Goal: Communication & Community: Answer question/provide support

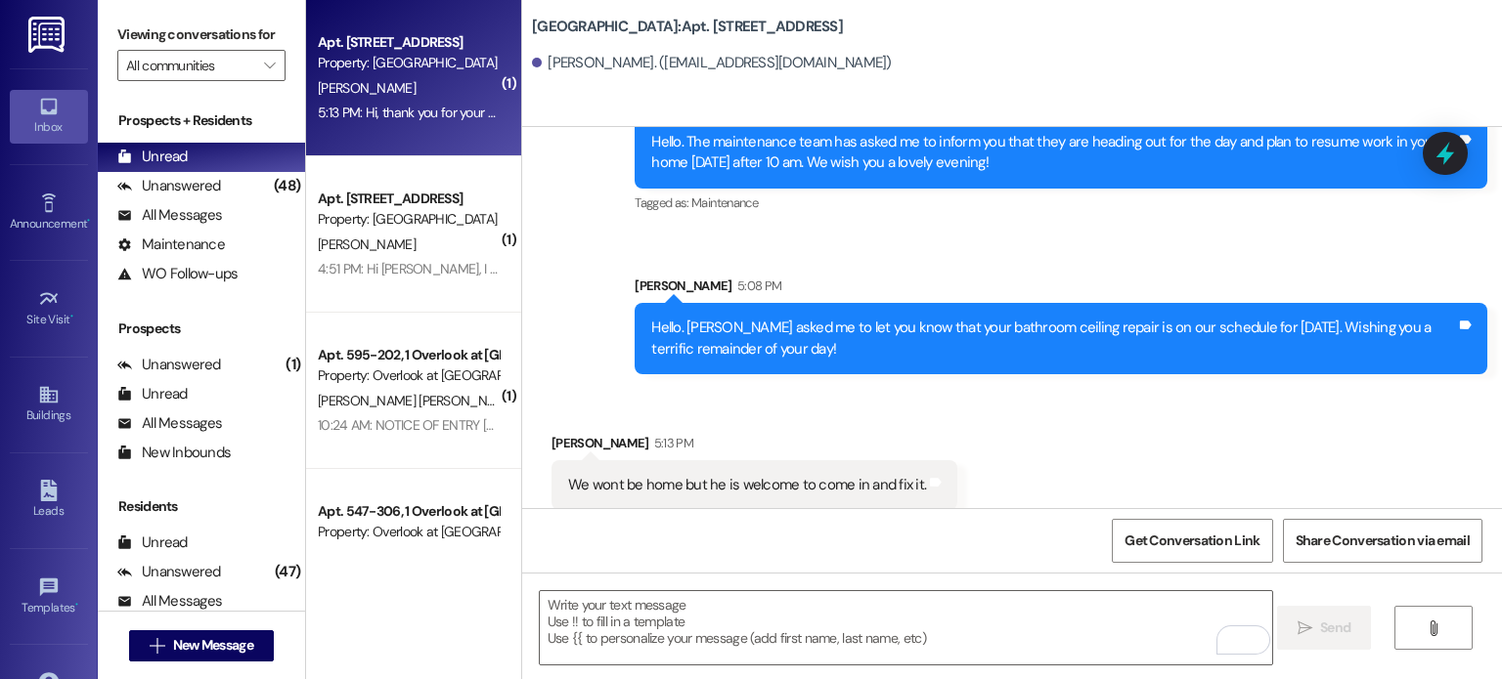
scroll to position [59298, 0]
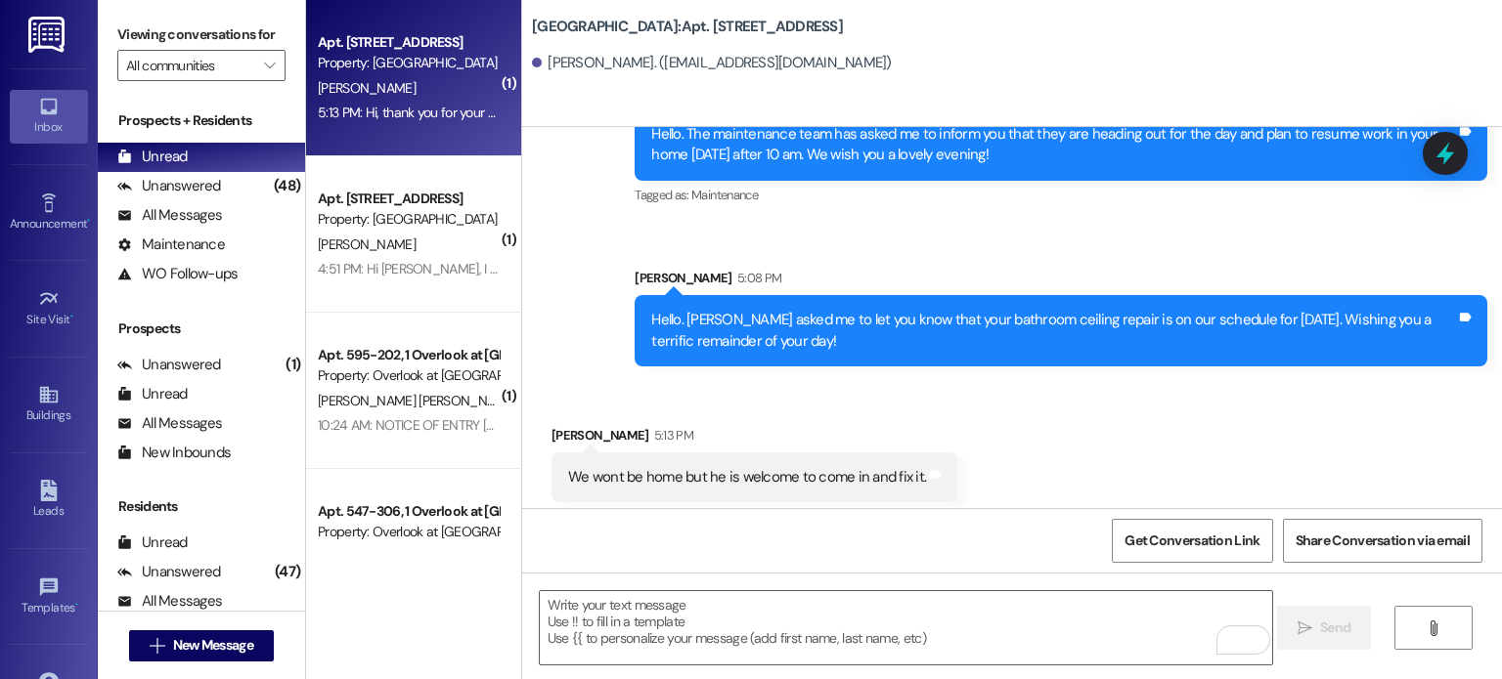
click at [38, 34] on img at bounding box center [48, 35] width 40 height 36
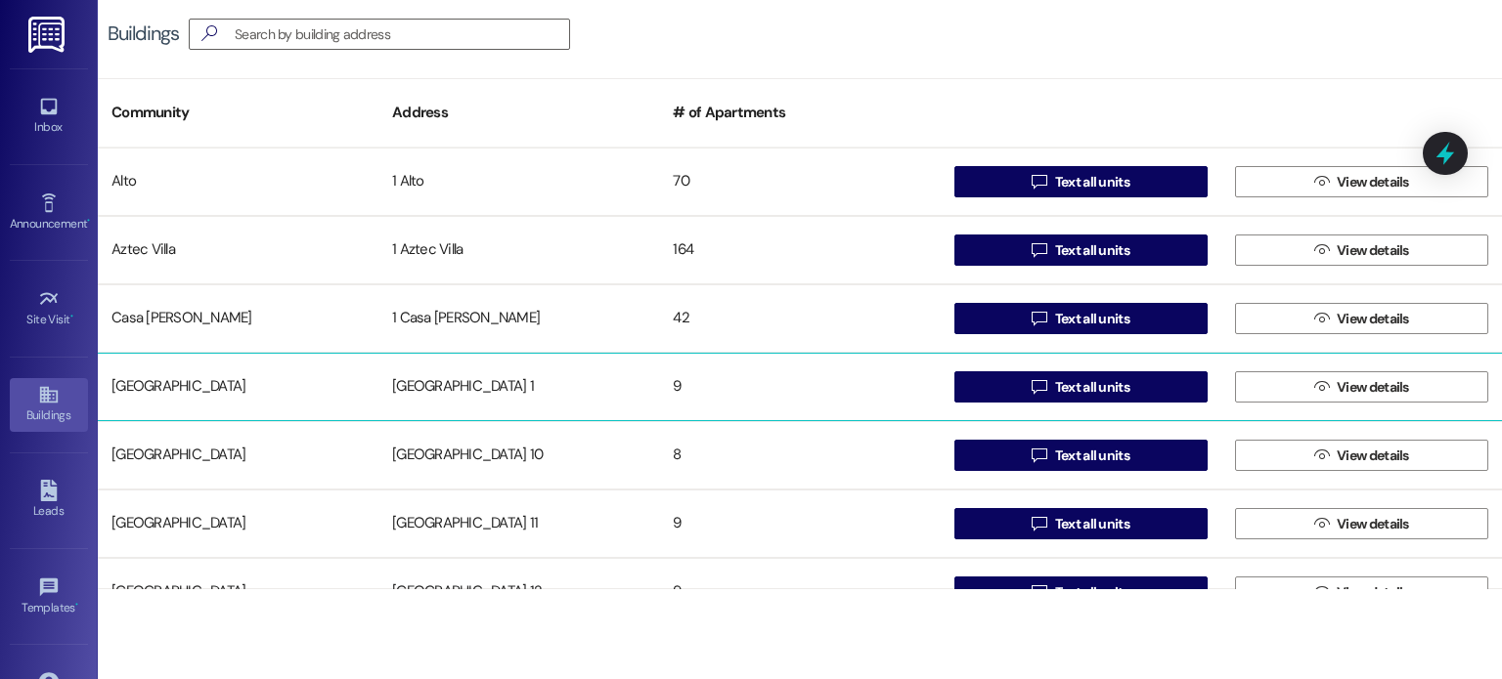
click at [420, 384] on div "[GEOGRAPHIC_DATA] 1" at bounding box center [518, 387] width 281 height 39
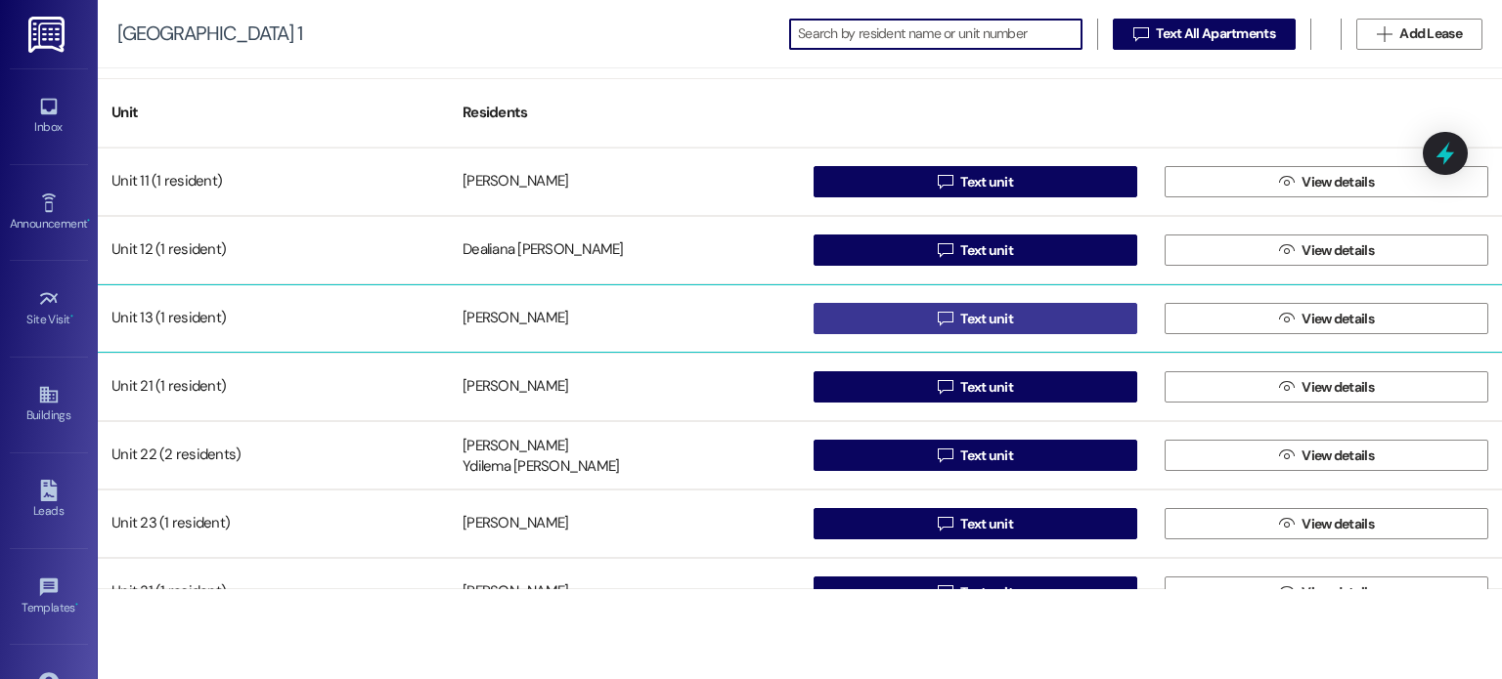
click at [859, 318] on button " Text unit" at bounding box center [975, 318] width 324 height 31
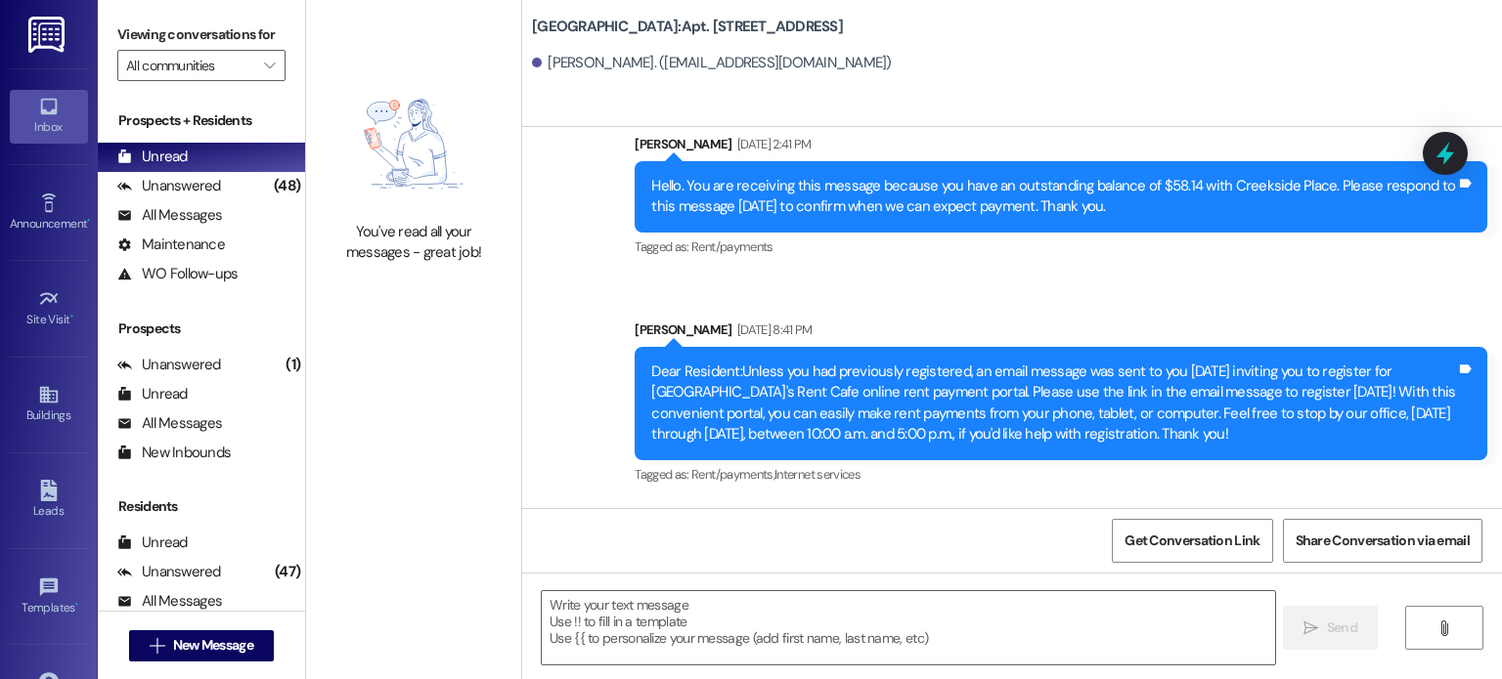
scroll to position [23561, 0]
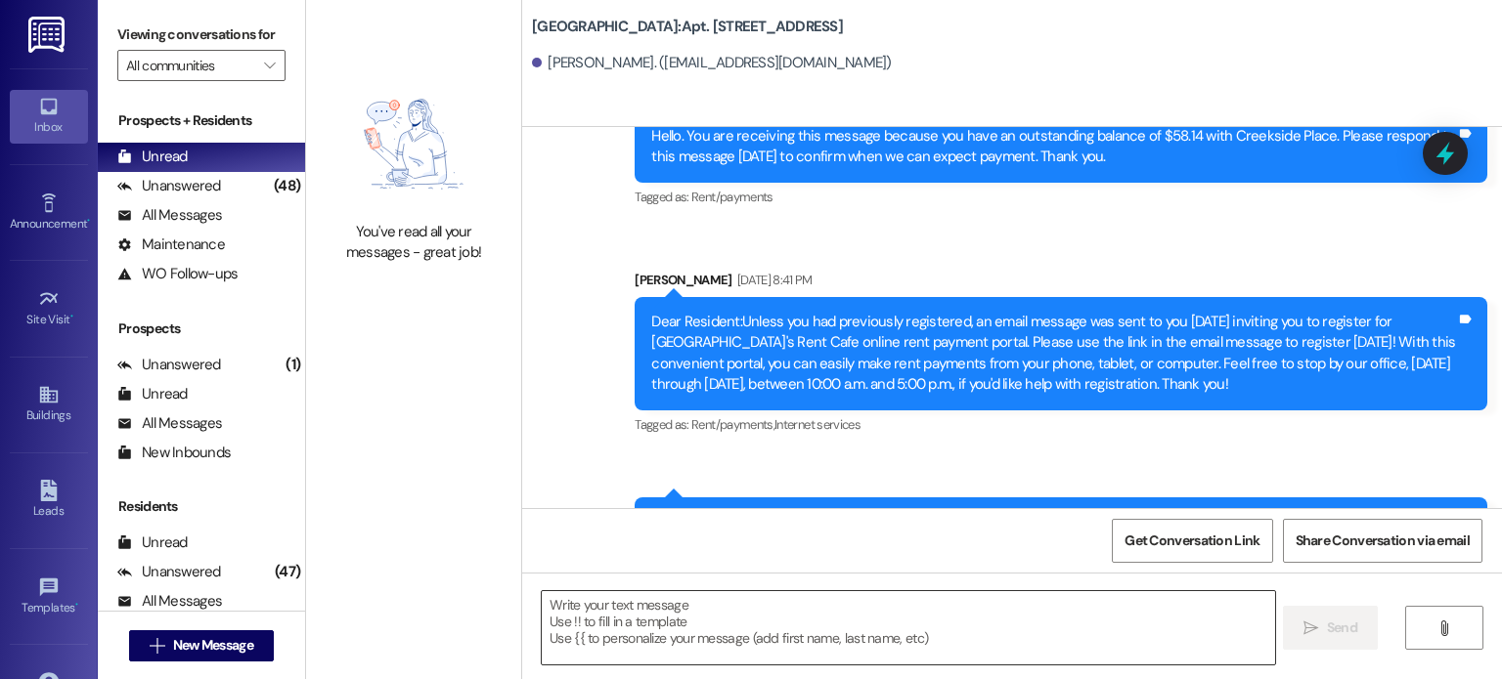
click at [631, 612] on textarea at bounding box center [908, 627] width 732 height 73
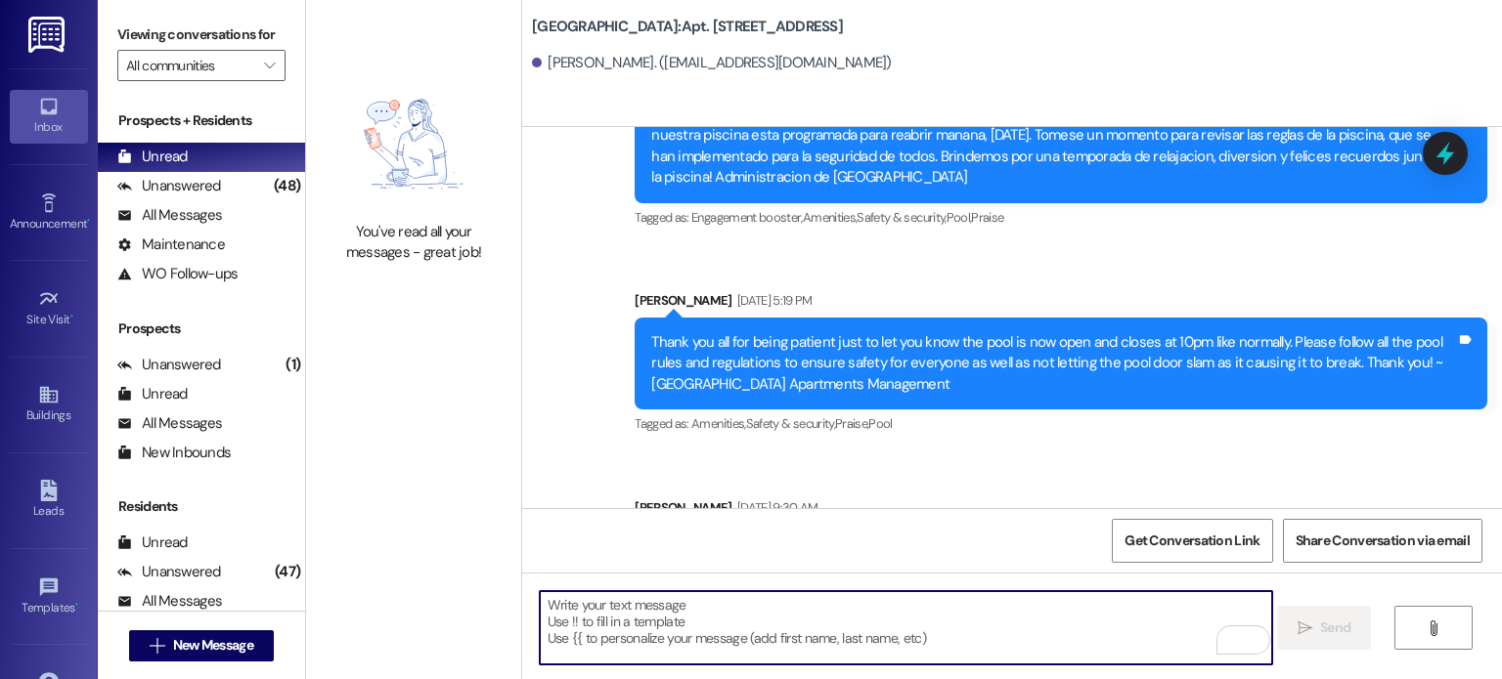
scroll to position [21606, 0]
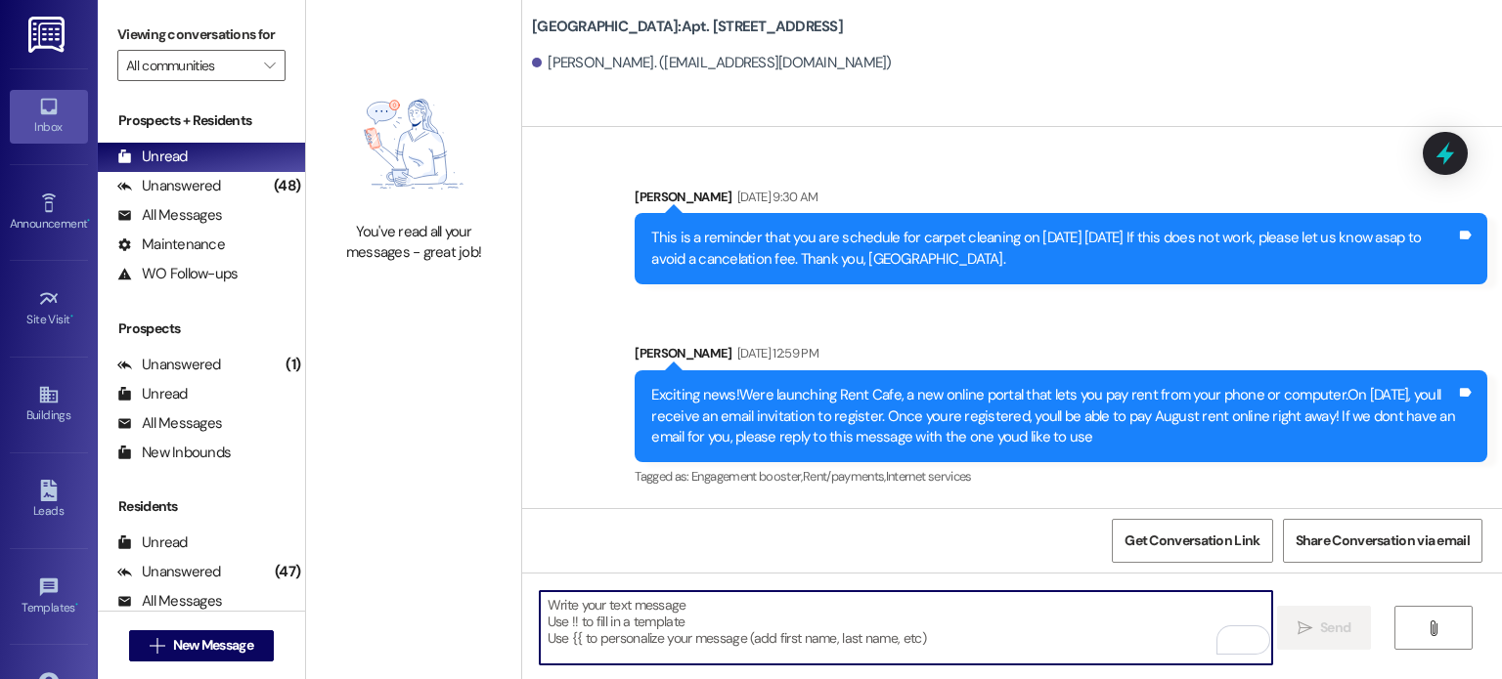
click at [544, 608] on textarea "To enrich screen reader interactions, please activate Accessibility in Grammarl…" at bounding box center [906, 627] width 732 height 73
paste textarea "Hello: As promised, we reached out to our sister communities in search of addit…"
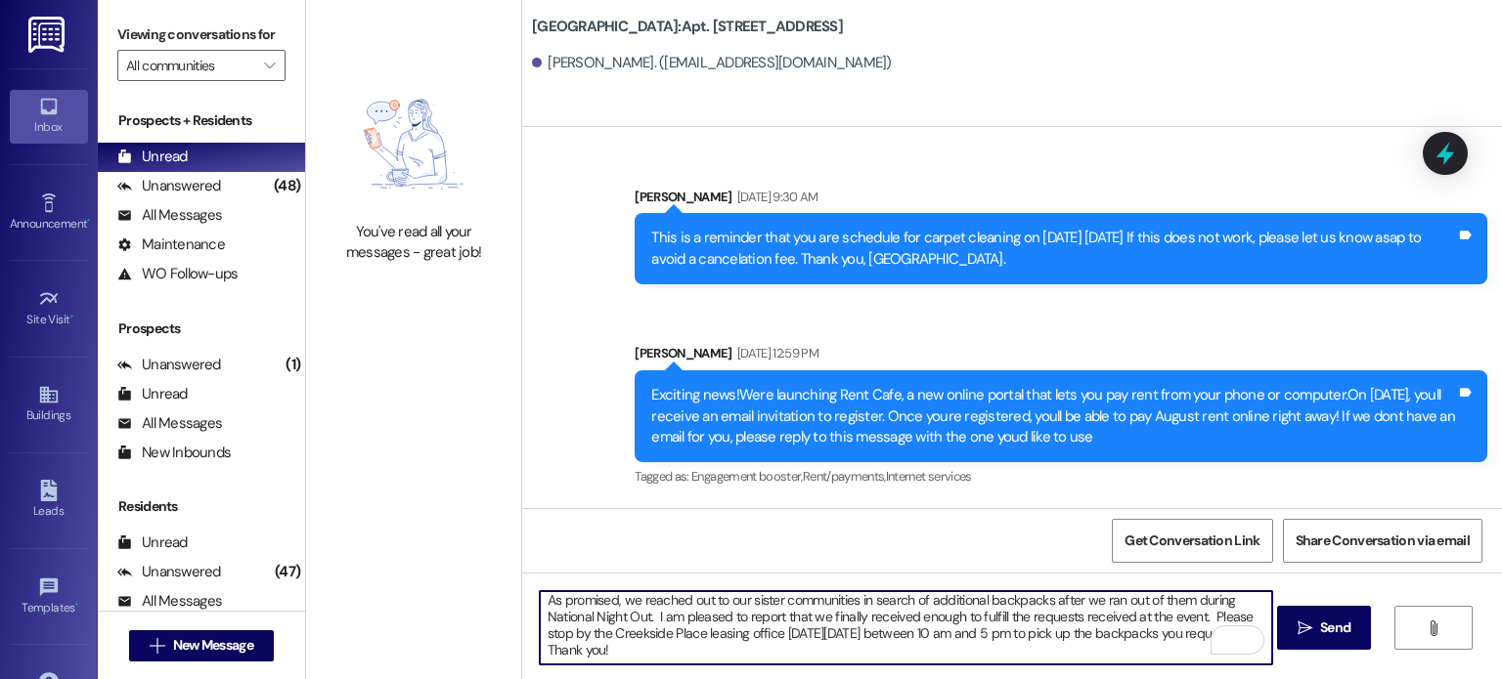
scroll to position [32, 0]
type textarea "Hello: As promised, we reached out to our sister communities in search of addit…"
click at [1316, 622] on span "Send" at bounding box center [1335, 628] width 38 height 21
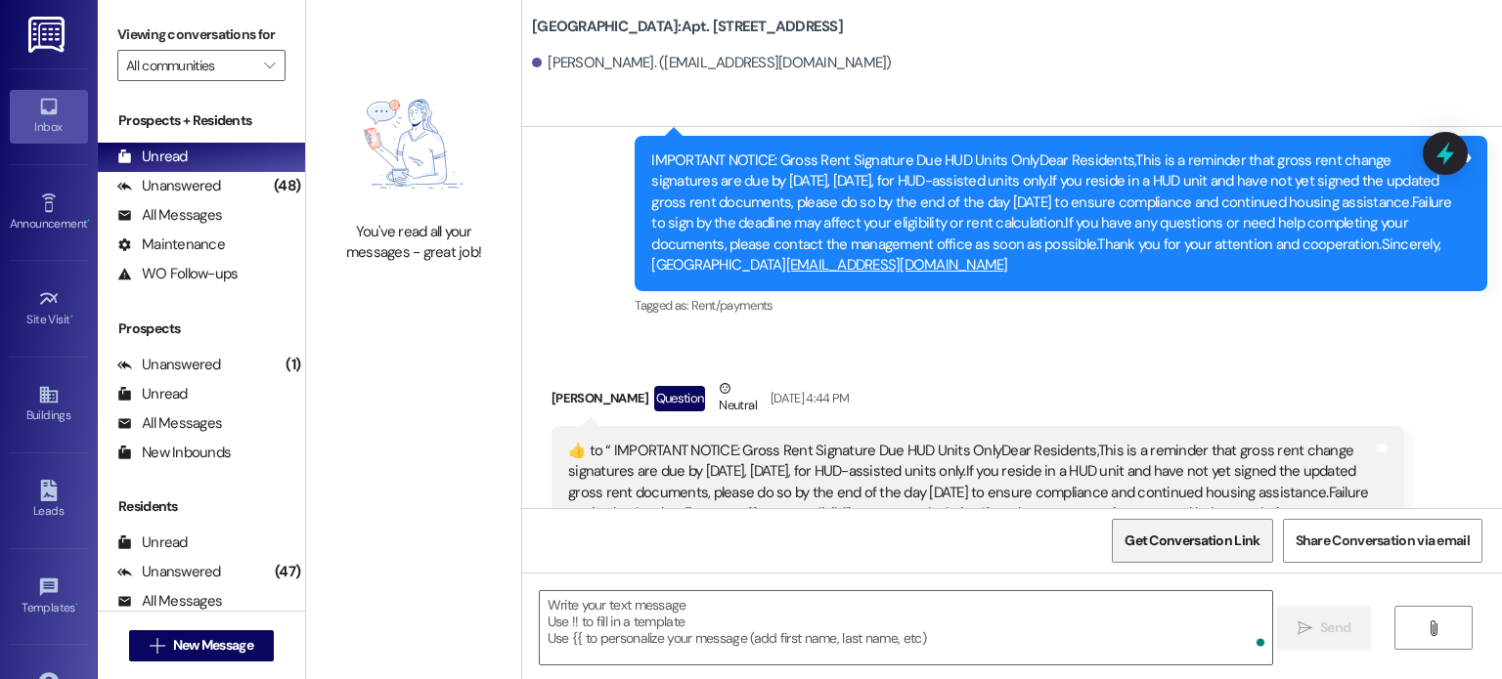
scroll to position [19653, 0]
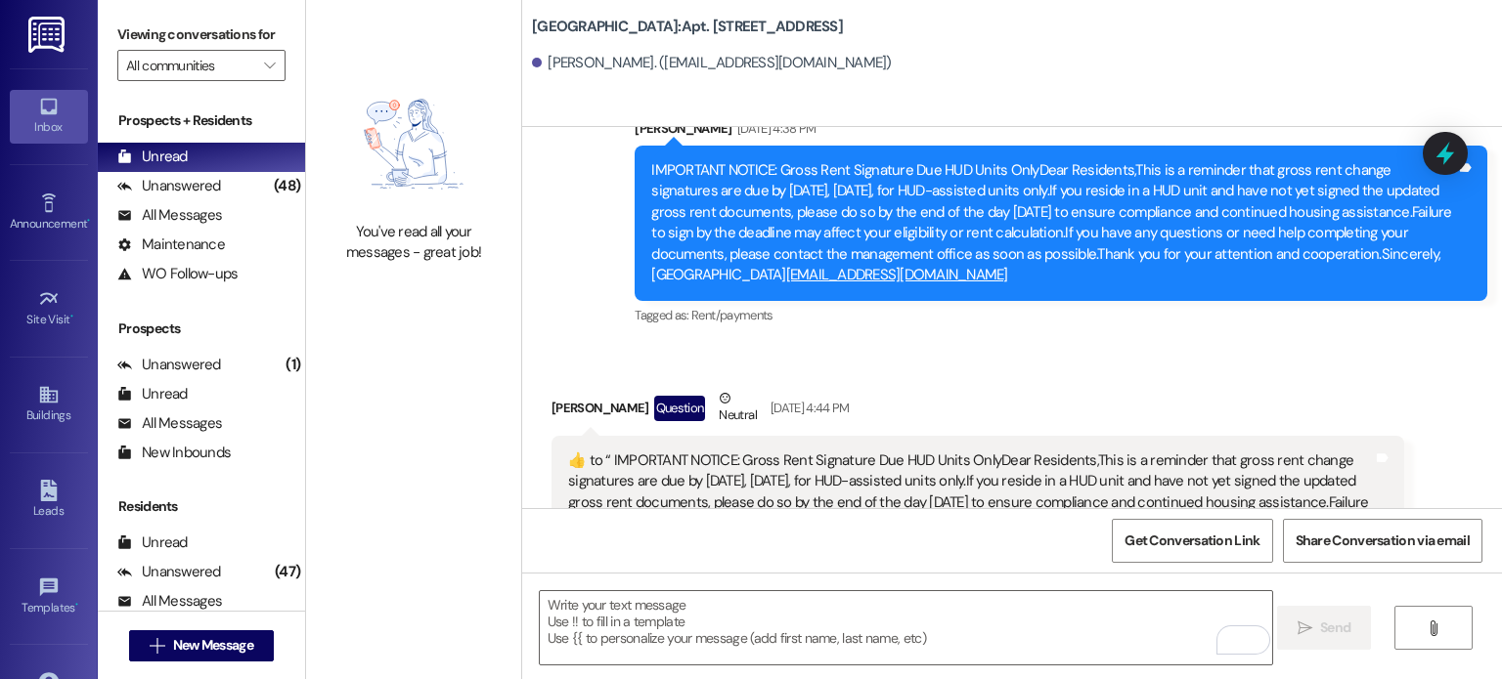
click at [55, 28] on img at bounding box center [48, 35] width 40 height 36
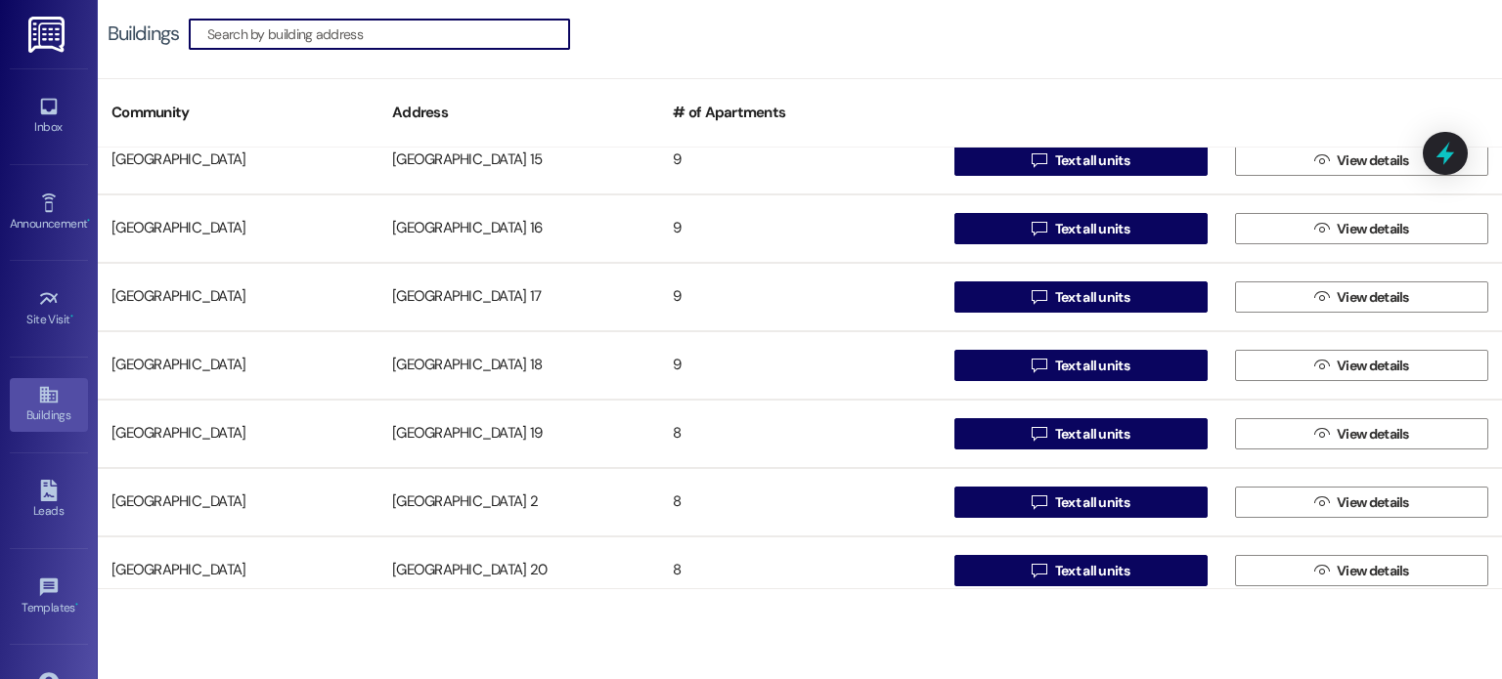
scroll to position [684, 0]
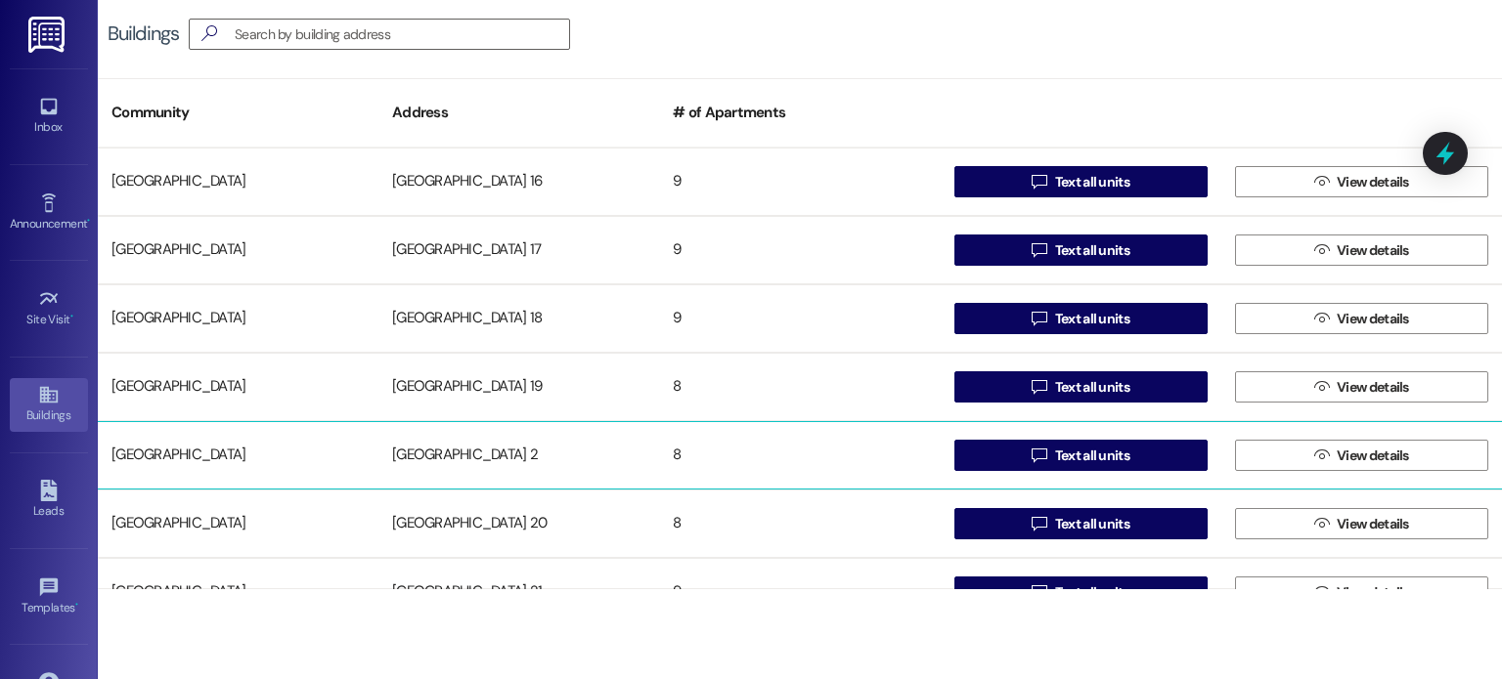
click at [488, 454] on div "[GEOGRAPHIC_DATA] 2" at bounding box center [518, 455] width 281 height 39
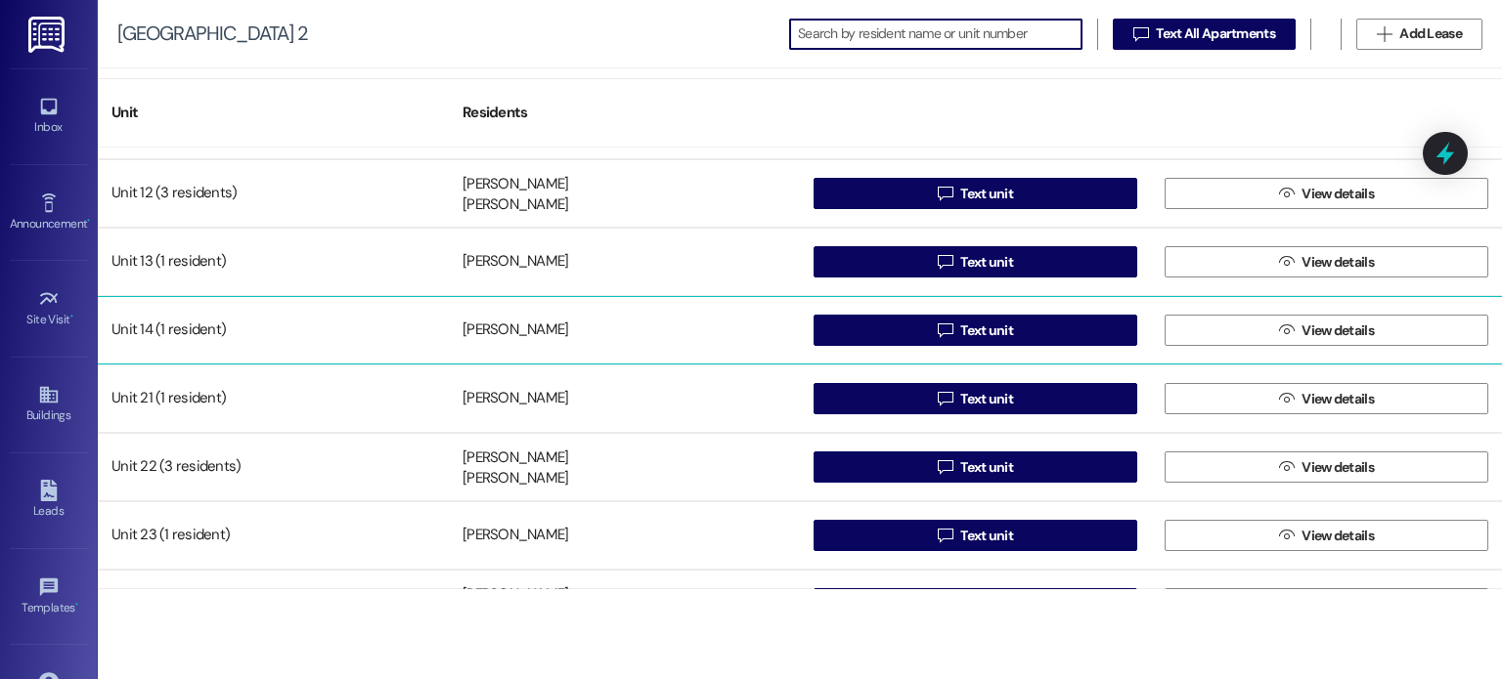
scroll to position [106, 0]
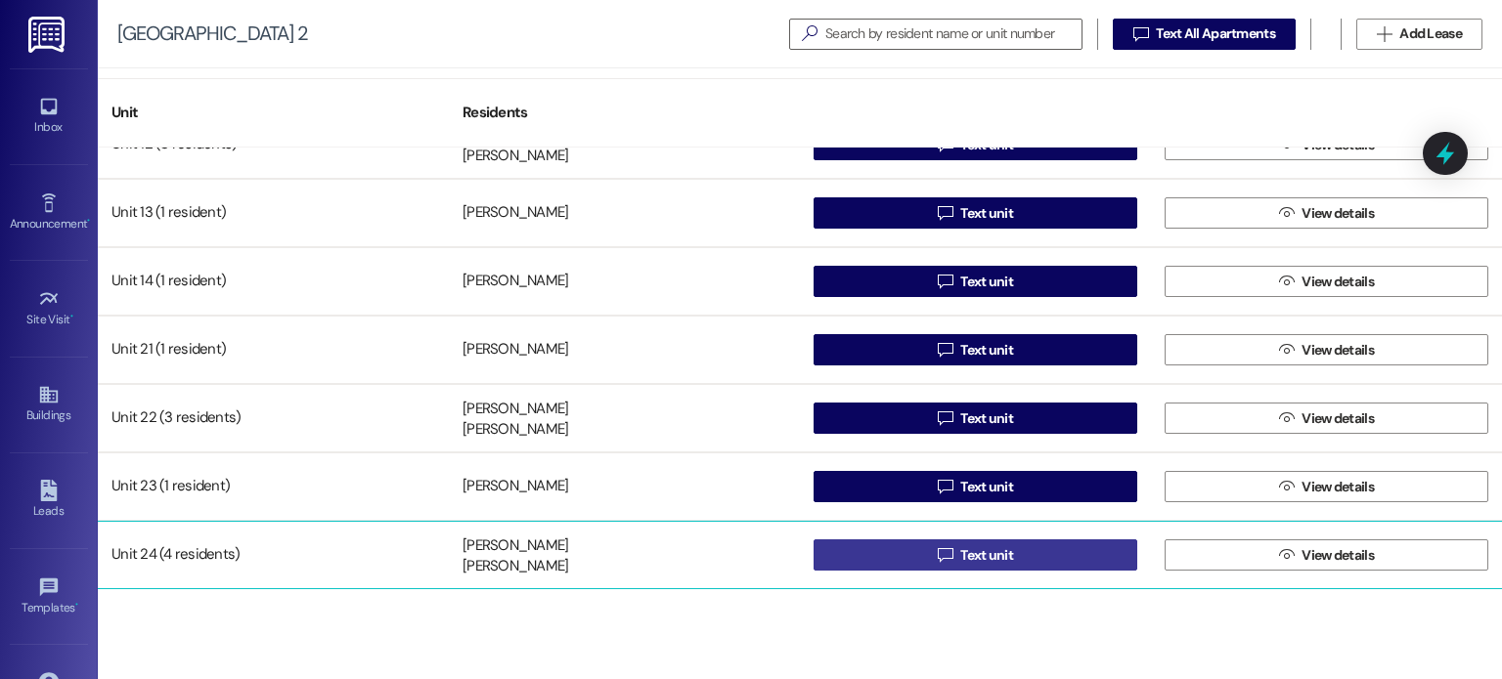
click at [919, 552] on button " Text unit" at bounding box center [975, 555] width 324 height 31
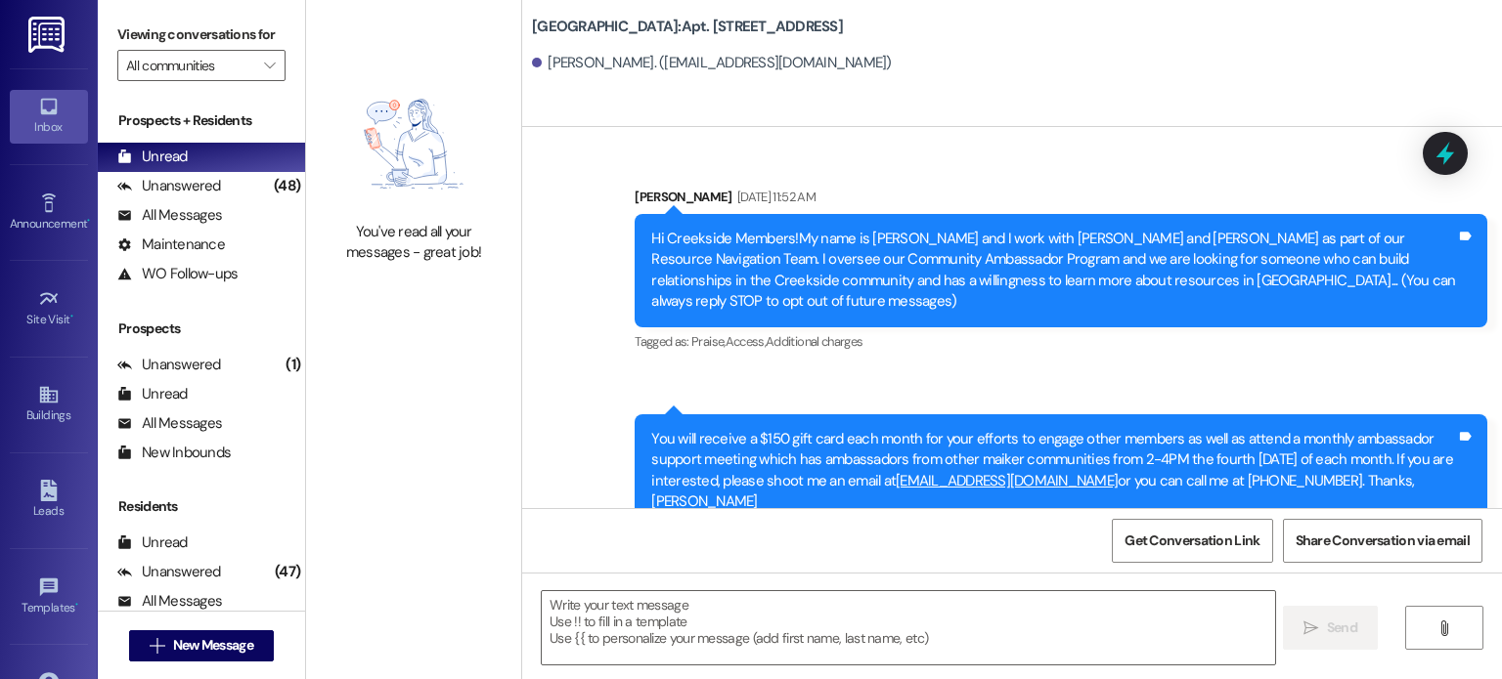
scroll to position [27254, 0]
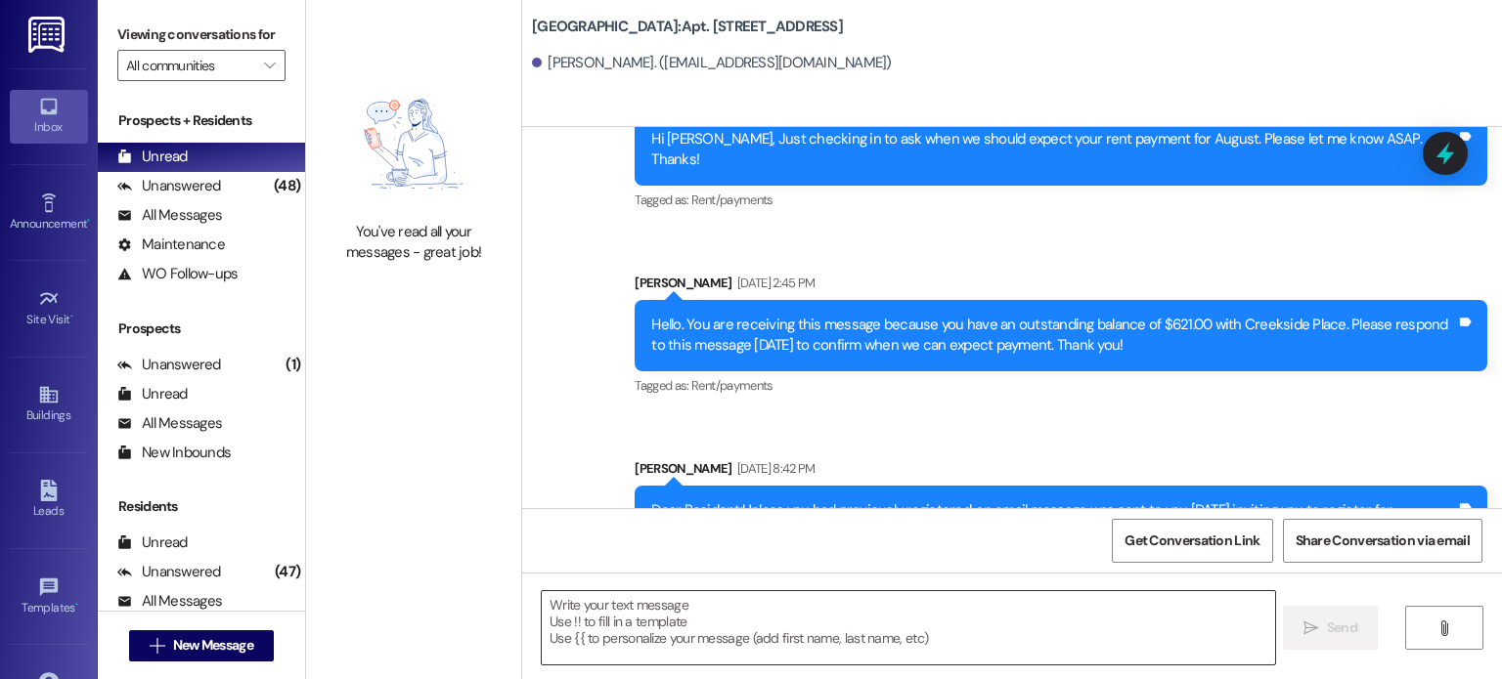
click at [743, 608] on textarea at bounding box center [908, 627] width 732 height 73
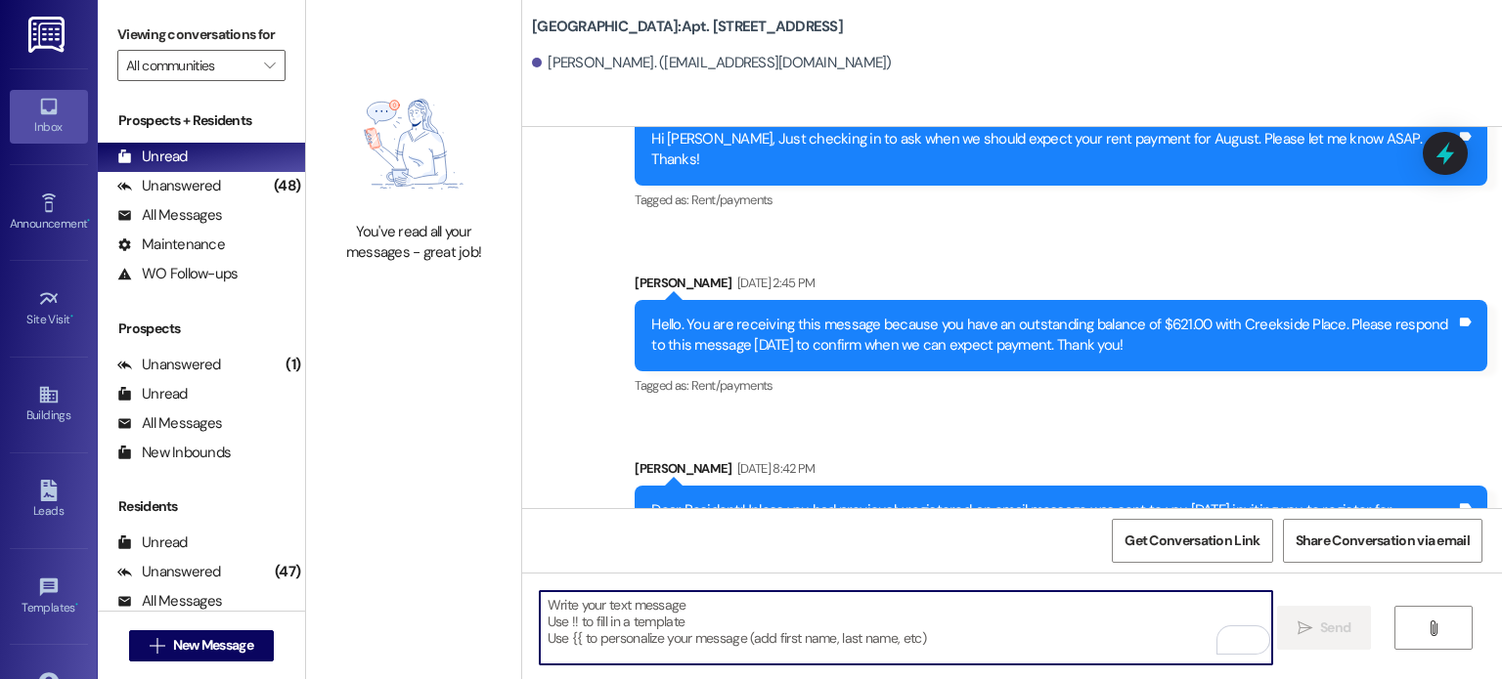
paste textarea "Hello: As promised, we reached out to our sister communities in search of addit…"
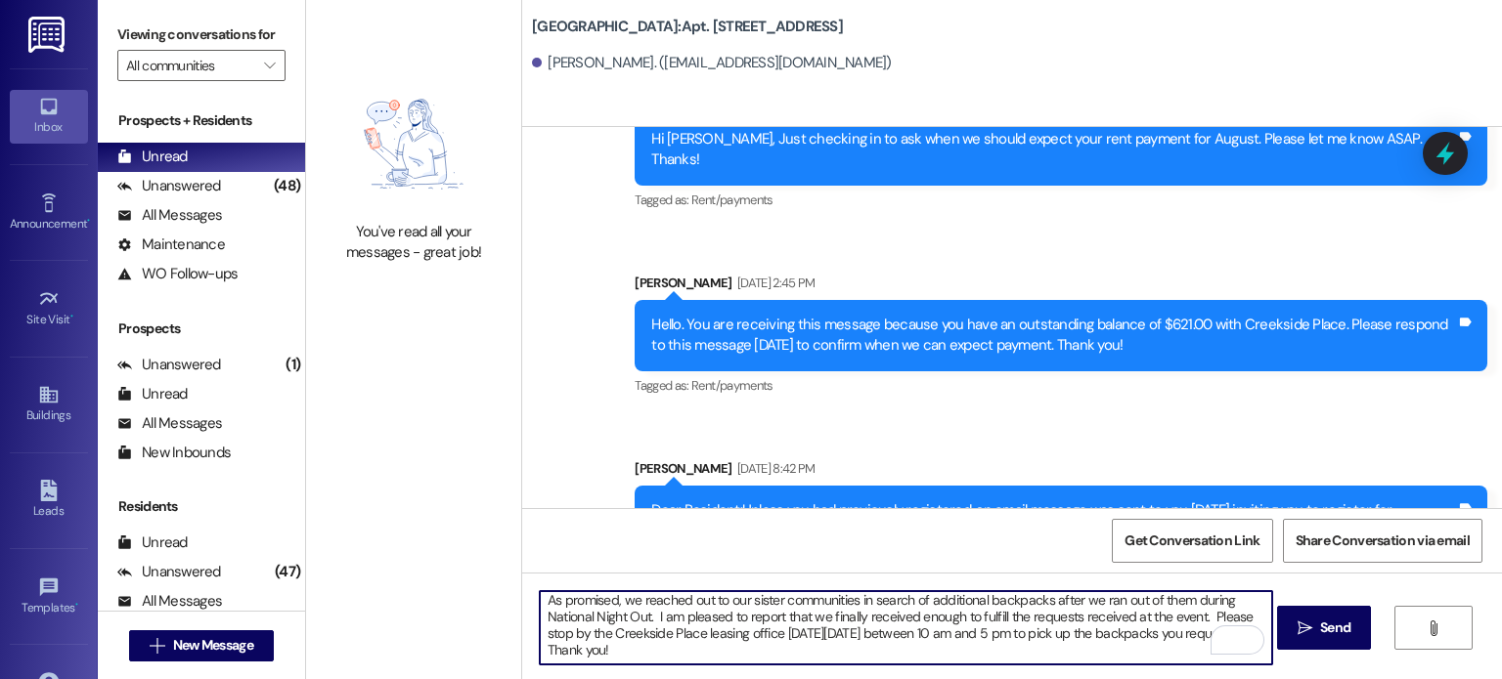
scroll to position [32, 0]
type textarea "Hello: As promised, we reached out to our sister communities in search of addit…"
click at [1308, 626] on icon "" at bounding box center [1304, 629] width 15 height 16
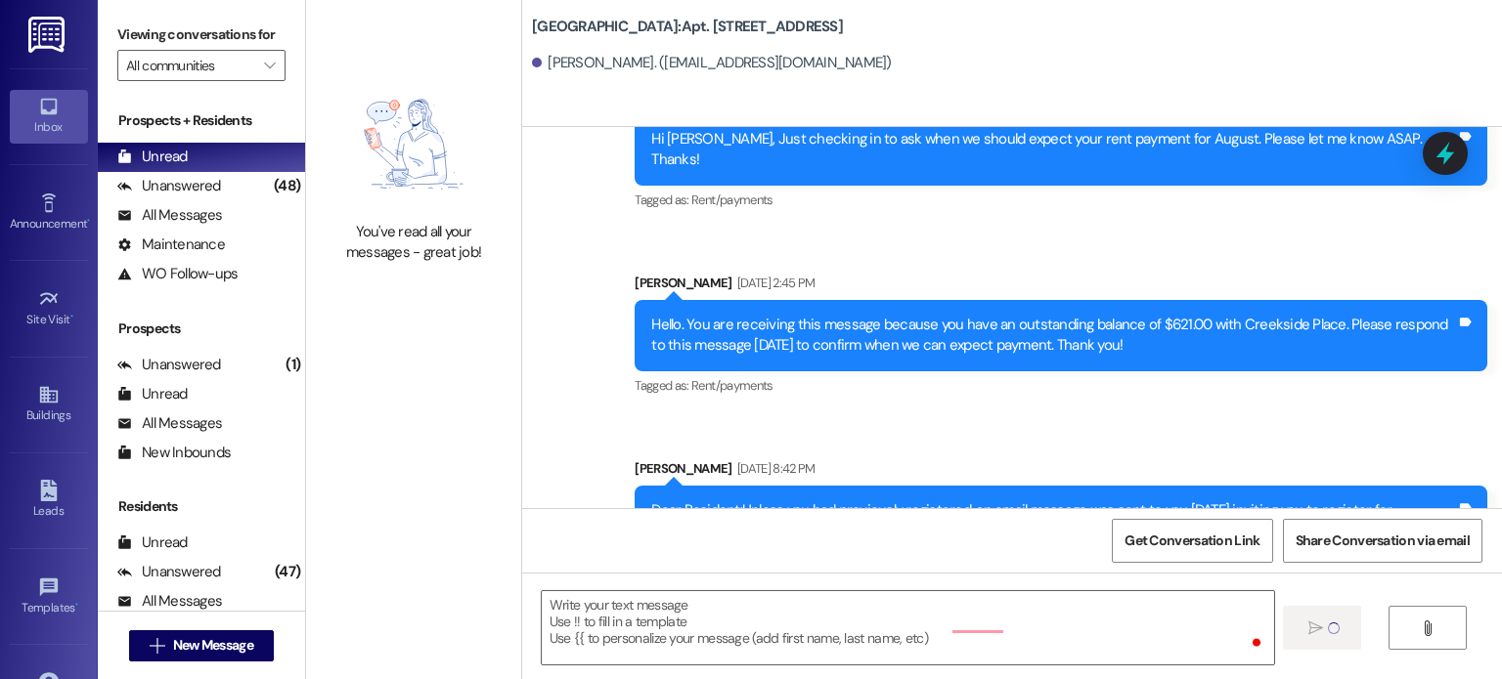
scroll to position [0, 0]
click at [46, 41] on img at bounding box center [48, 35] width 40 height 36
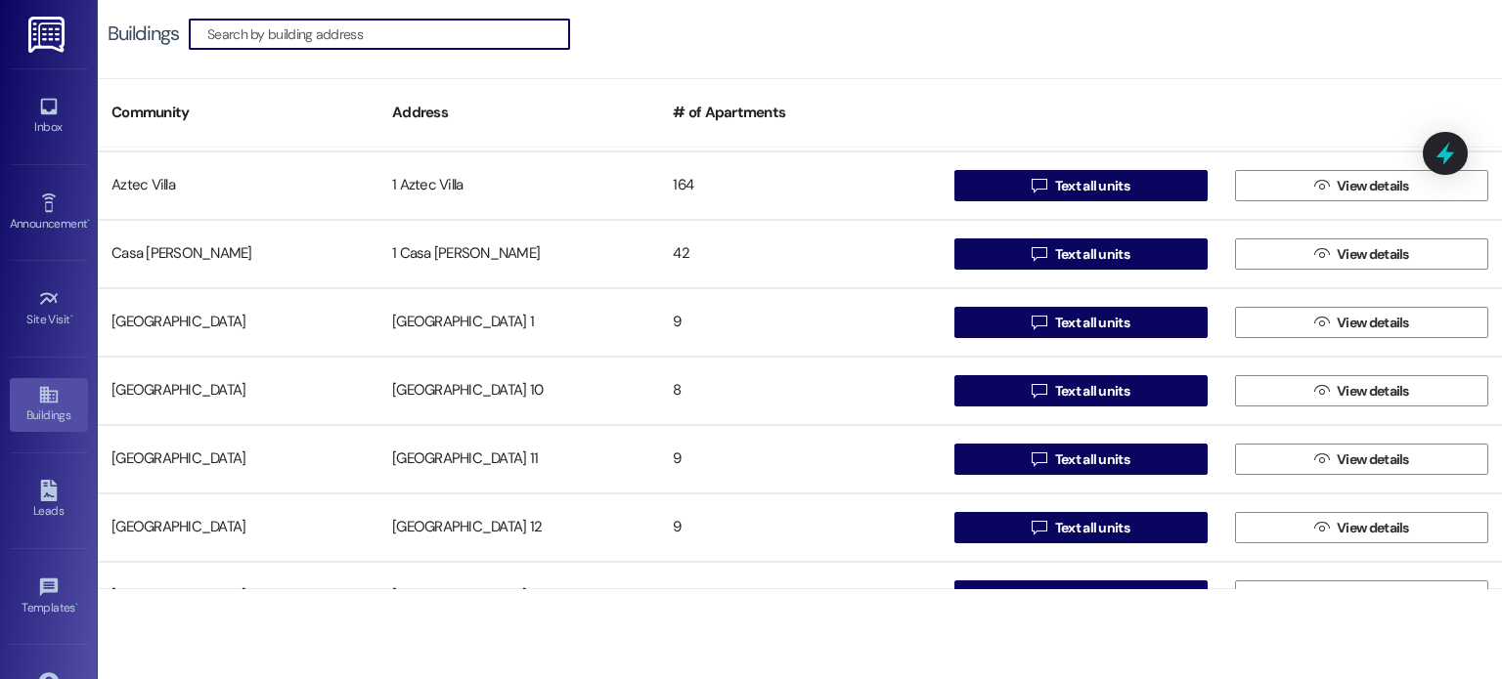
scroll to position [98, 0]
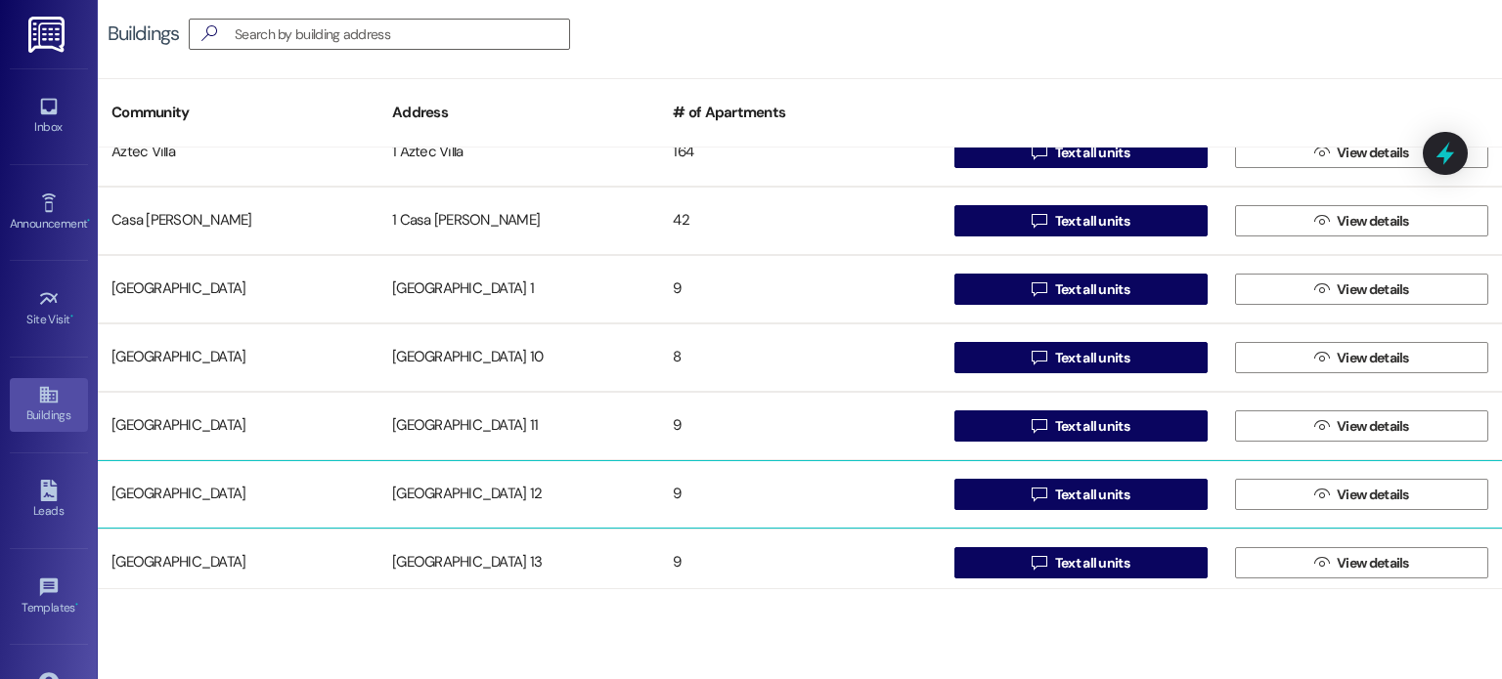
click at [454, 484] on div "[GEOGRAPHIC_DATA] 12" at bounding box center [518, 494] width 281 height 39
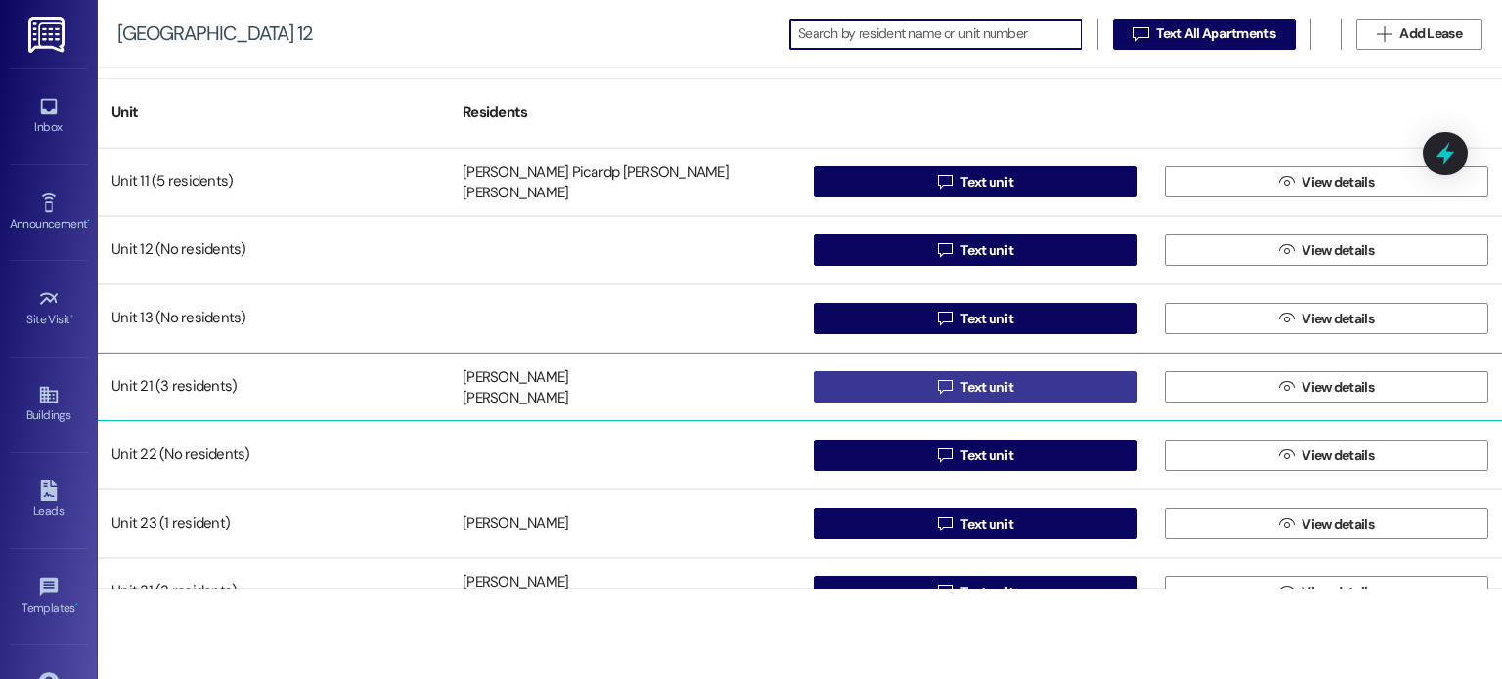
click at [903, 386] on button " Text unit" at bounding box center [975, 386] width 324 height 31
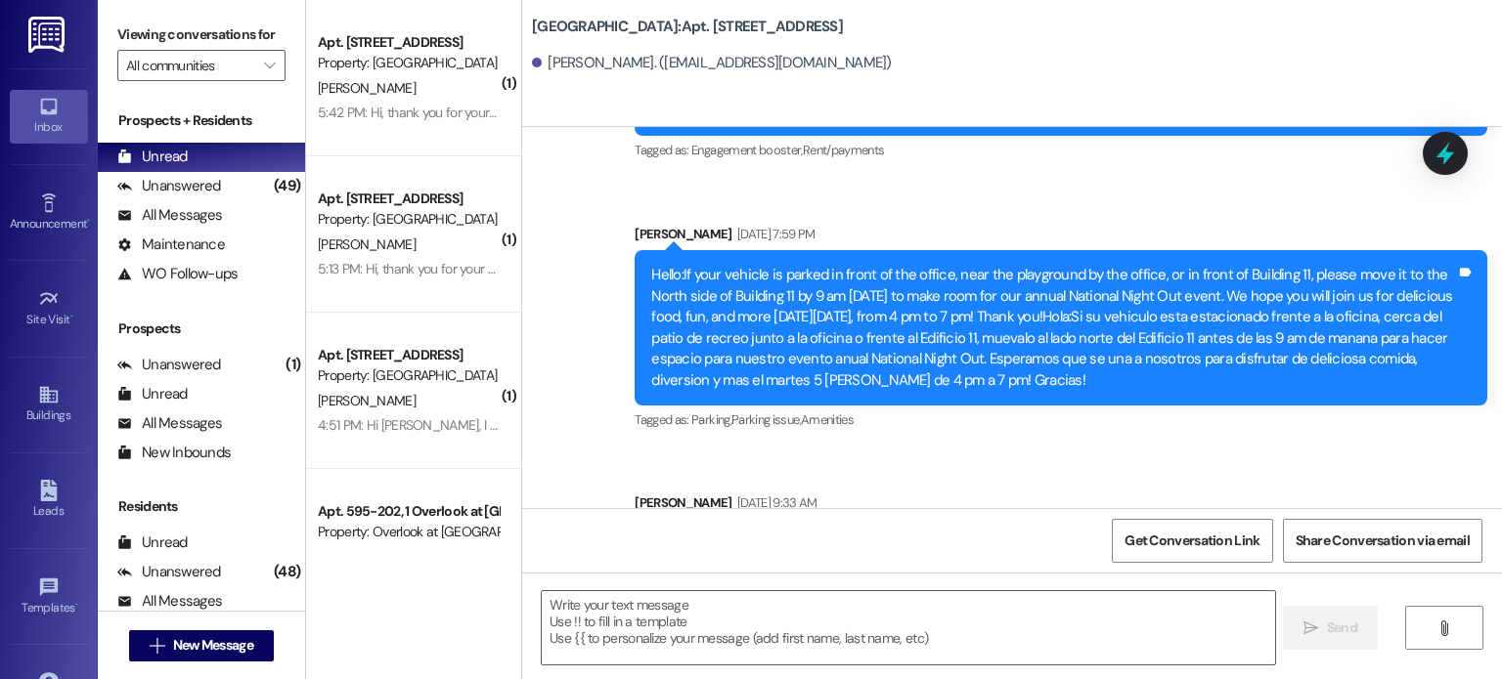
scroll to position [55218, 0]
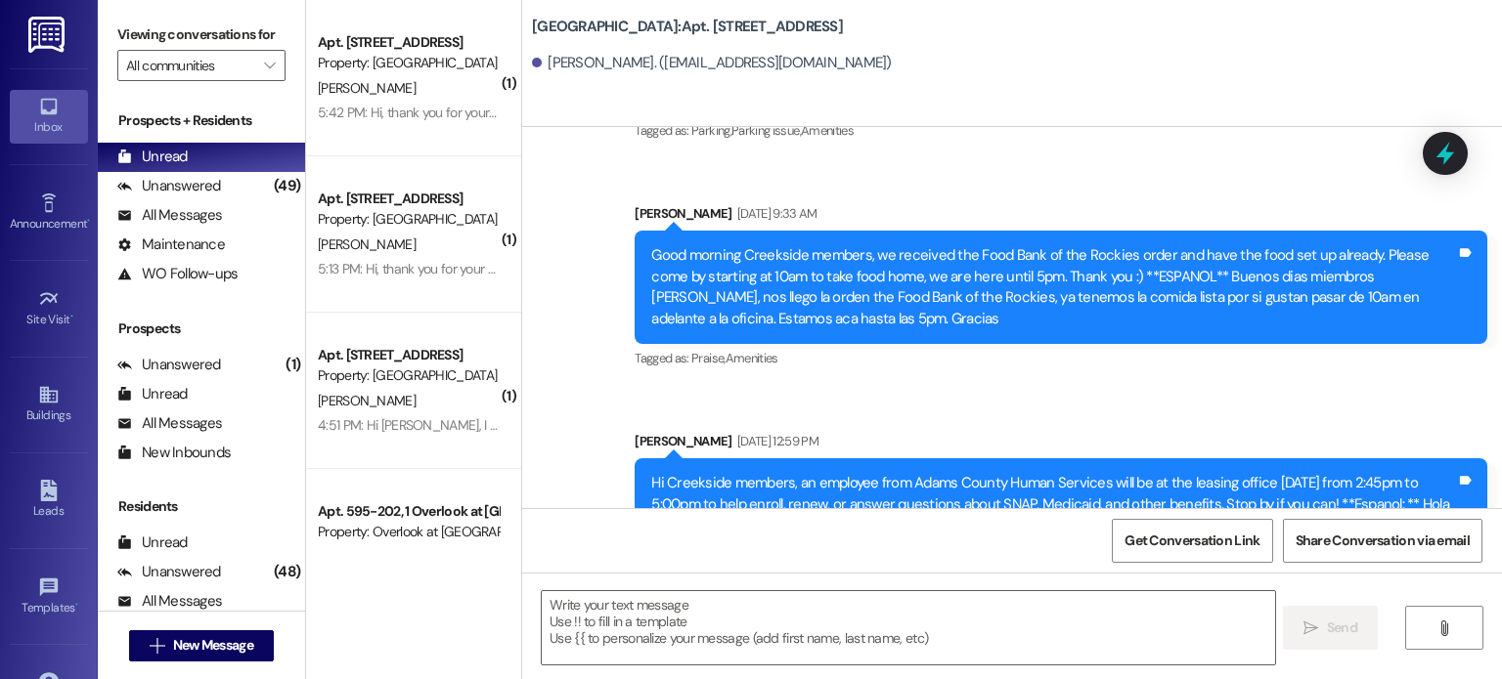
drag, startPoint x: 1494, startPoint y: 464, endPoint x: 1495, endPoint y: 683, distance: 219.0
click at [1495, 678] on html "Inbox Go to Inbox Announcement • Send A Text Announcement Site Visit • Go to Si…" at bounding box center [751, 339] width 1502 height 679
click at [555, 611] on textarea at bounding box center [908, 627] width 732 height 73
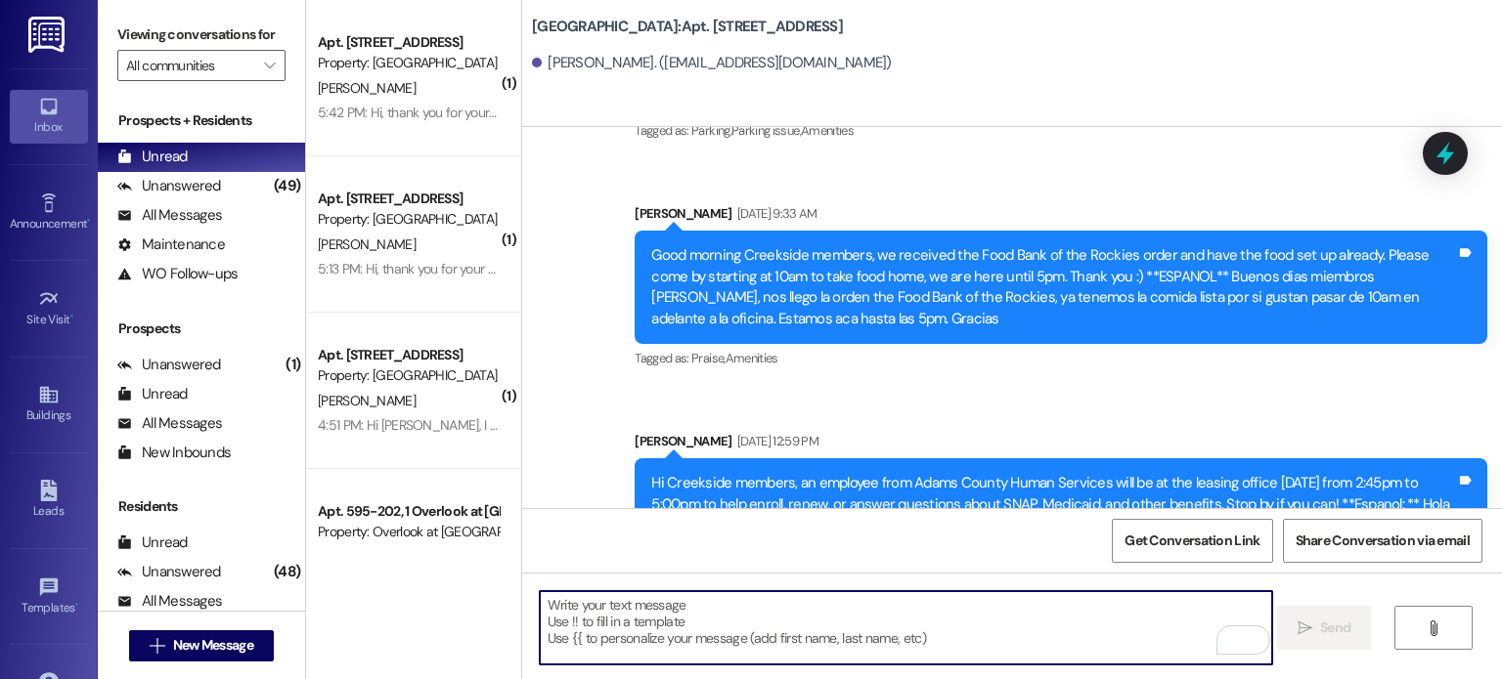
paste textarea "Hello: As promised, we reached out to our sister communities in search of addit…"
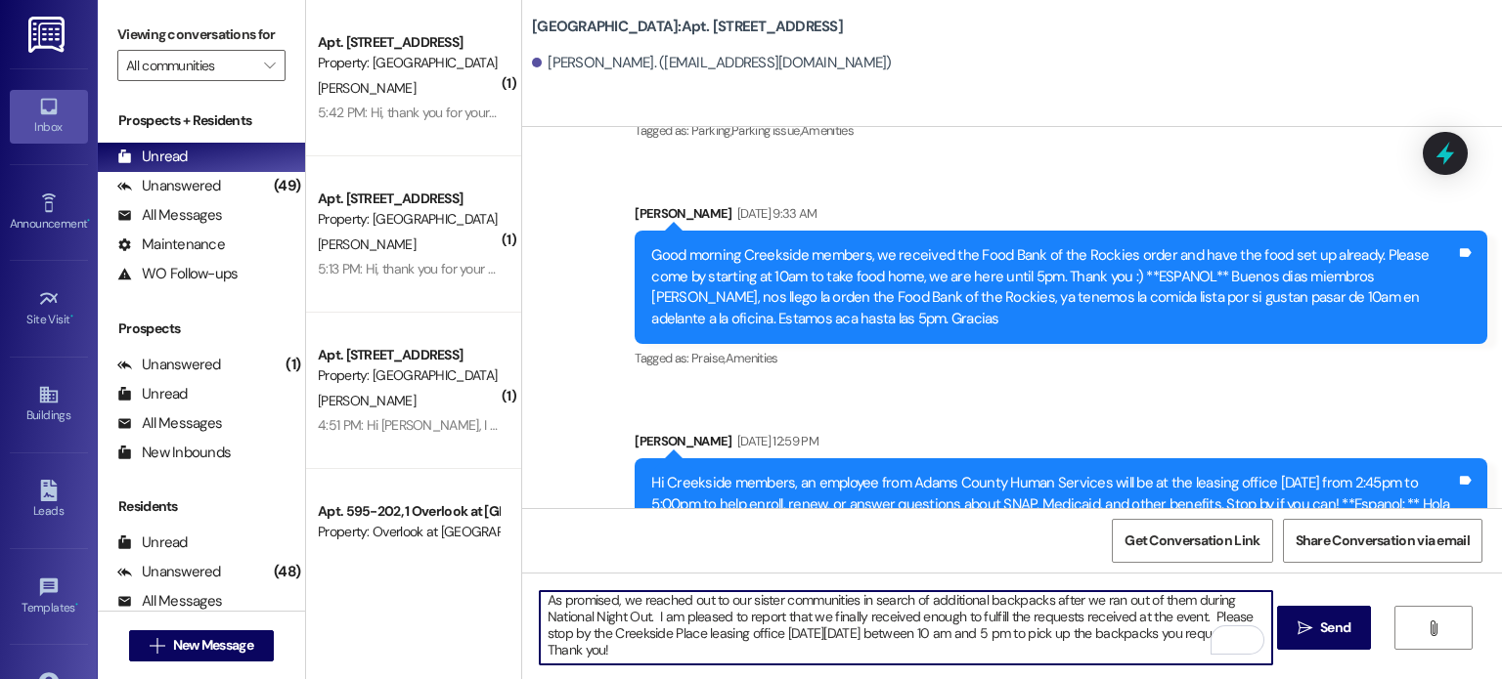
scroll to position [32, 0]
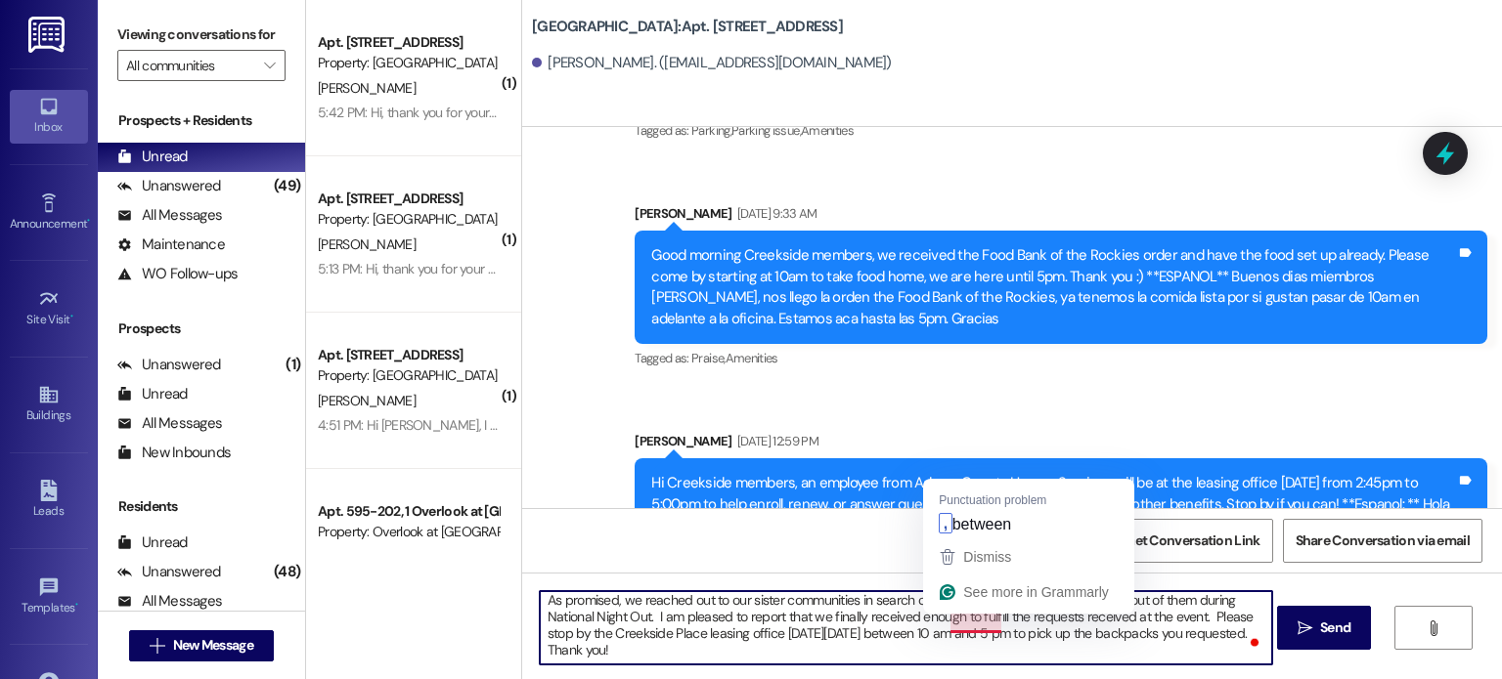
click at [953, 624] on textarea "Hello: As promised, we reached out to our sister communities in search of addit…" at bounding box center [906, 627] width 732 height 73
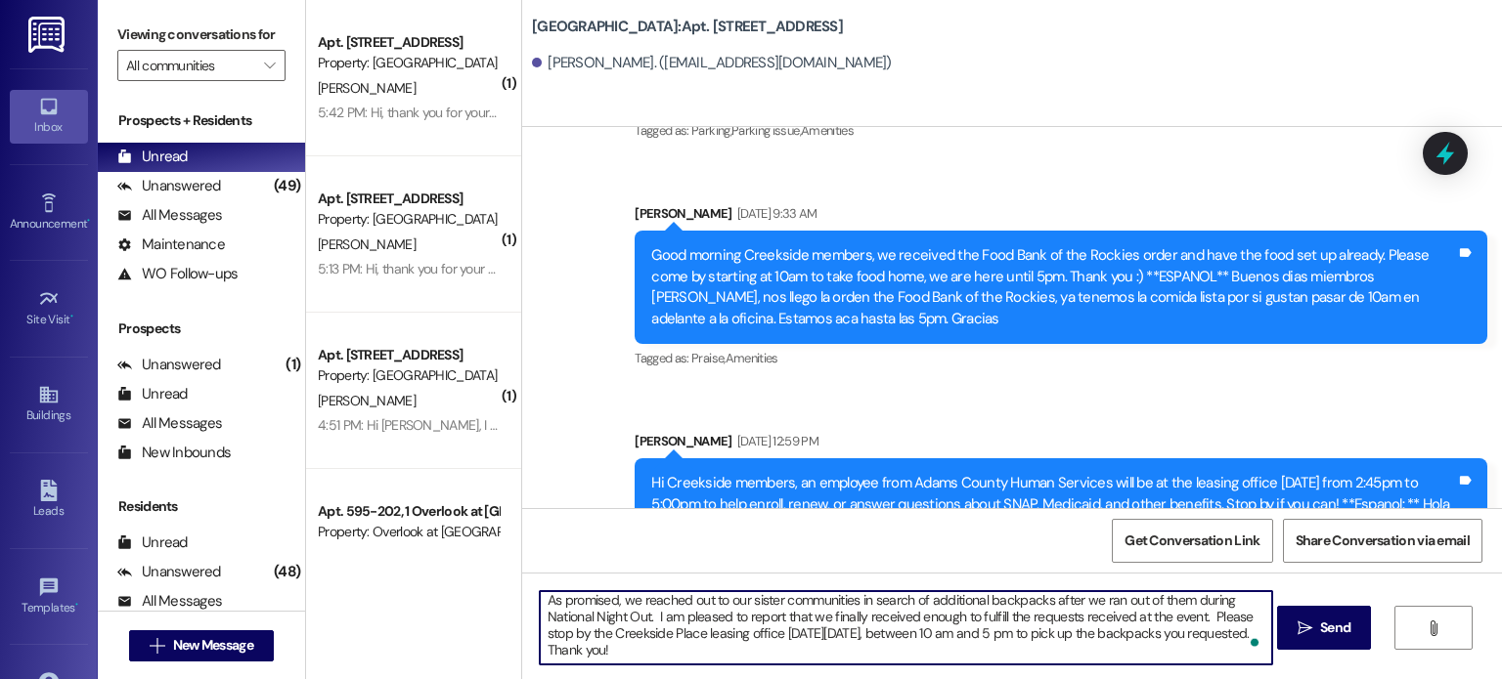
scroll to position [0, 0]
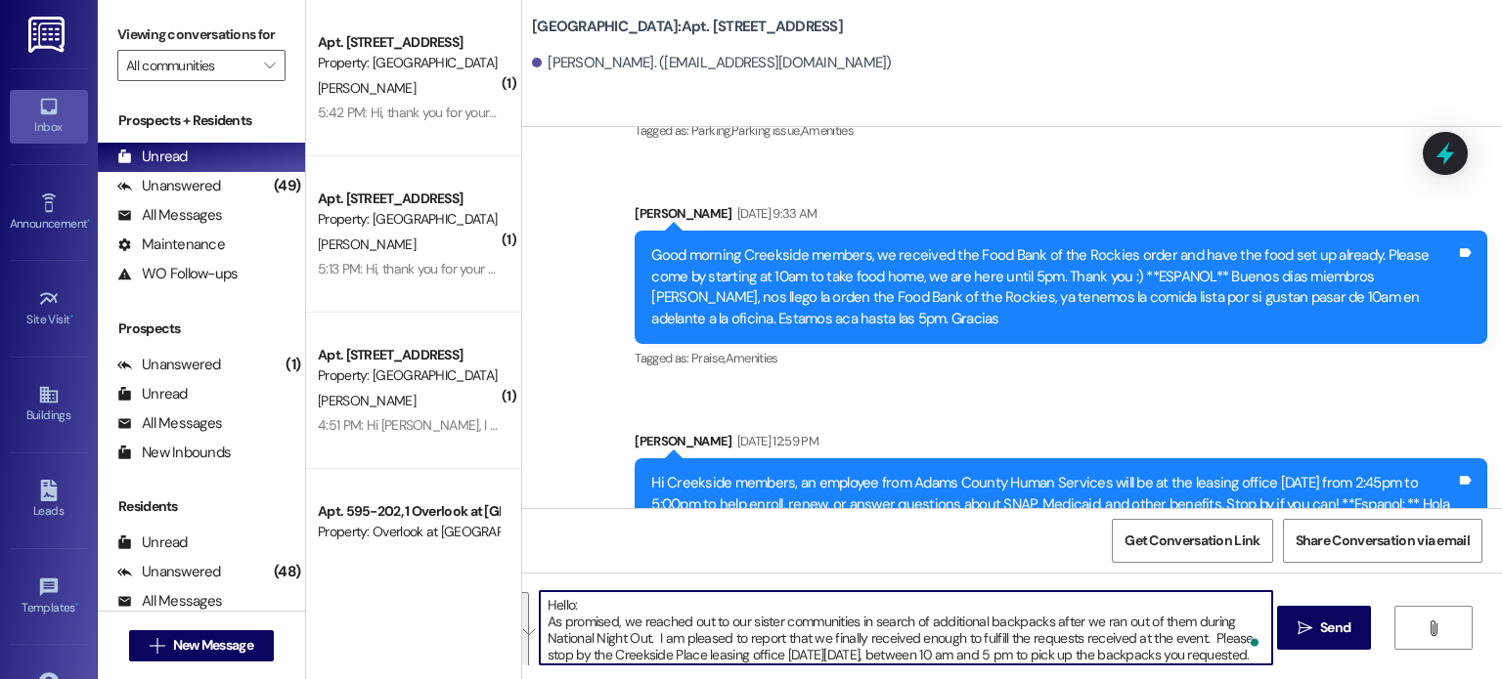
drag, startPoint x: 668, startPoint y: 638, endPoint x: 504, endPoint y: 586, distance: 171.6
click at [504, 586] on div "( 1 ) Apt. [STREET_ADDRESS] Property: [GEOGRAPHIC_DATA] [PERSON_NAME] 5:42 PM: …" at bounding box center [904, 339] width 1196 height 679
type textarea "Hello: As promised, we reached out to our sister communities in search of addit…"
click at [981, 557] on div "Get Conversation Link Share Conversation via email" at bounding box center [1012, 540] width 980 height 65
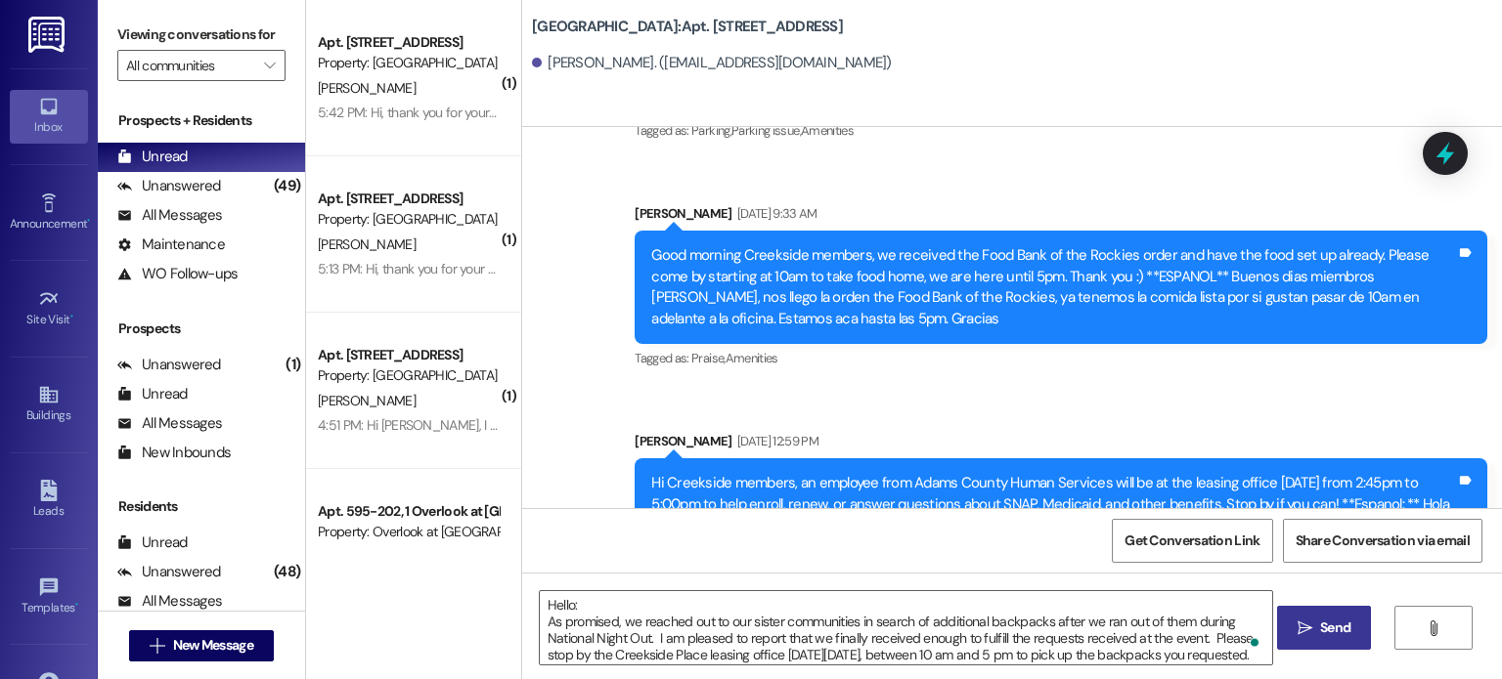
click at [1316, 625] on span "Send" at bounding box center [1335, 628] width 38 height 21
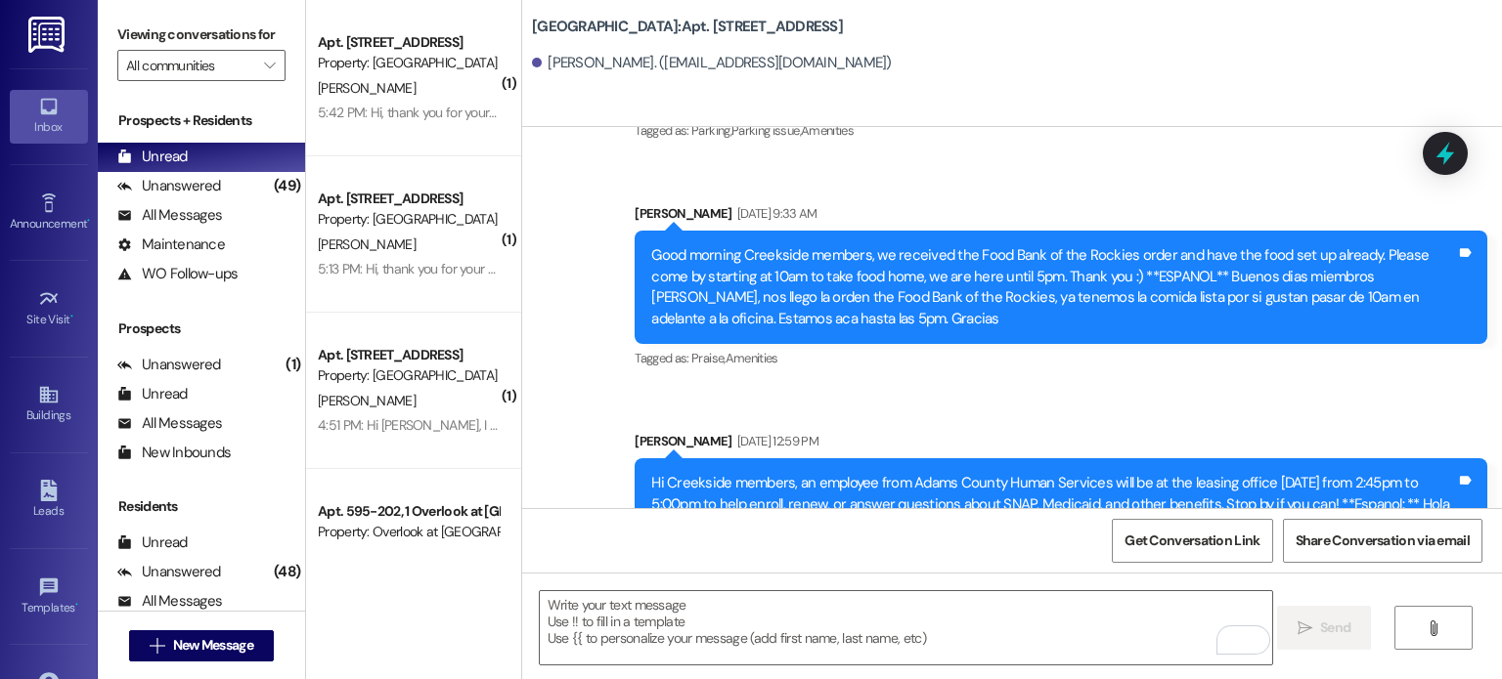
click at [37, 37] on img at bounding box center [48, 35] width 40 height 36
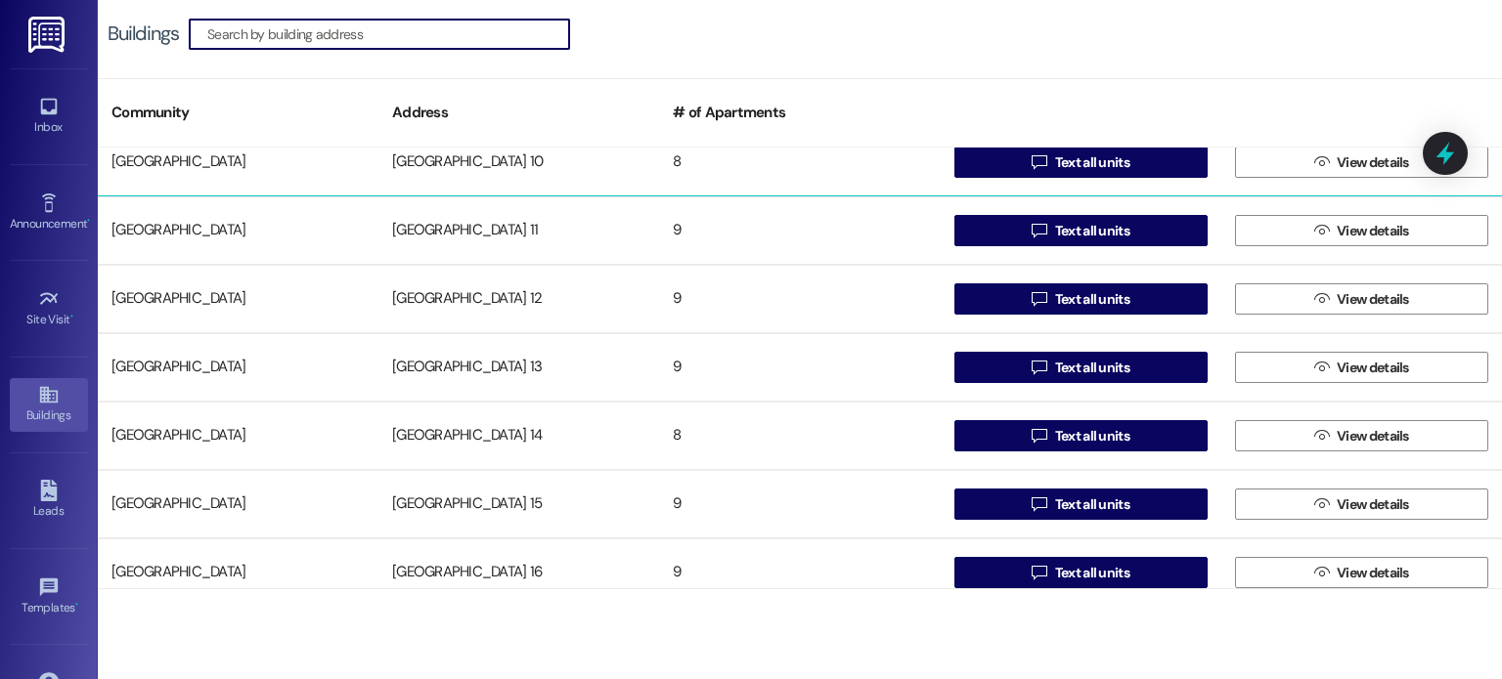
scroll to position [391, 0]
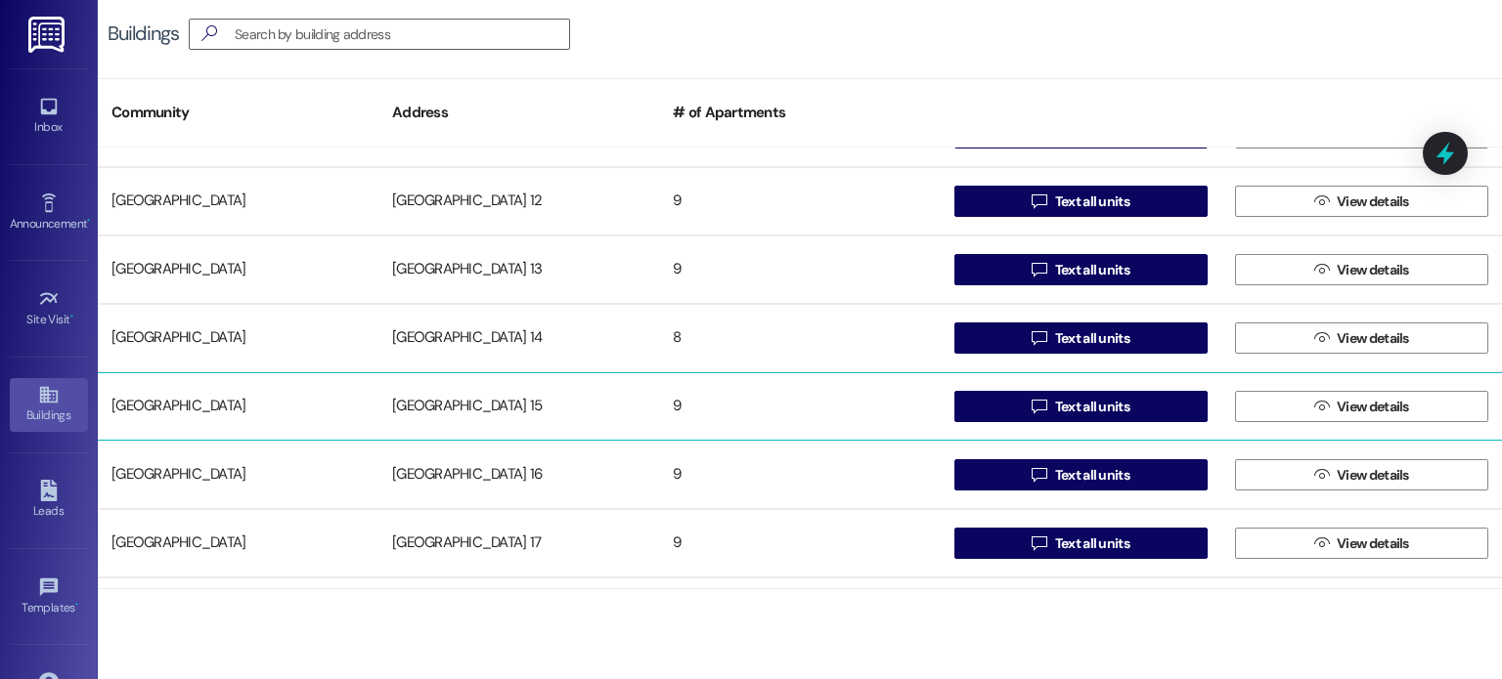
click at [454, 404] on div "[GEOGRAPHIC_DATA] 15" at bounding box center [518, 406] width 281 height 39
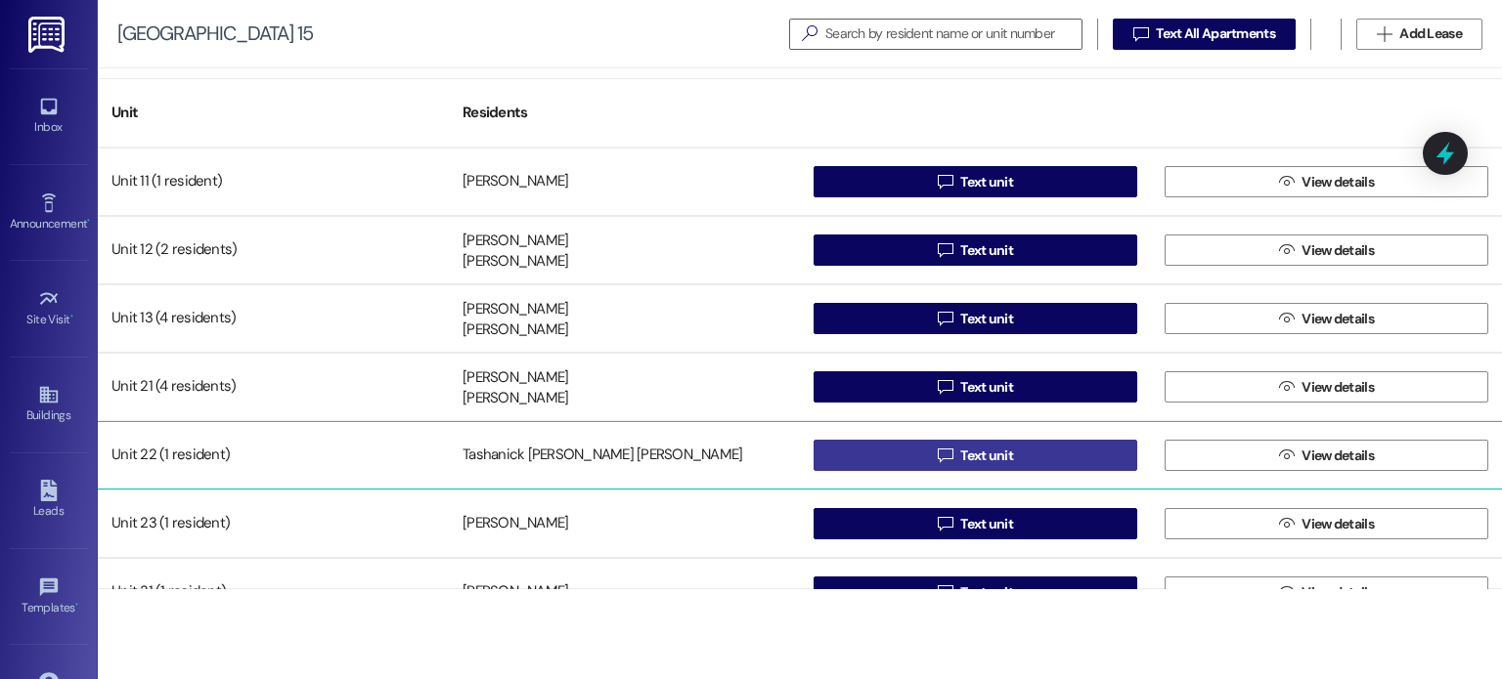
click at [942, 449] on icon "" at bounding box center [944, 456] width 15 height 16
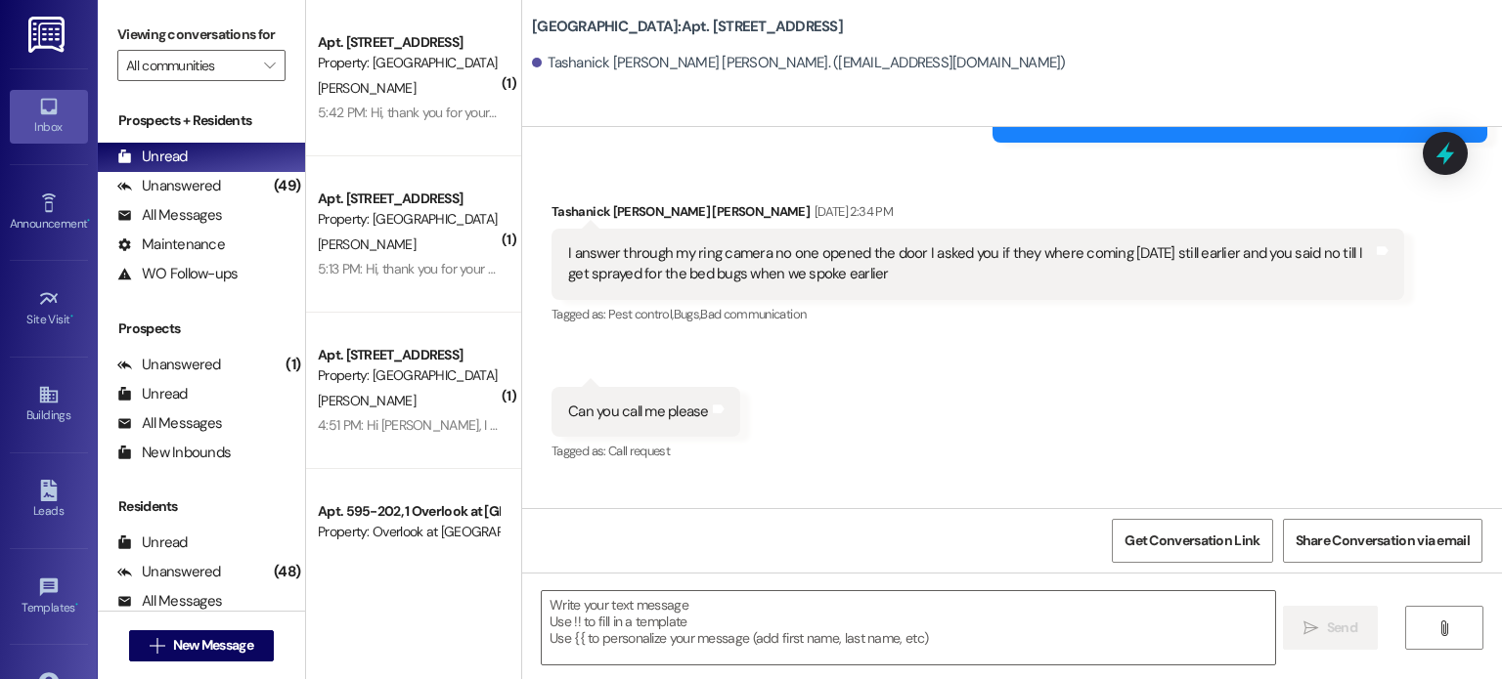
scroll to position [14931, 0]
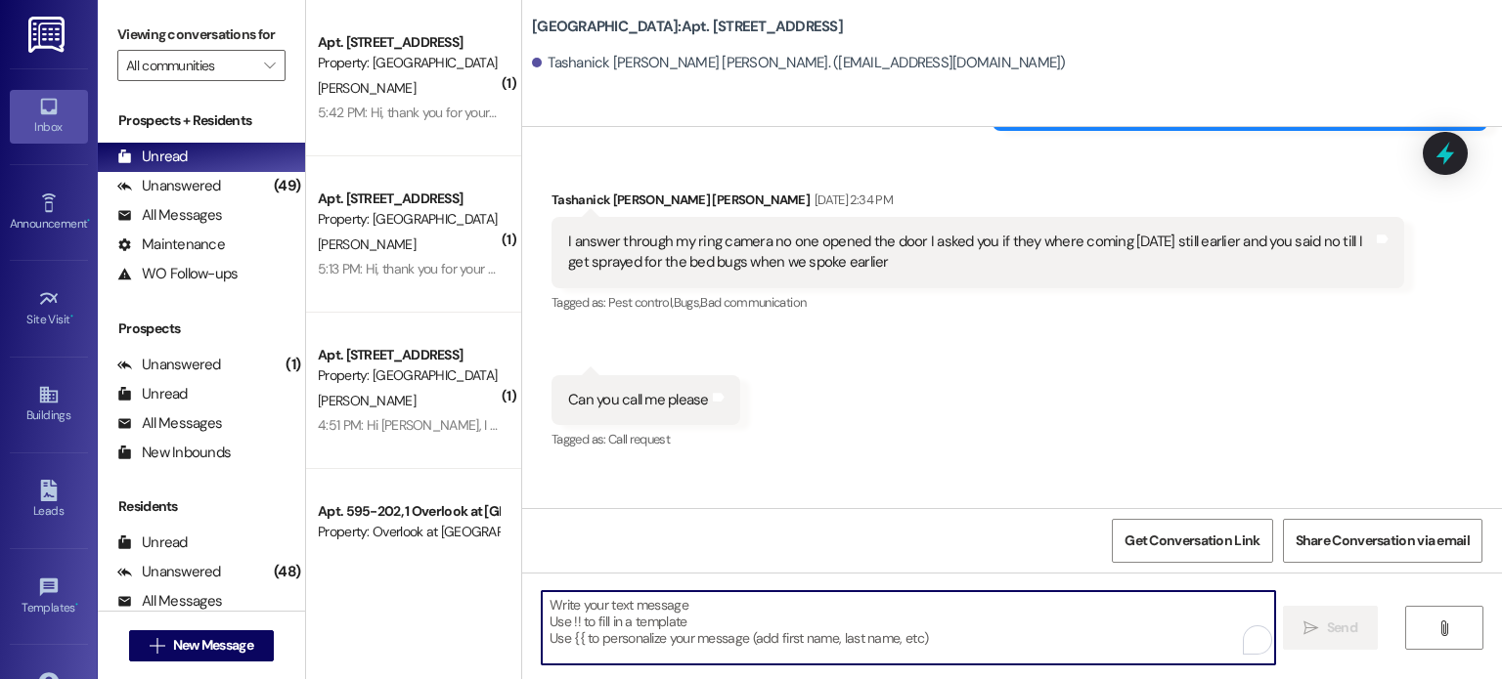
click at [587, 610] on textarea "To enrich screen reader interactions, please activate Accessibility in Grammarl…" at bounding box center [908, 627] width 732 height 73
paste textarea "Hello: As promised, we reached out to our sister communities in search of addit…"
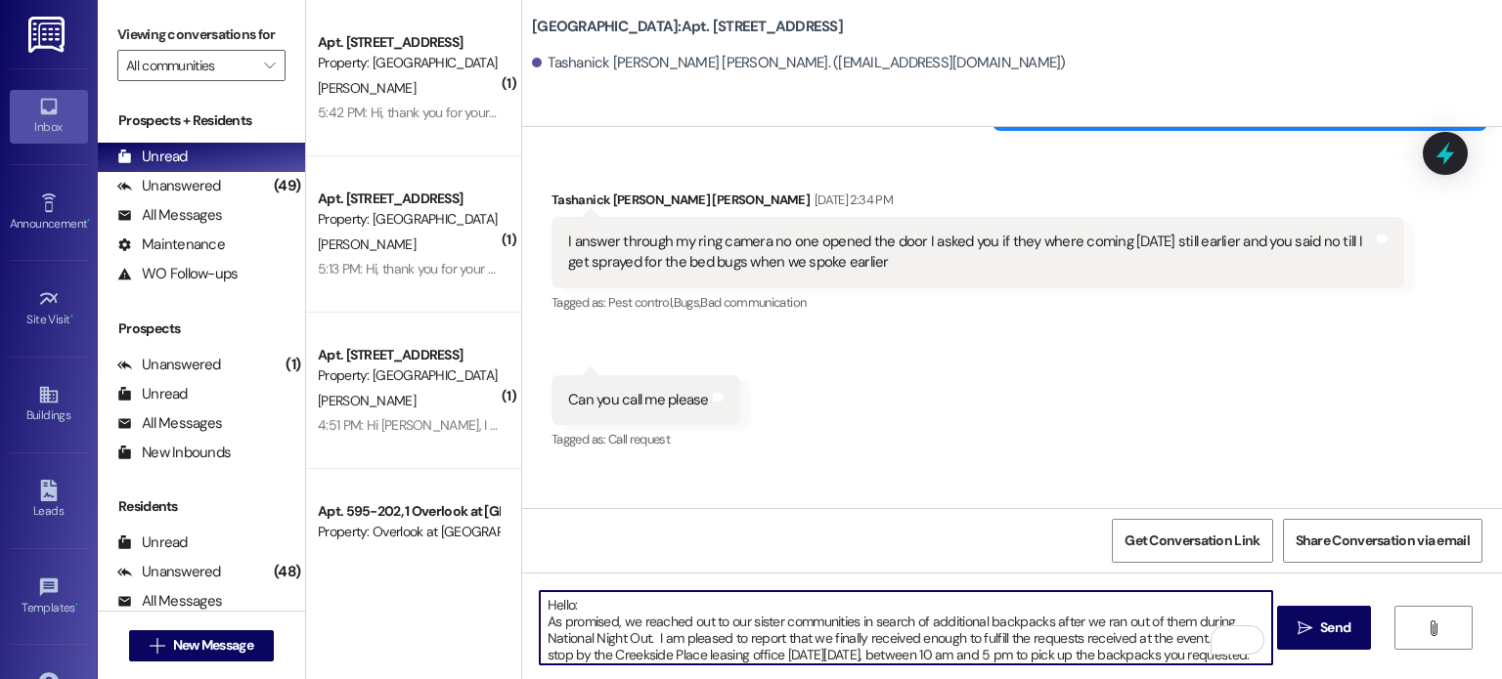
scroll to position [16, 0]
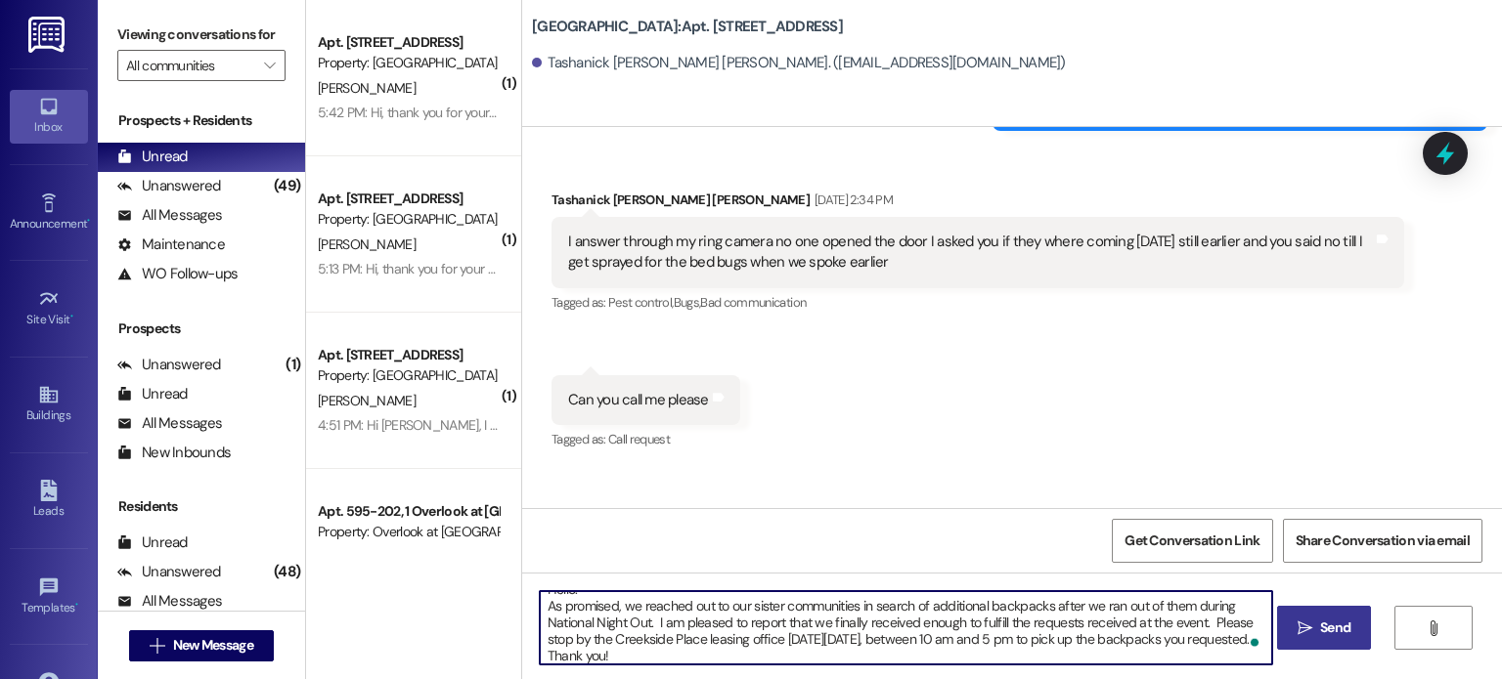
type textarea "Hello: As promised, we reached out to our sister communities in search of addit…"
click at [1335, 629] on span "Send" at bounding box center [1335, 628] width 30 height 21
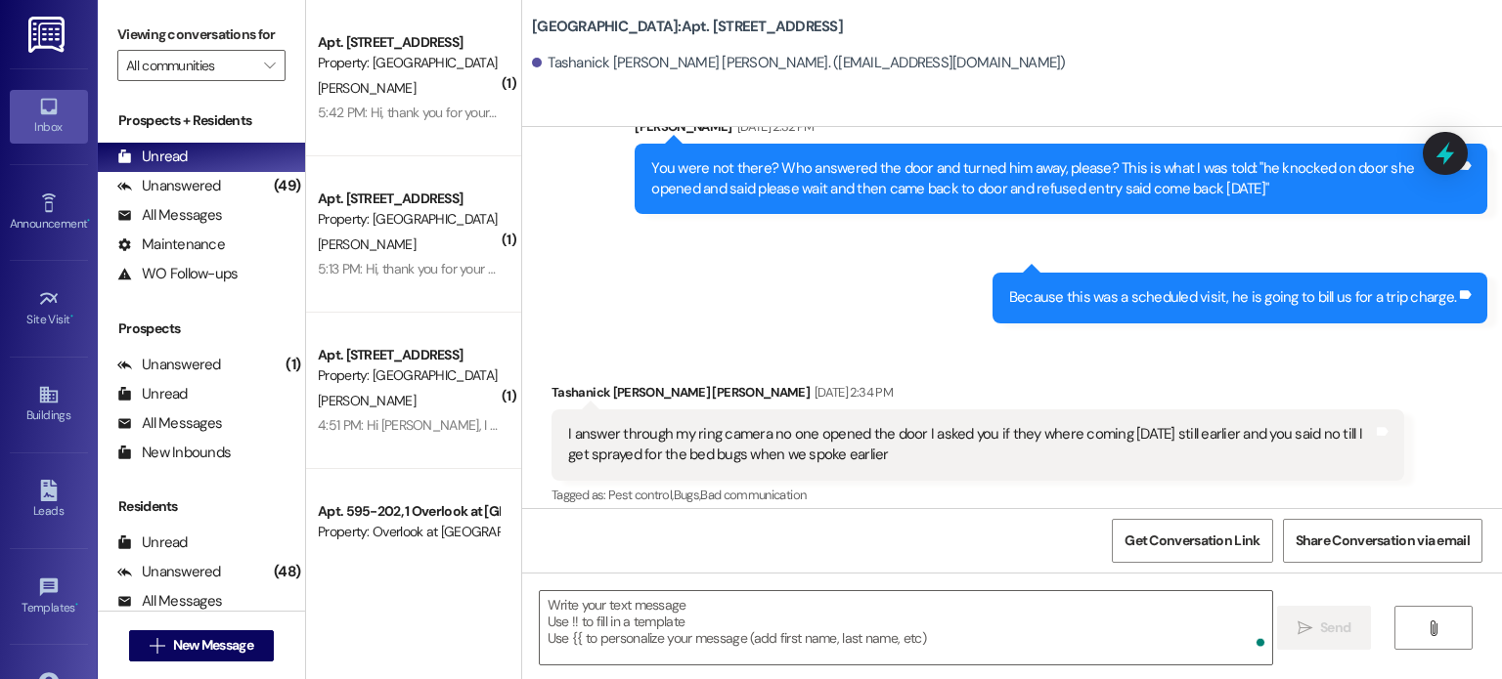
scroll to position [14724, 0]
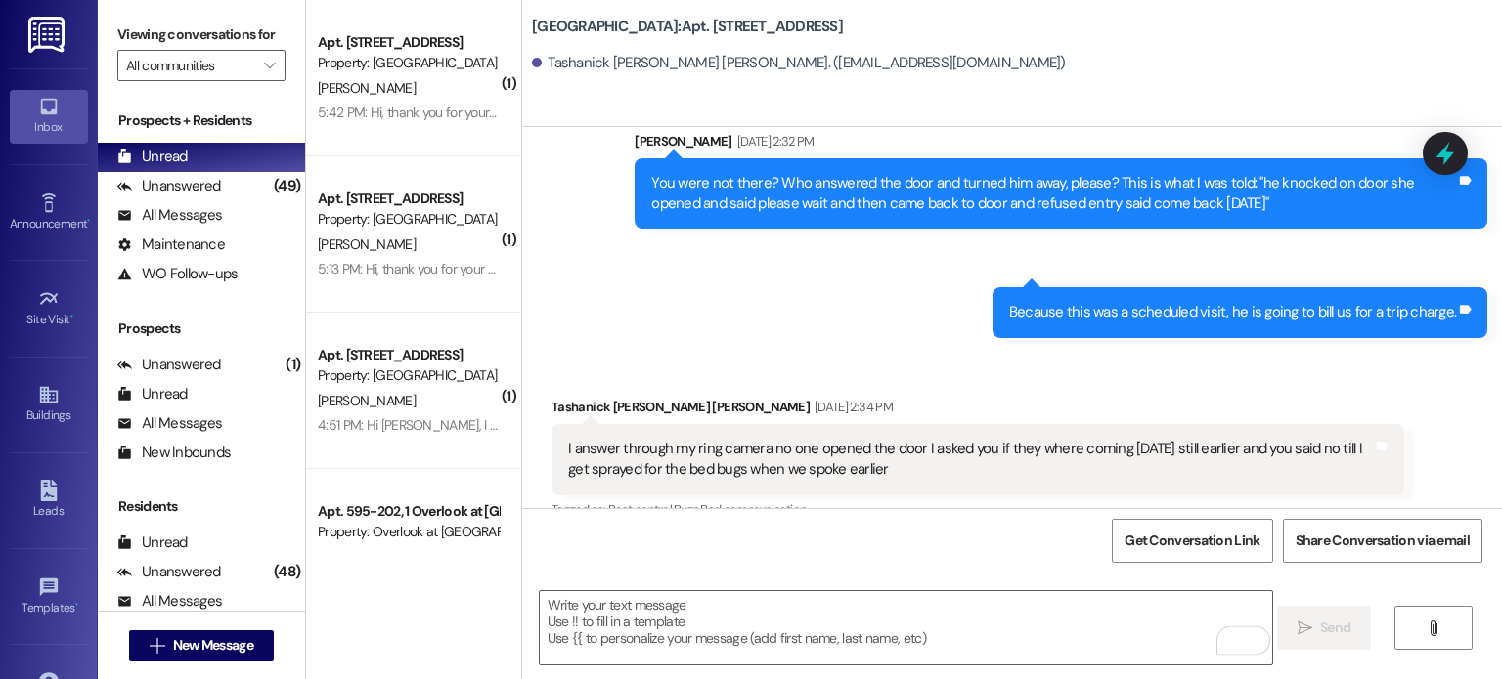
click at [42, 34] on img at bounding box center [48, 35] width 40 height 36
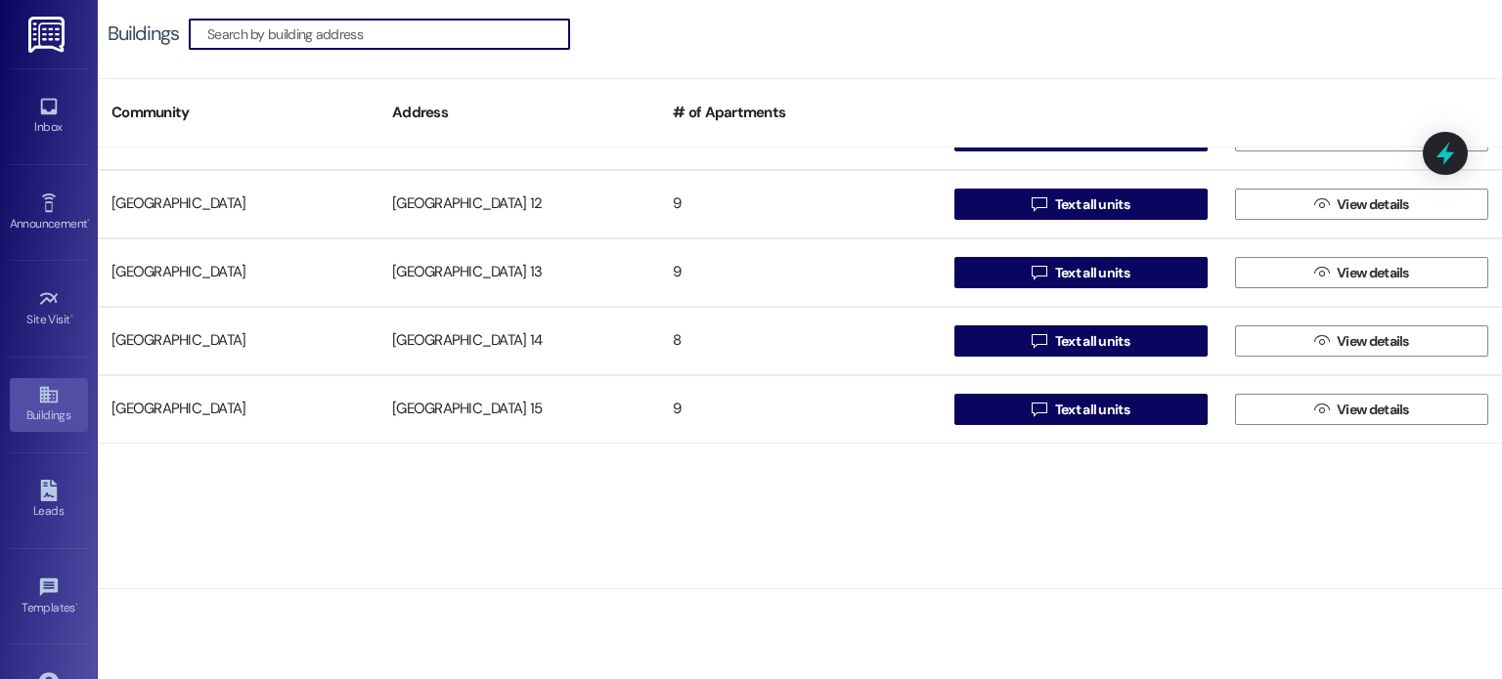
scroll to position [391, 0]
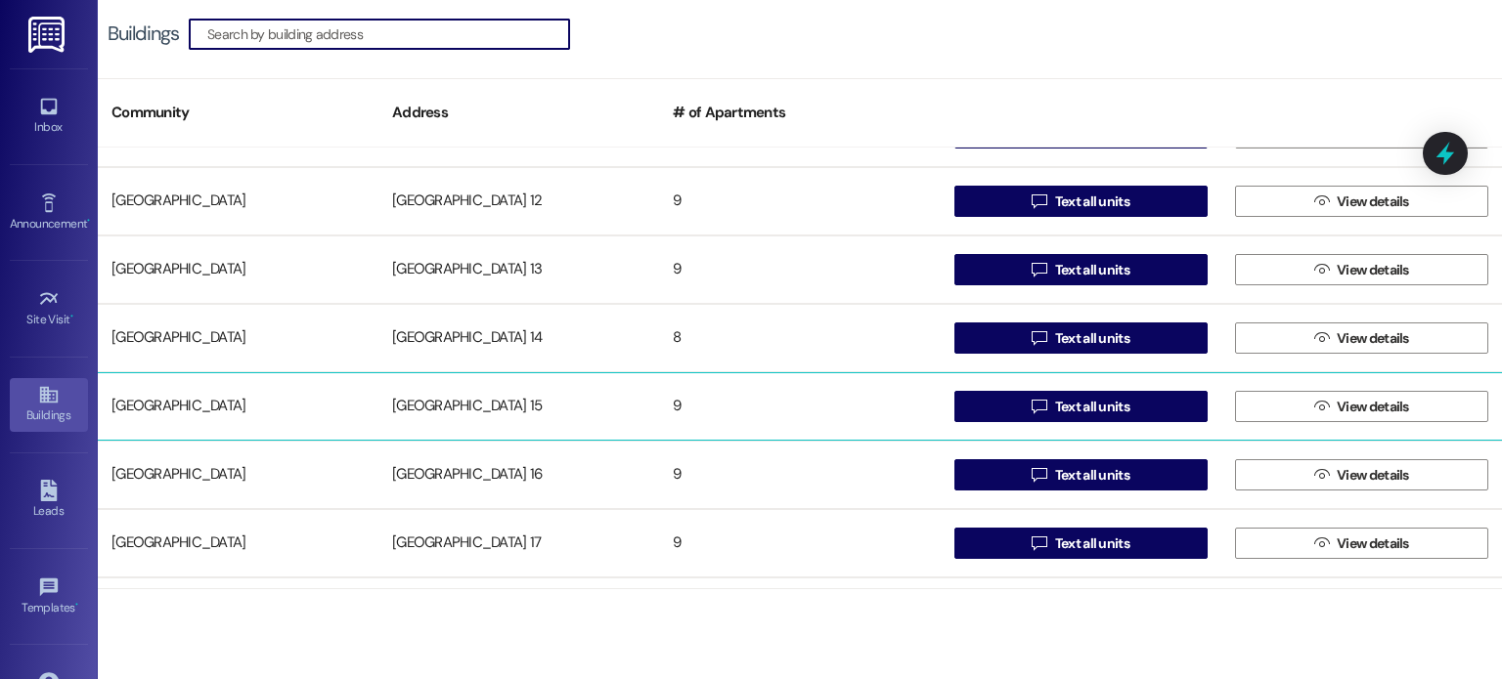
click at [479, 405] on div "[GEOGRAPHIC_DATA] 15" at bounding box center [518, 406] width 281 height 39
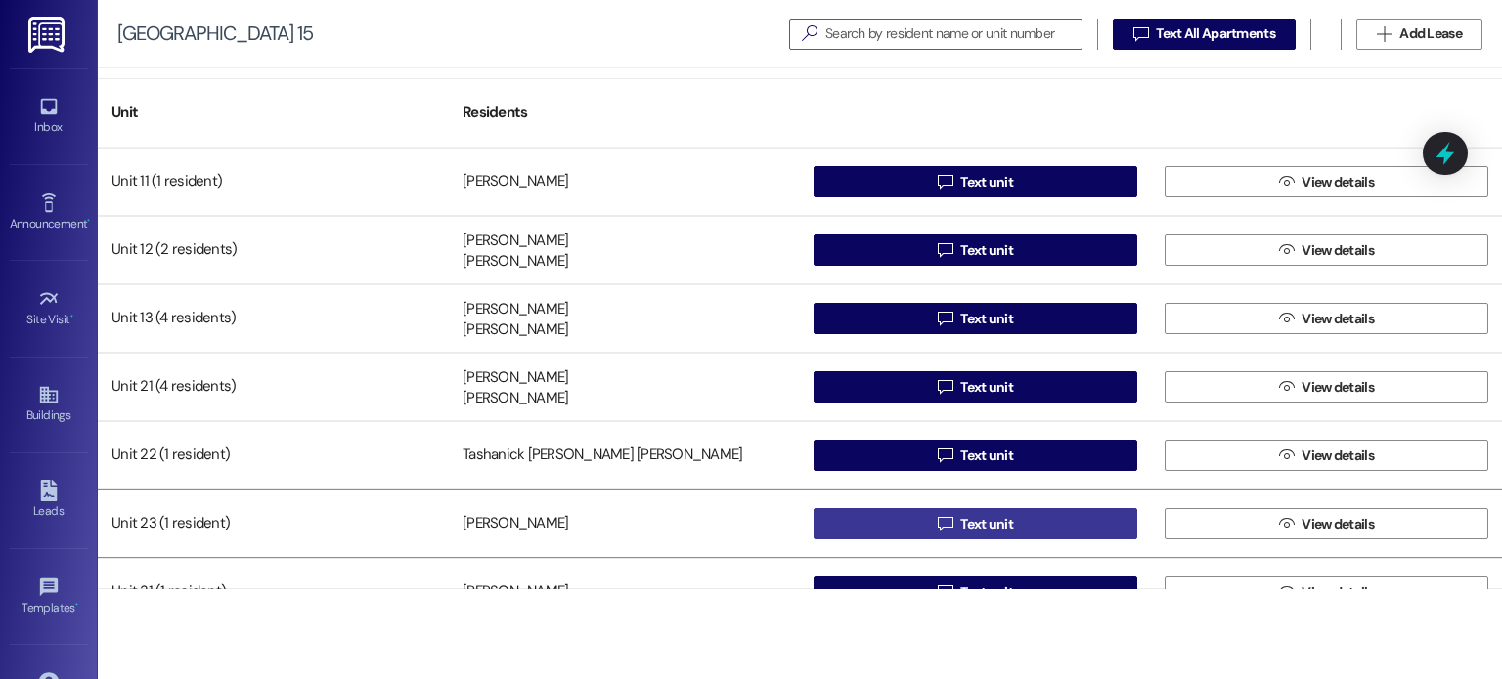
click at [881, 523] on button " Text unit" at bounding box center [975, 523] width 324 height 31
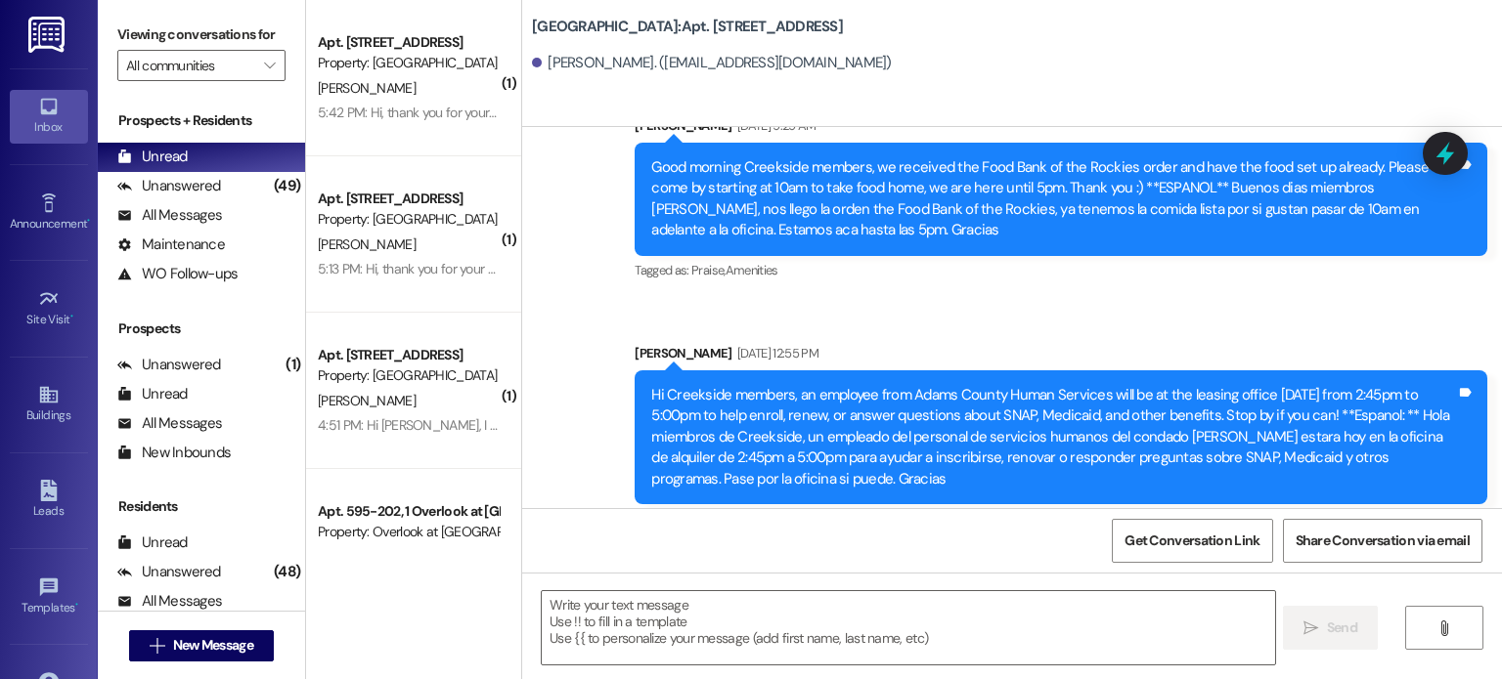
scroll to position [63464, 0]
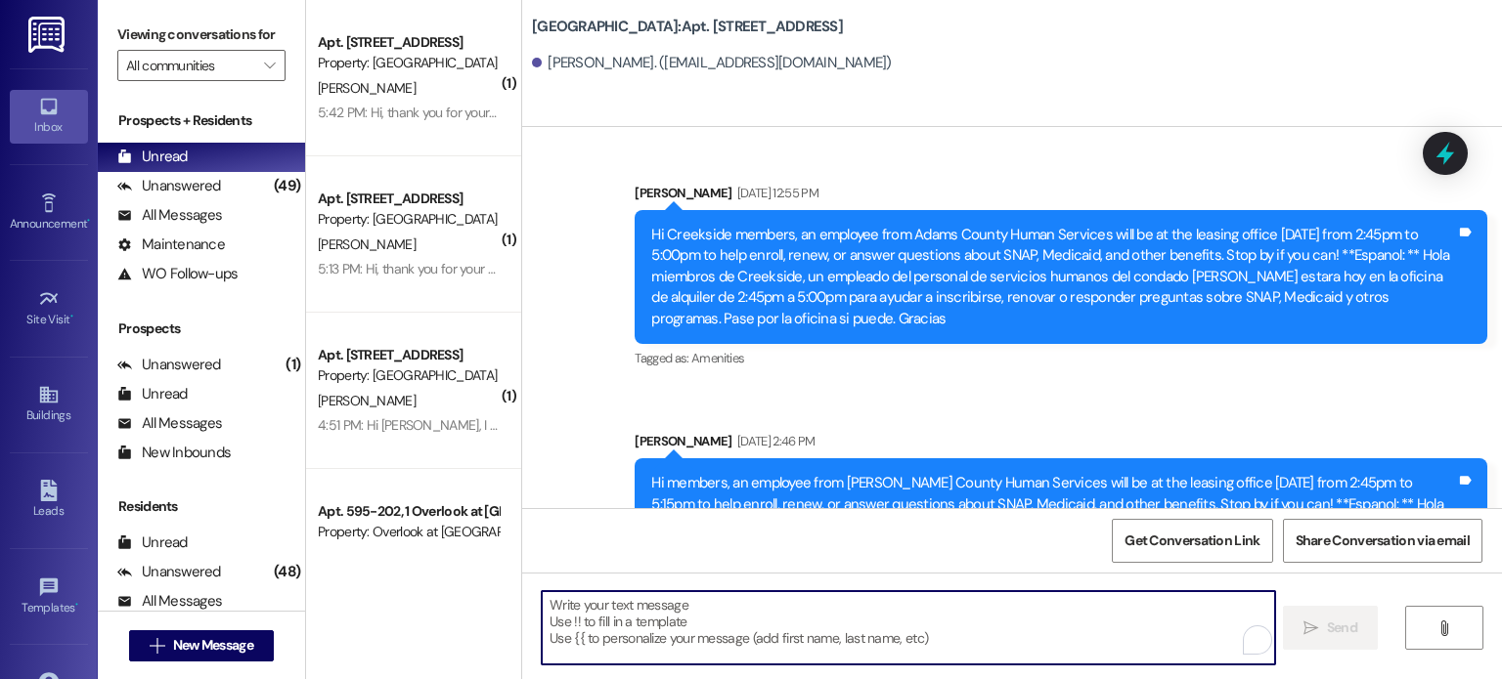
click at [606, 608] on textarea "To enrich screen reader interactions, please activate Accessibility in Grammarl…" at bounding box center [908, 627] width 732 height 73
paste textarea "Hello: As promised, we reached out to our sister communities in search of addit…"
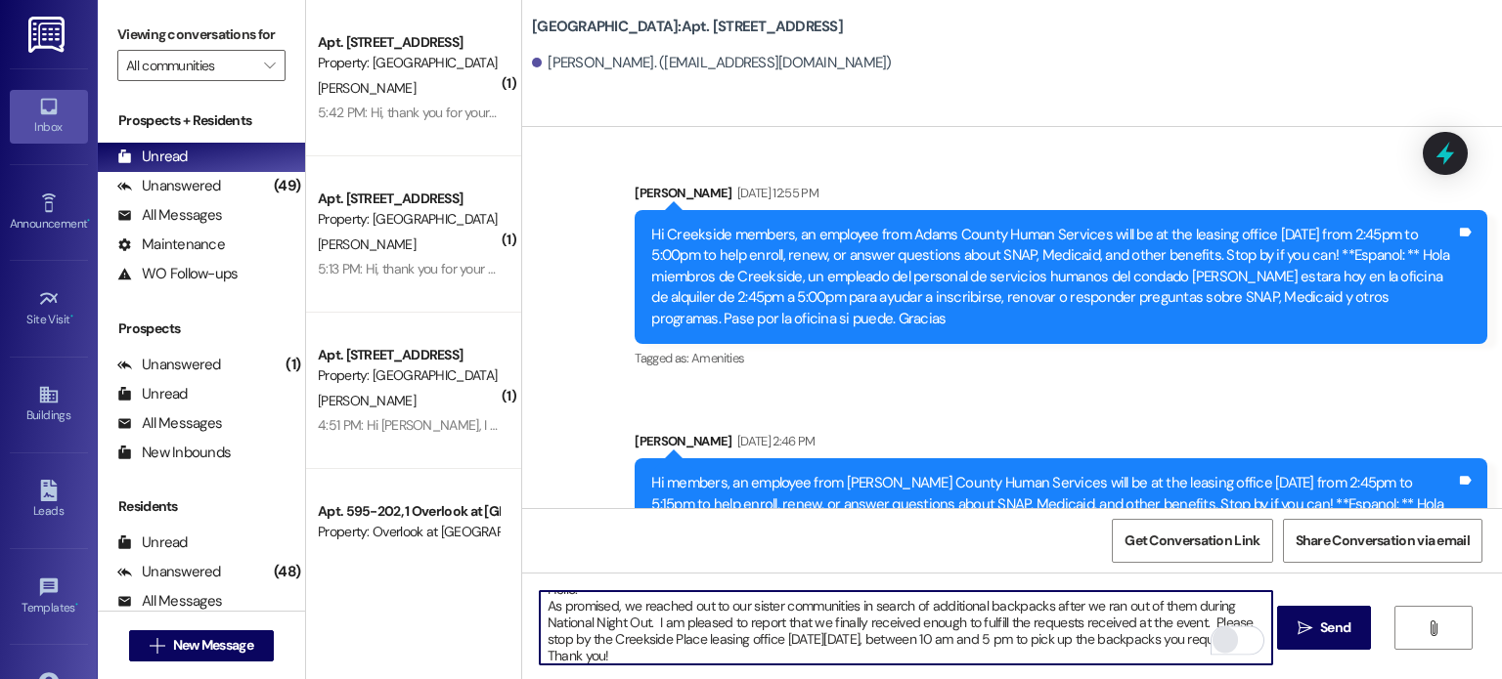
scroll to position [16, 0]
type textarea "Hello: As promised, we reached out to our sister communities in search of addit…"
click at [1322, 635] on span "Send" at bounding box center [1335, 628] width 30 height 21
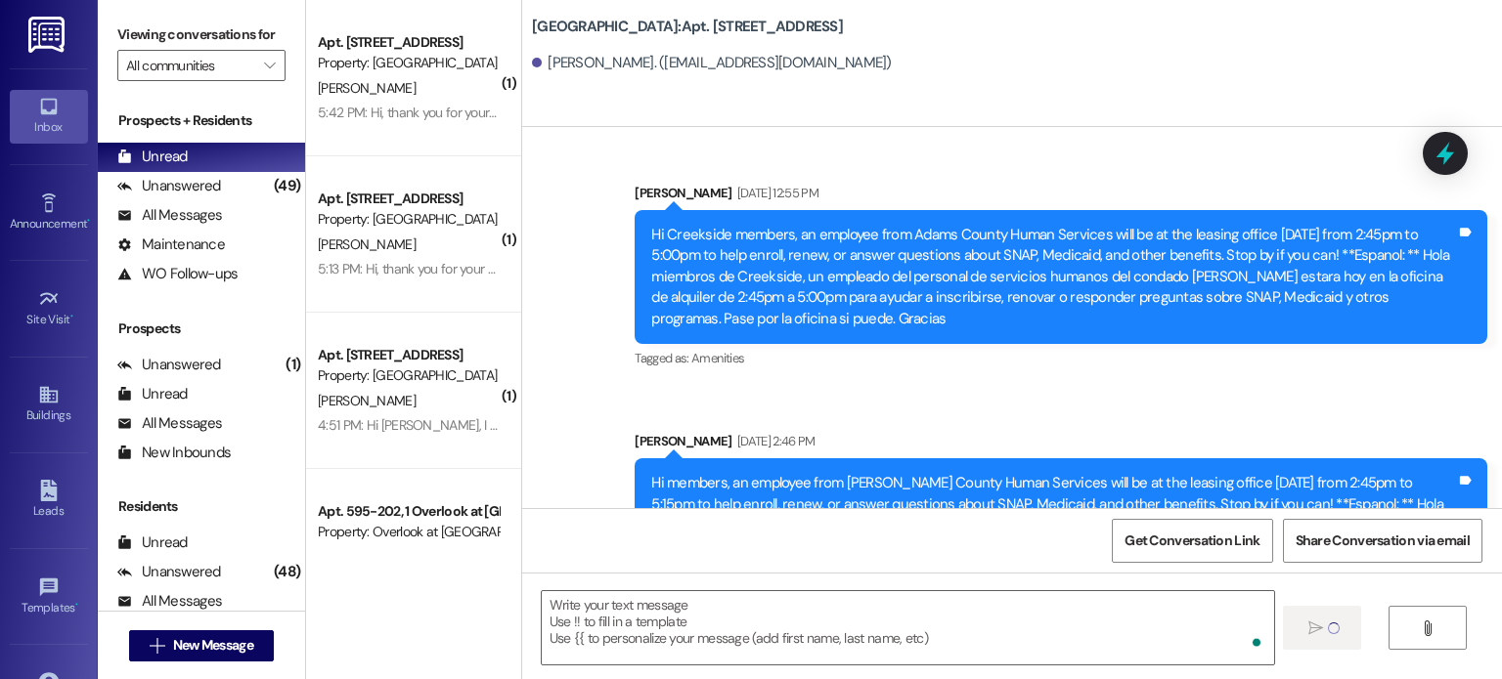
scroll to position [0, 0]
click at [41, 33] on img at bounding box center [48, 35] width 40 height 36
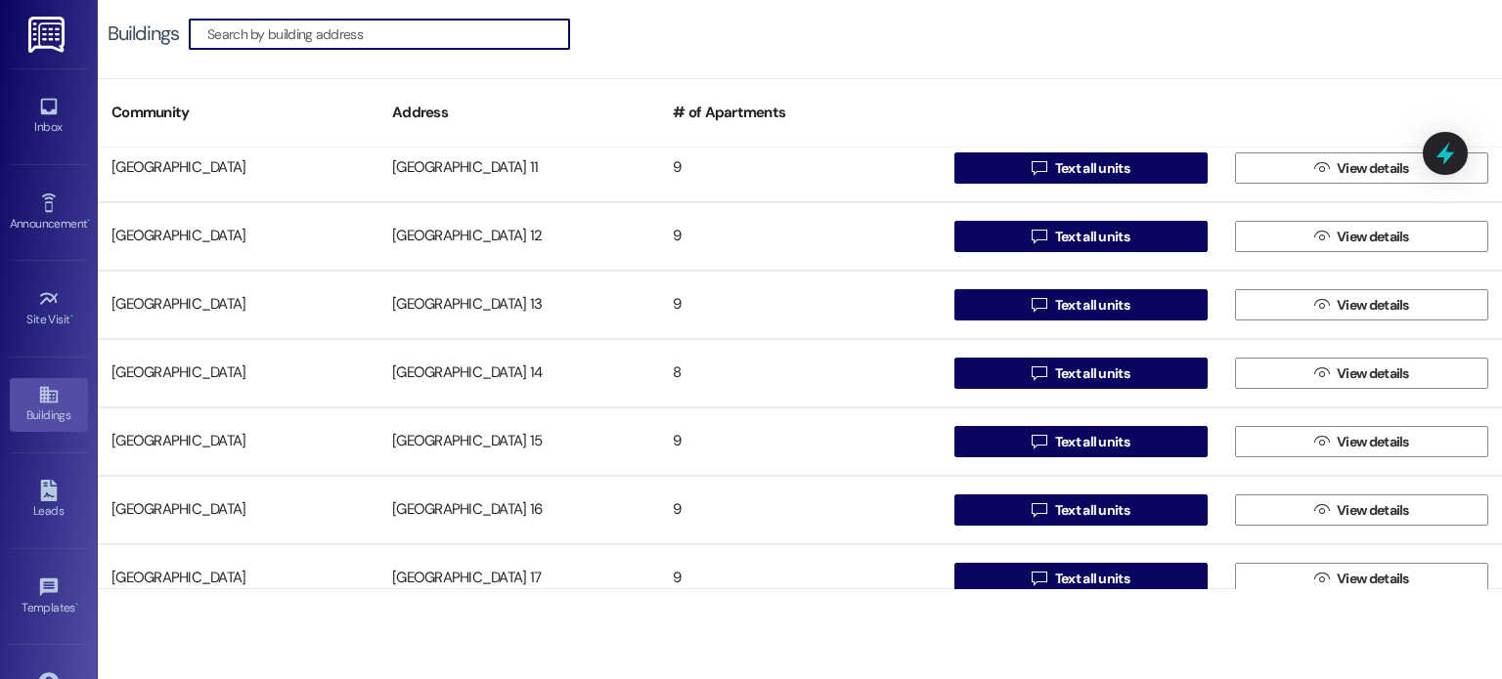
scroll to position [391, 0]
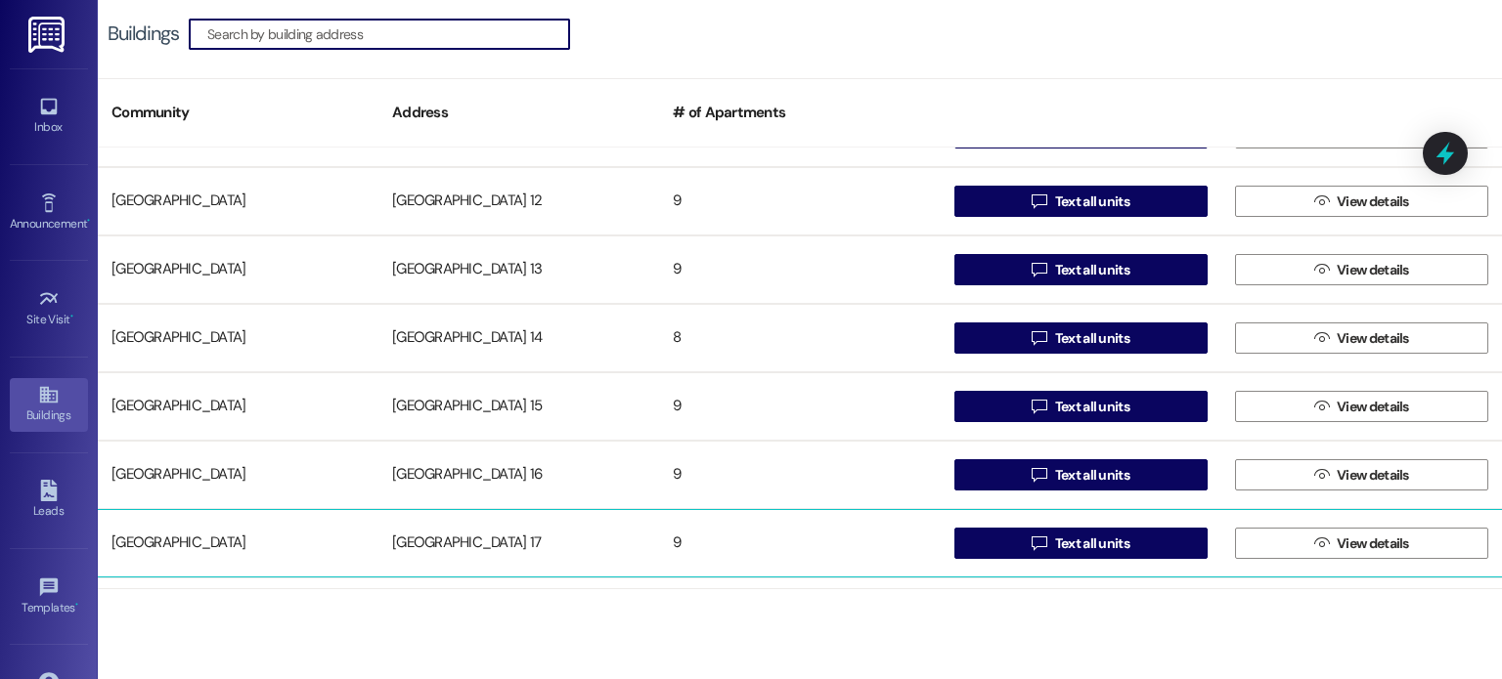
click at [458, 539] on div "[GEOGRAPHIC_DATA] 17" at bounding box center [518, 543] width 281 height 39
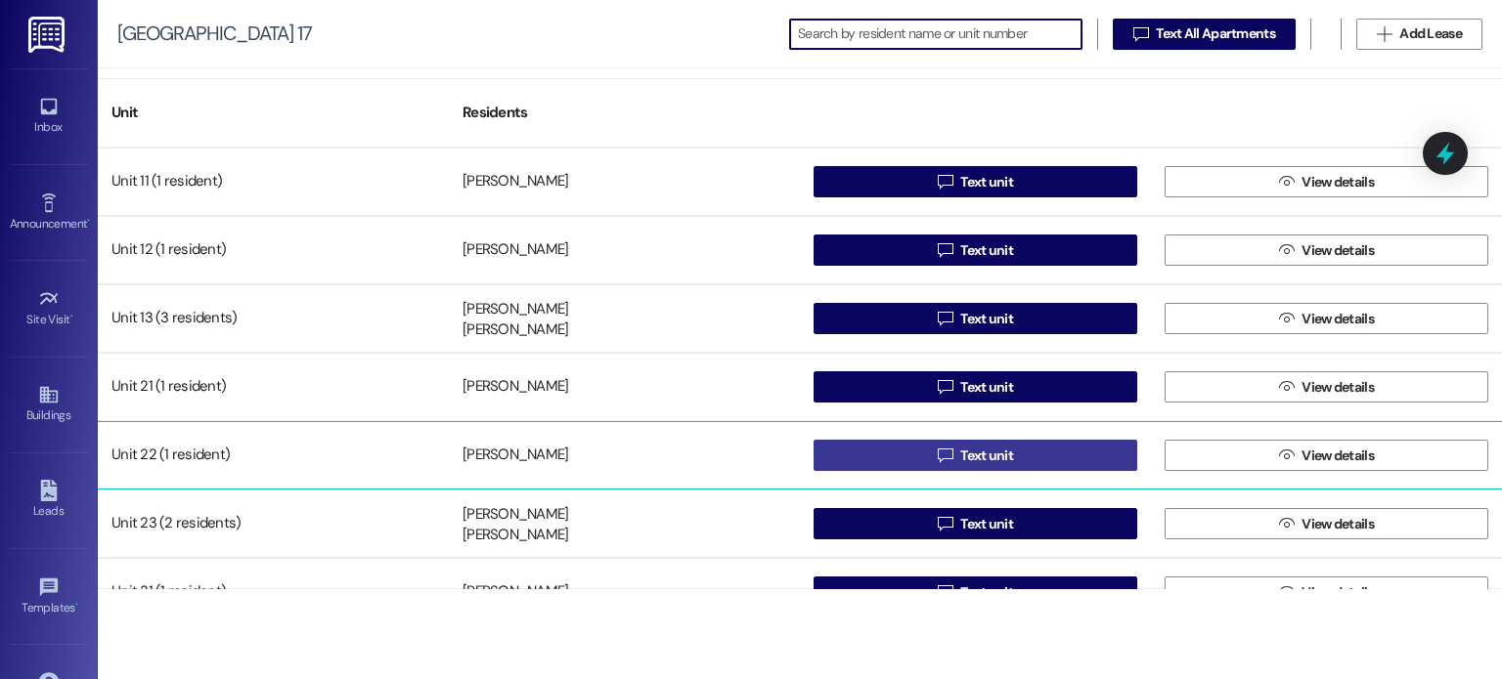
click at [919, 453] on button " Text unit" at bounding box center [975, 455] width 324 height 31
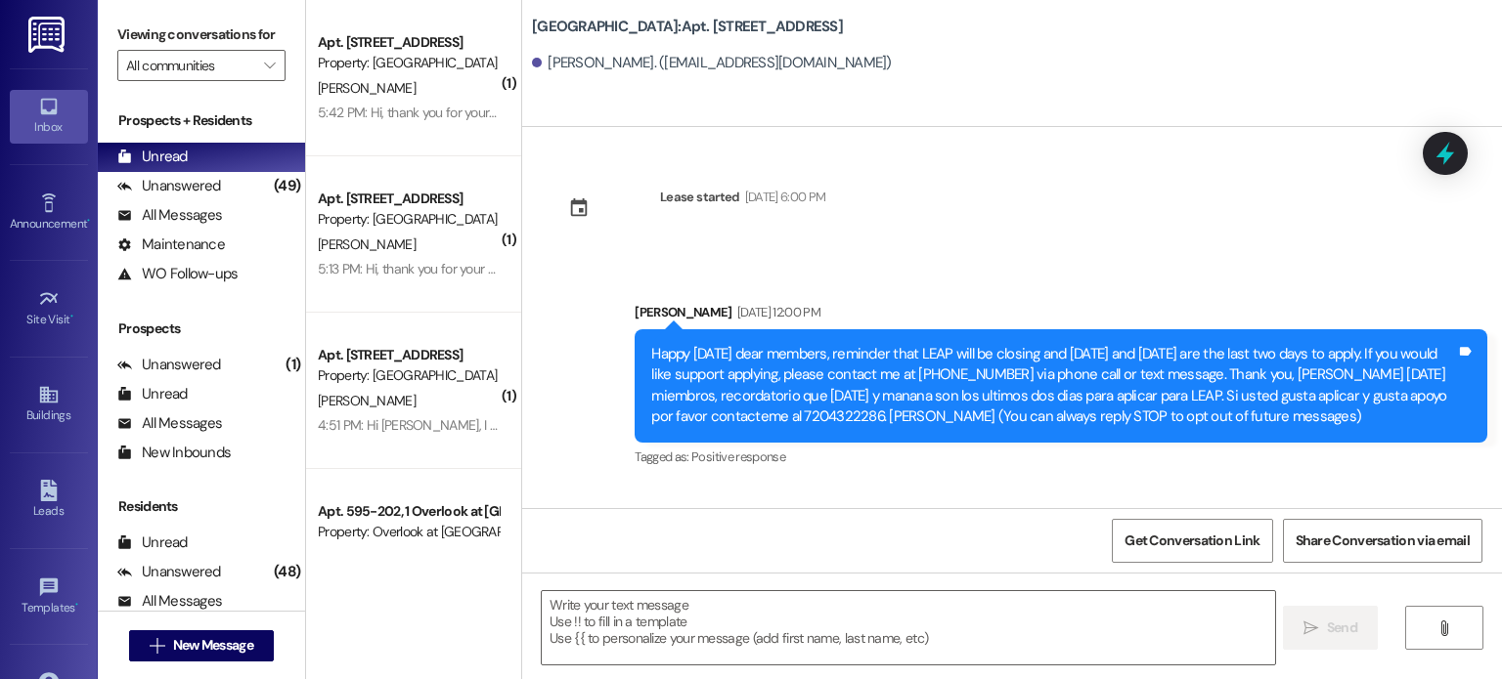
scroll to position [41283, 0]
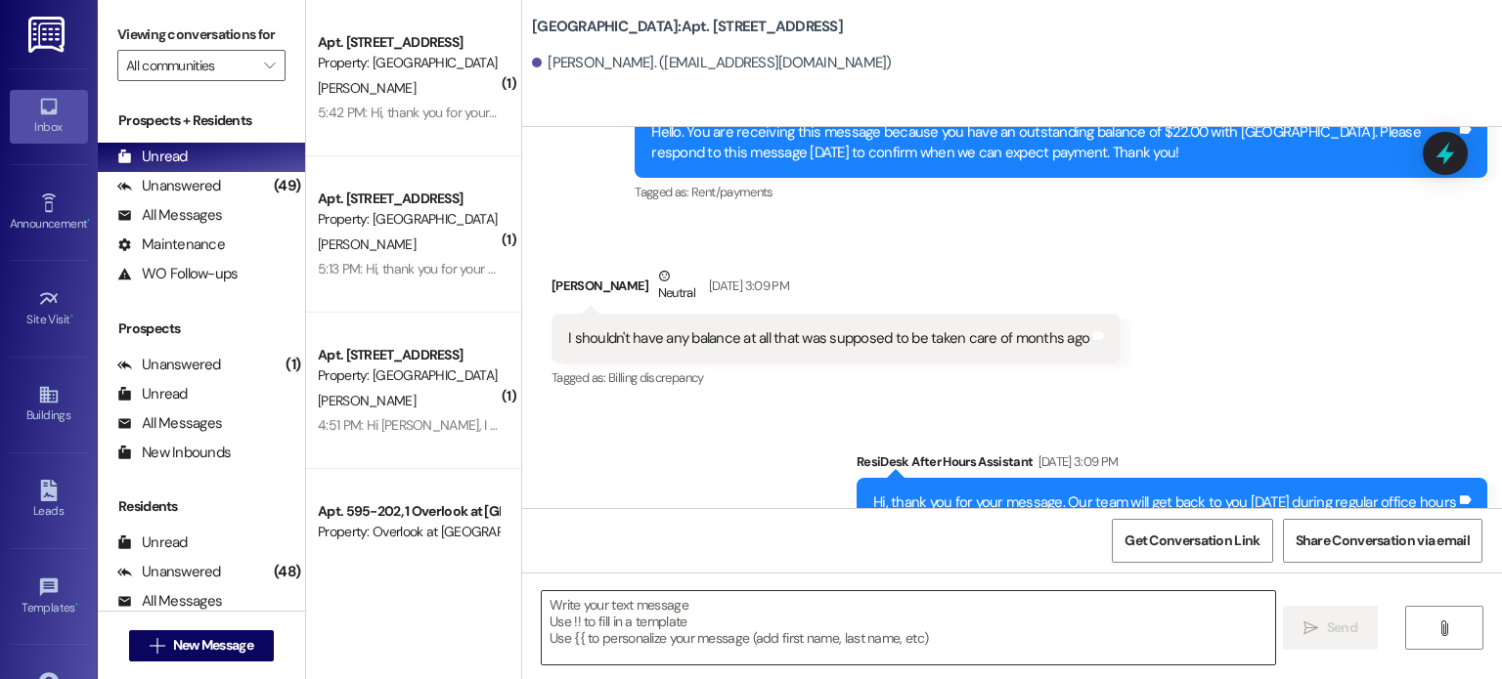
click at [638, 621] on textarea at bounding box center [908, 627] width 732 height 73
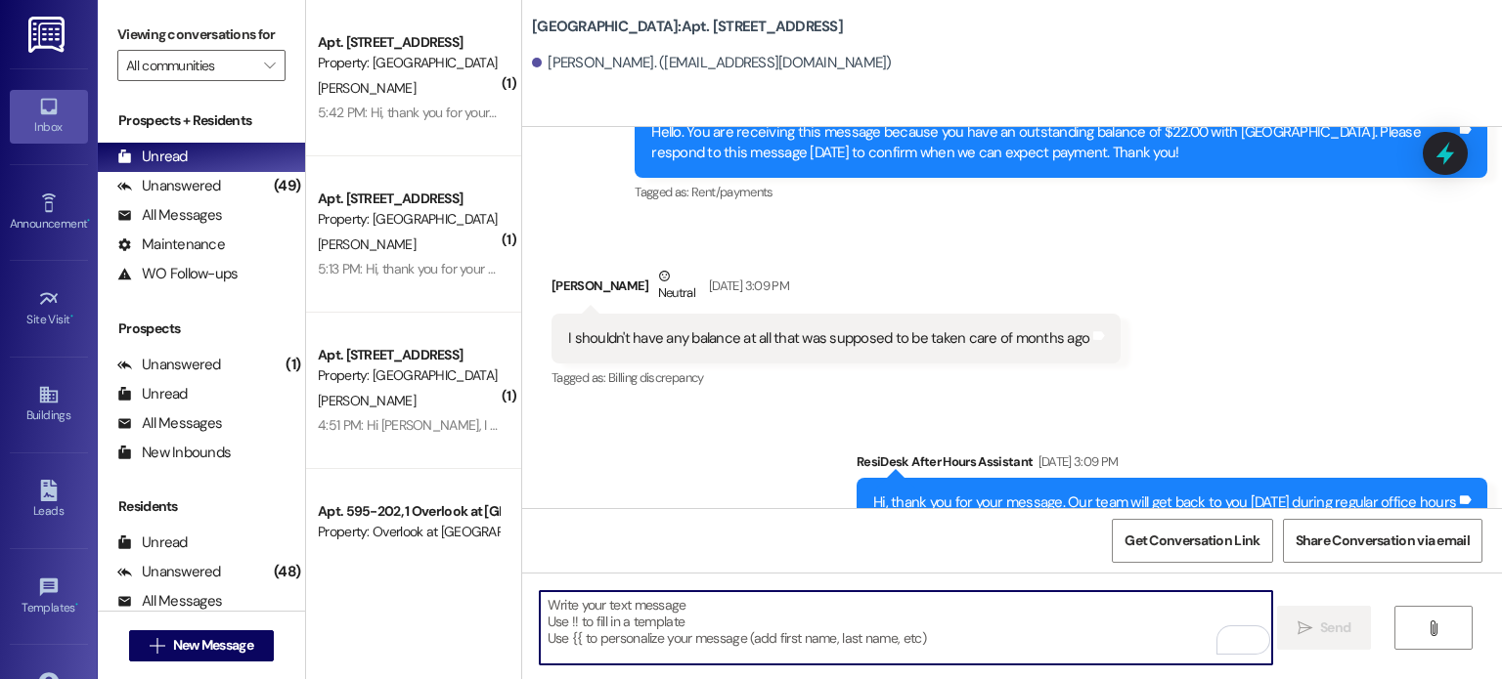
paste textarea "Hello: As promised, we reached out to our sister communities in search of addit…"
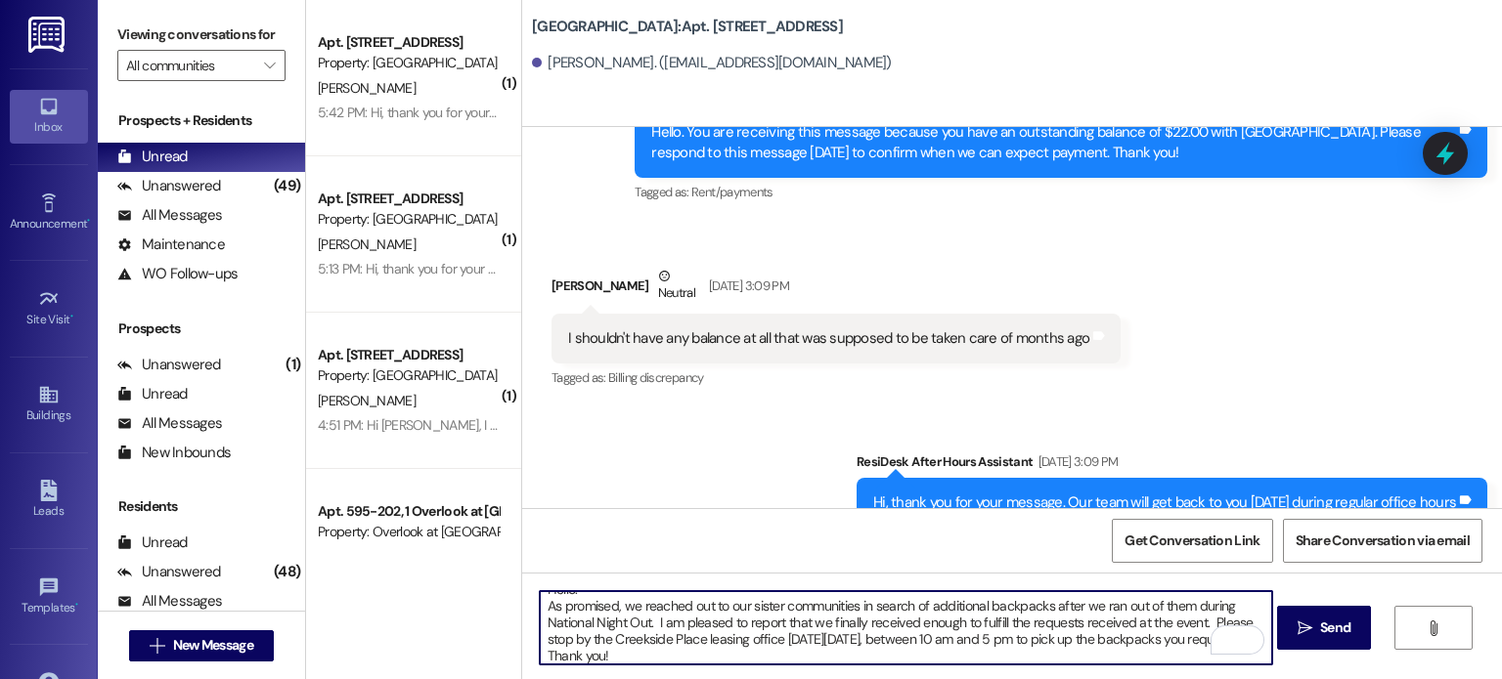
scroll to position [16, 0]
type textarea "Hello: As promised, we reached out to our sister communities in search of addit…"
click at [1328, 628] on span "Send" at bounding box center [1335, 628] width 30 height 21
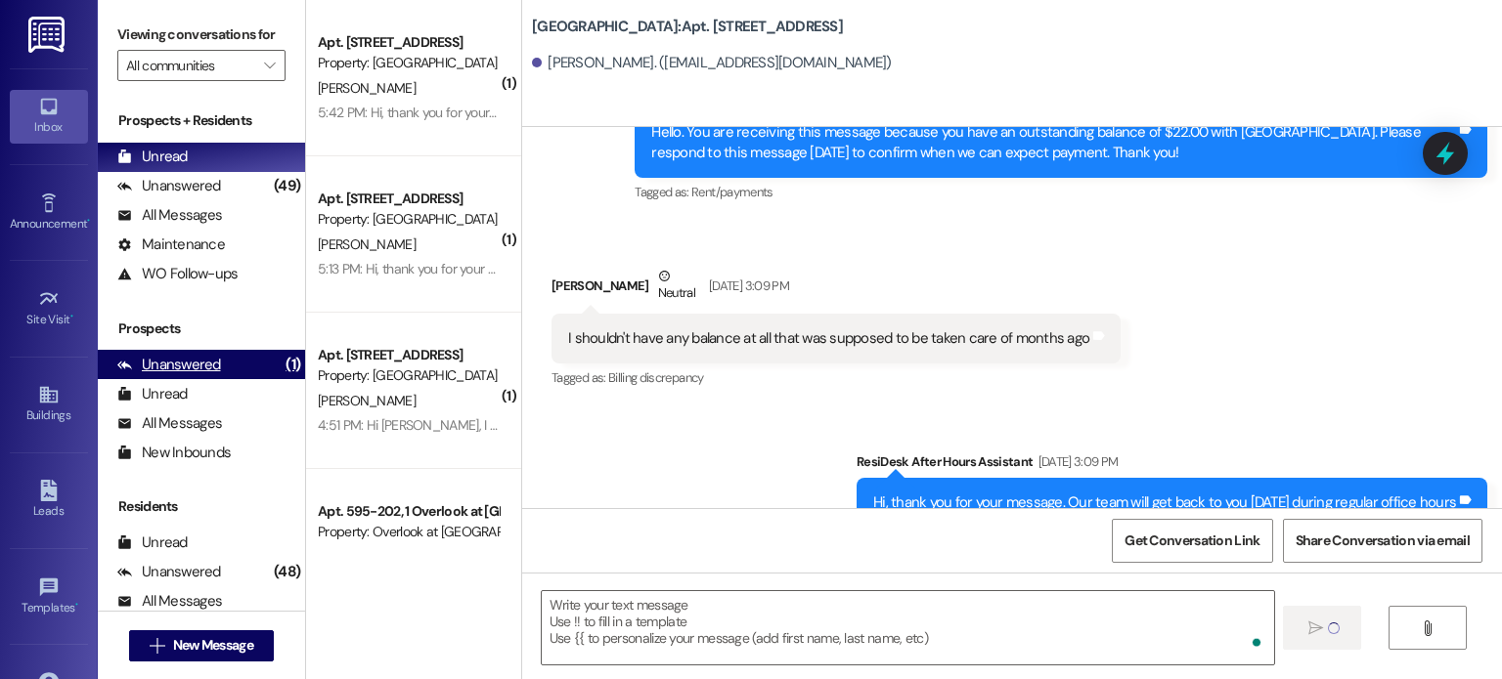
scroll to position [0, 0]
click at [39, 29] on img at bounding box center [48, 35] width 40 height 36
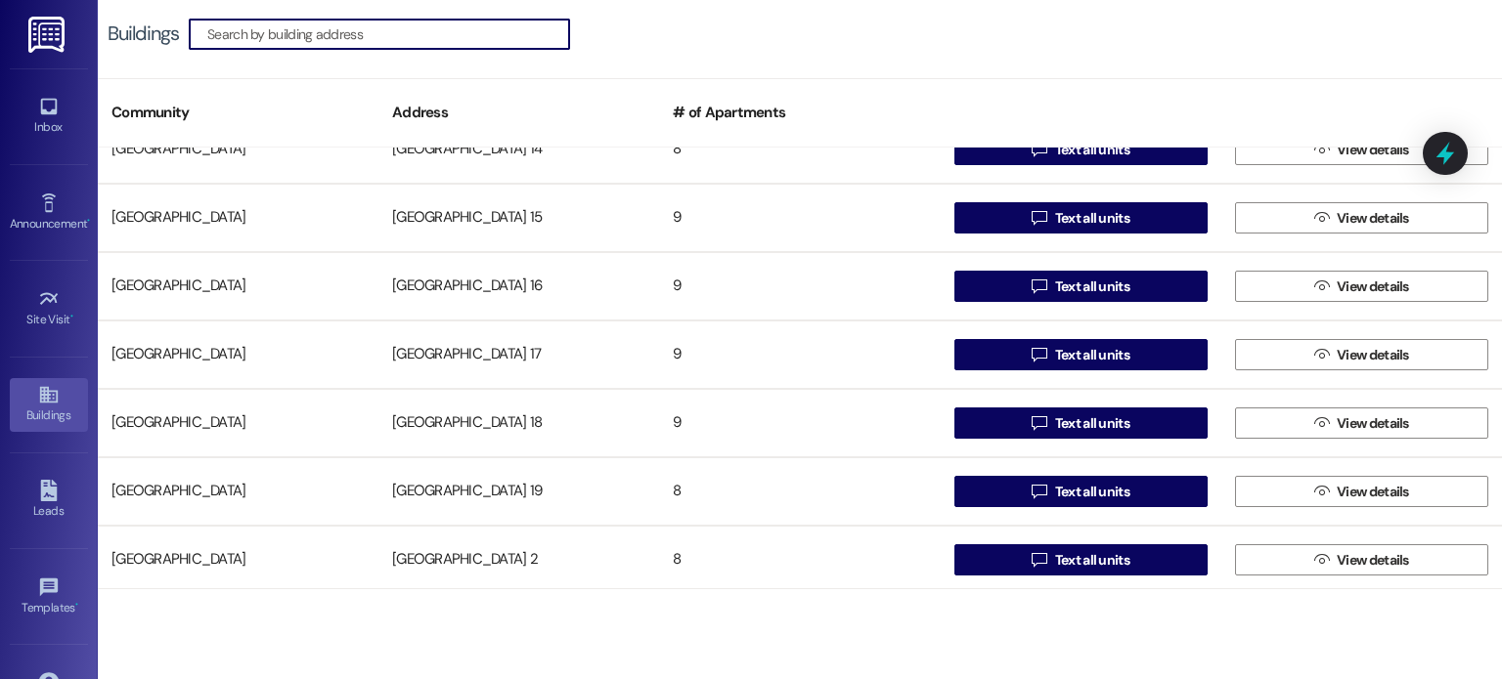
scroll to position [587, 0]
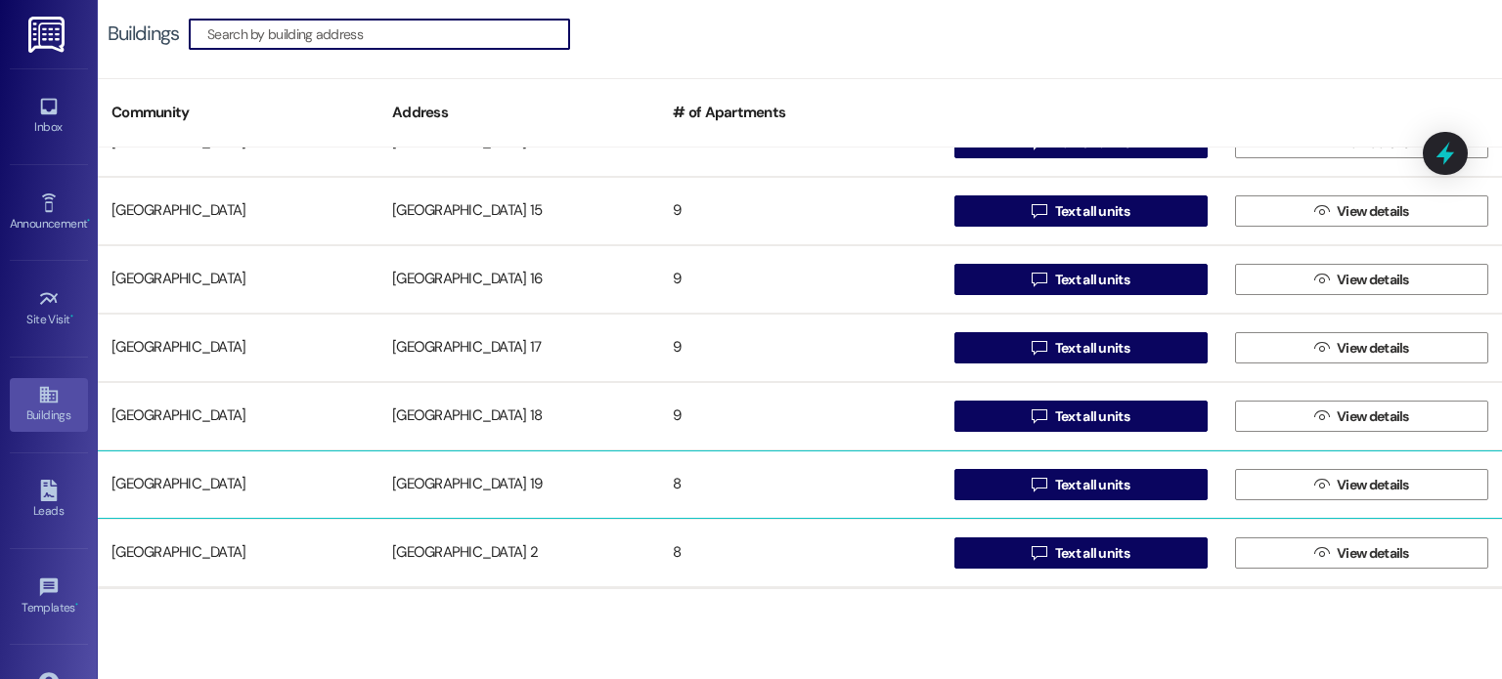
click at [470, 480] on div "[GEOGRAPHIC_DATA] 19" at bounding box center [518, 484] width 281 height 39
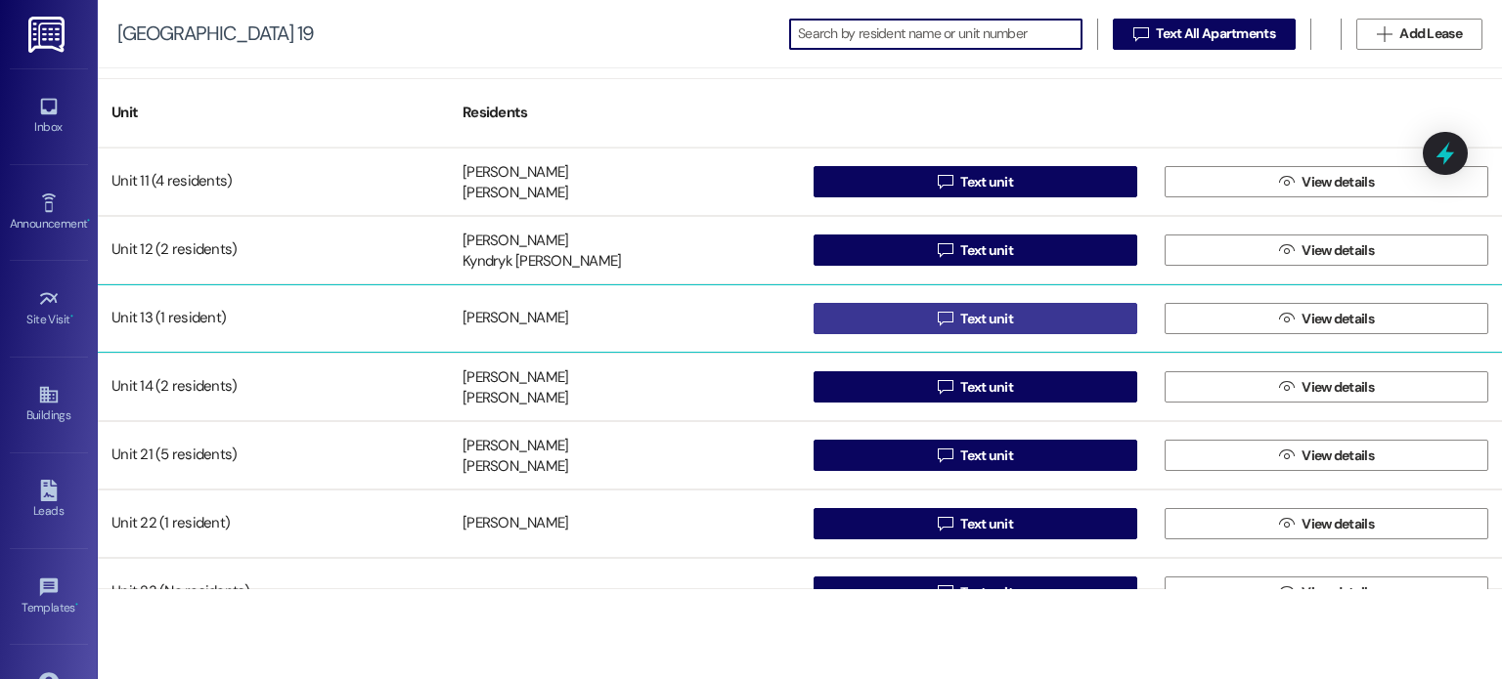
click at [893, 315] on button " Text unit" at bounding box center [975, 318] width 324 height 31
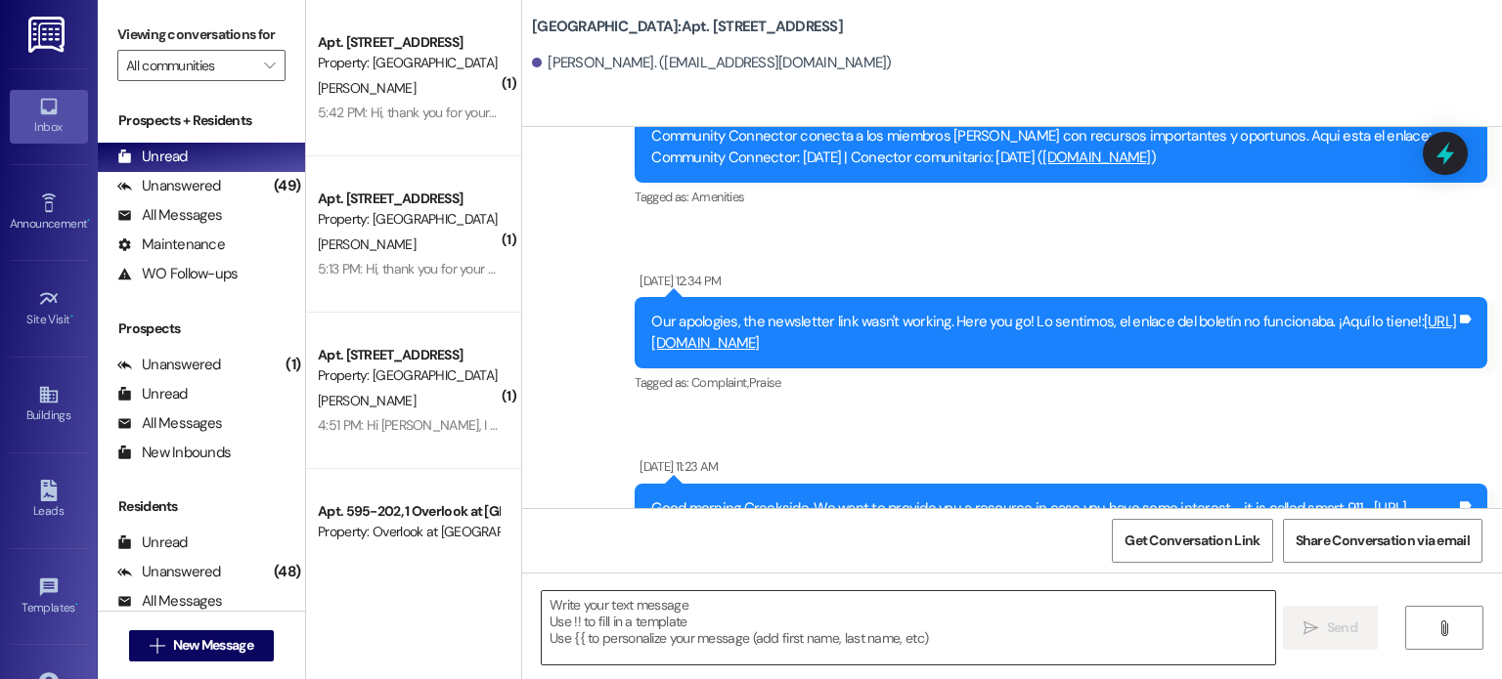
scroll to position [41412, 0]
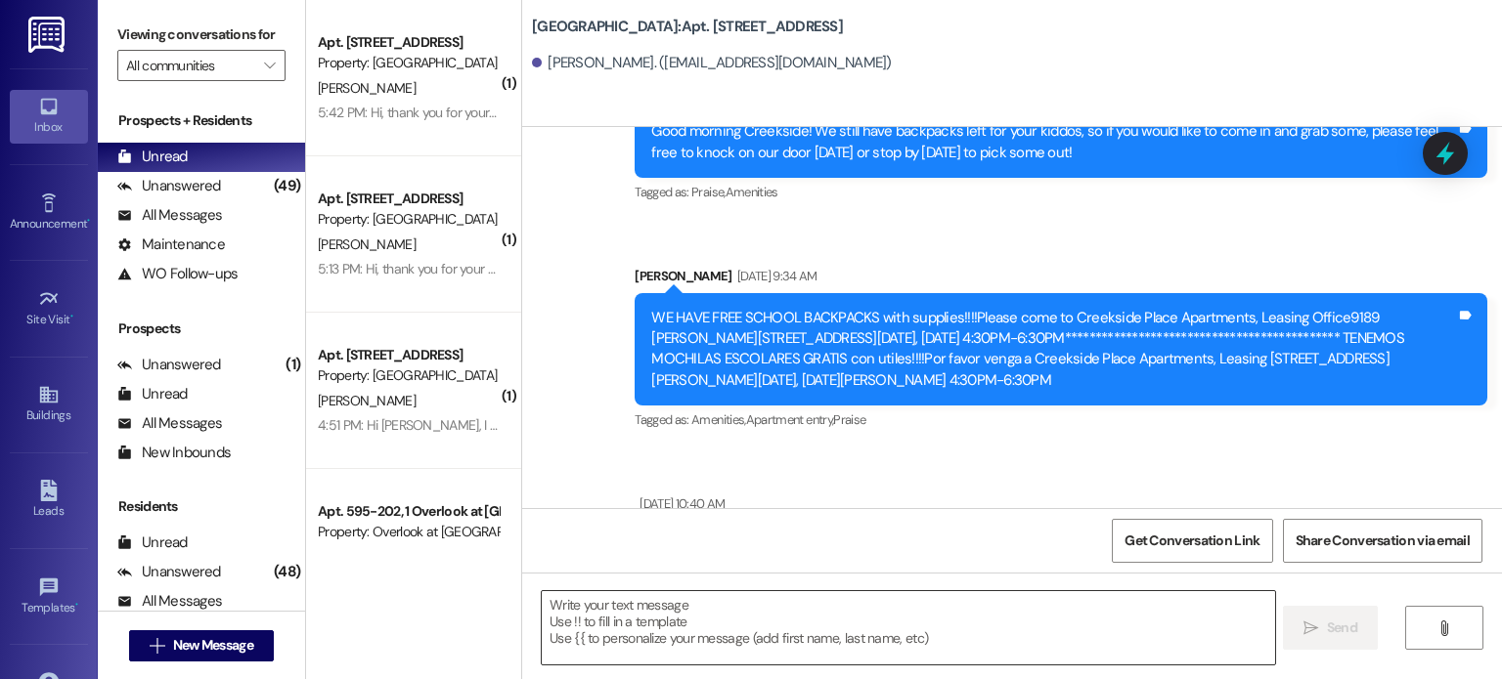
click at [657, 621] on textarea at bounding box center [908, 627] width 732 height 73
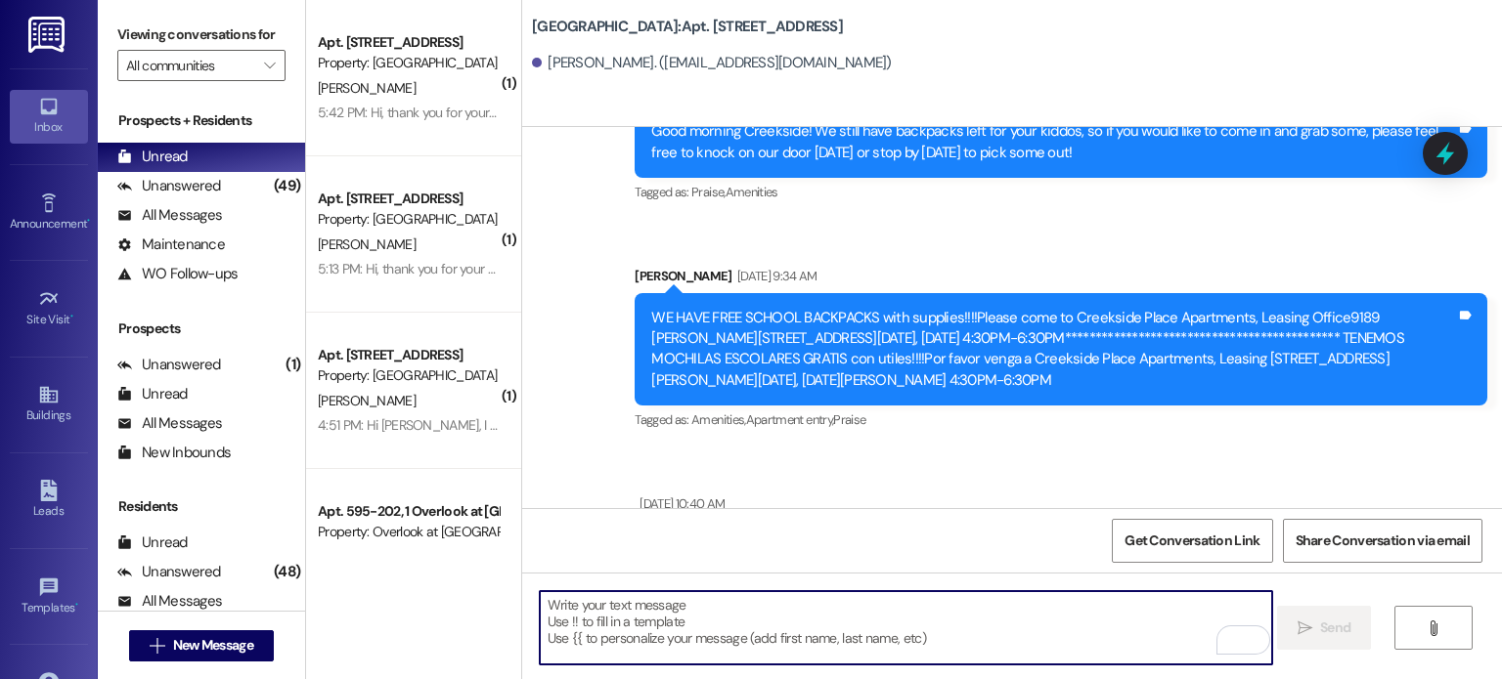
paste textarea "Hello: As promised, we reached out to our sister communities in search of addit…"
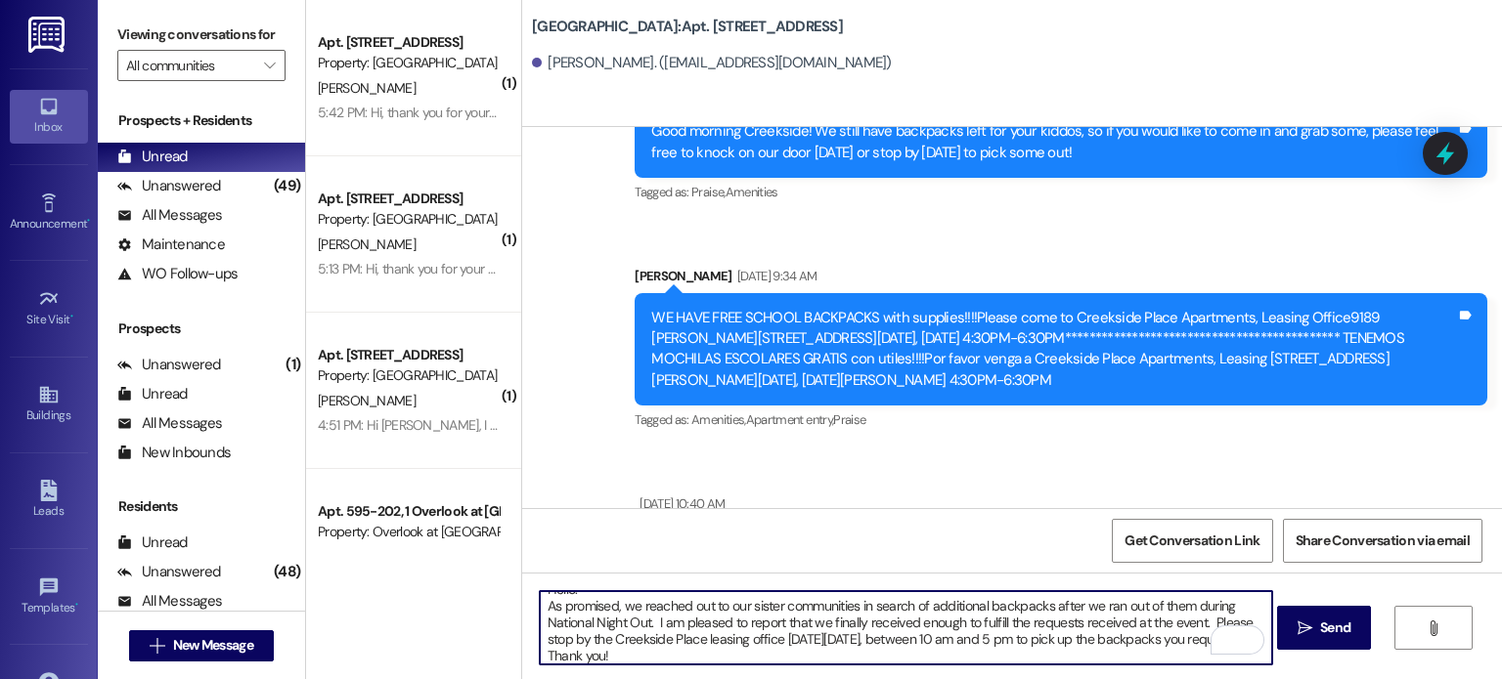
scroll to position [16, 0]
type textarea "Hello: As promised, we reached out to our sister communities in search of addit…"
click at [1301, 619] on span " Send" at bounding box center [1324, 628] width 62 height 21
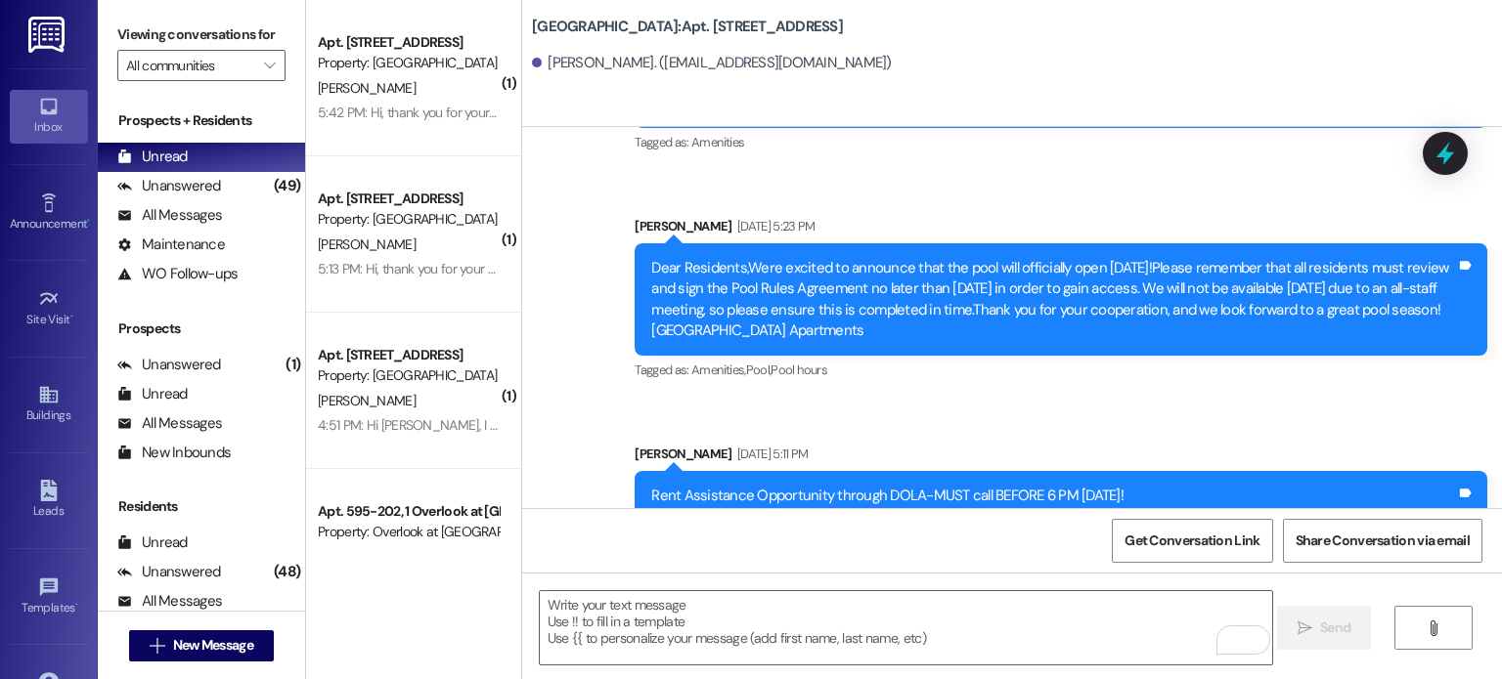
scroll to position [60101, 0]
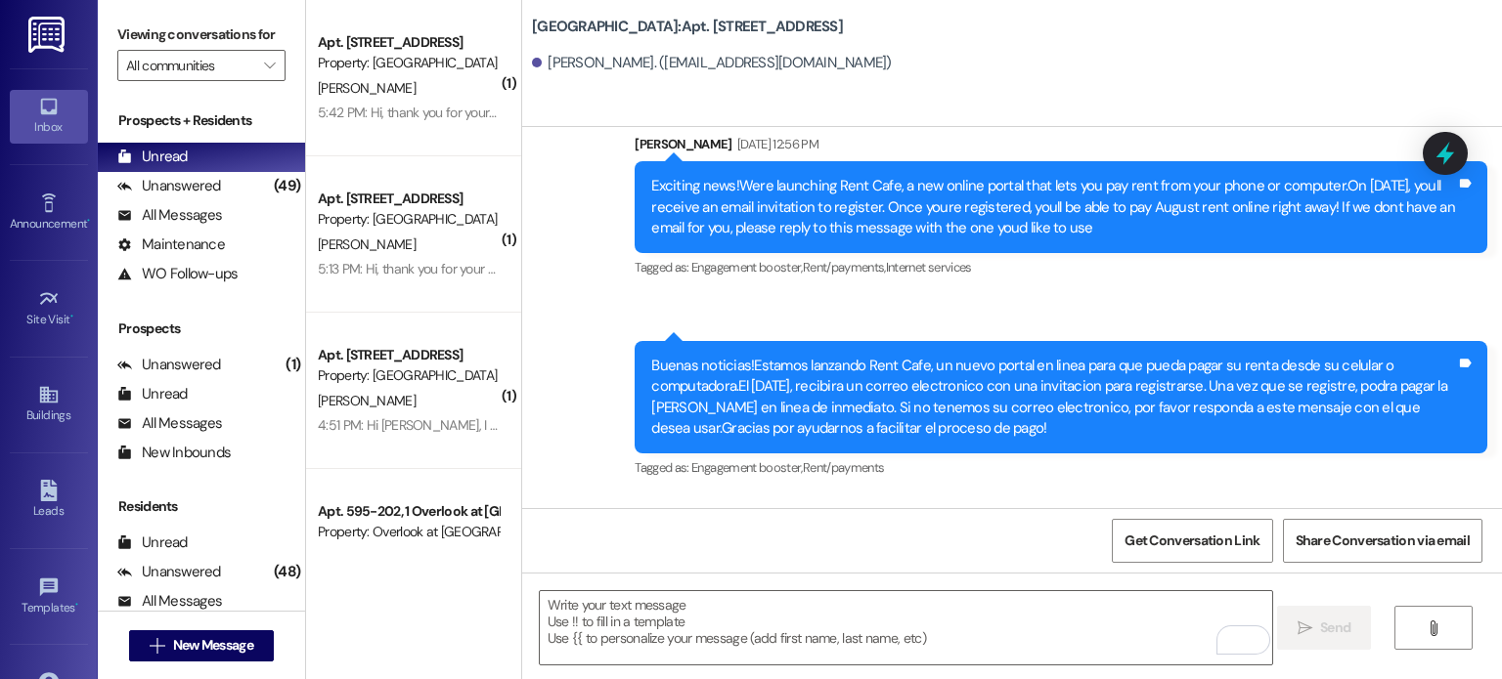
click at [58, 111] on link "Inbox" at bounding box center [49, 116] width 78 height 53
click at [166, 67] on input "All communities" at bounding box center [190, 65] width 128 height 31
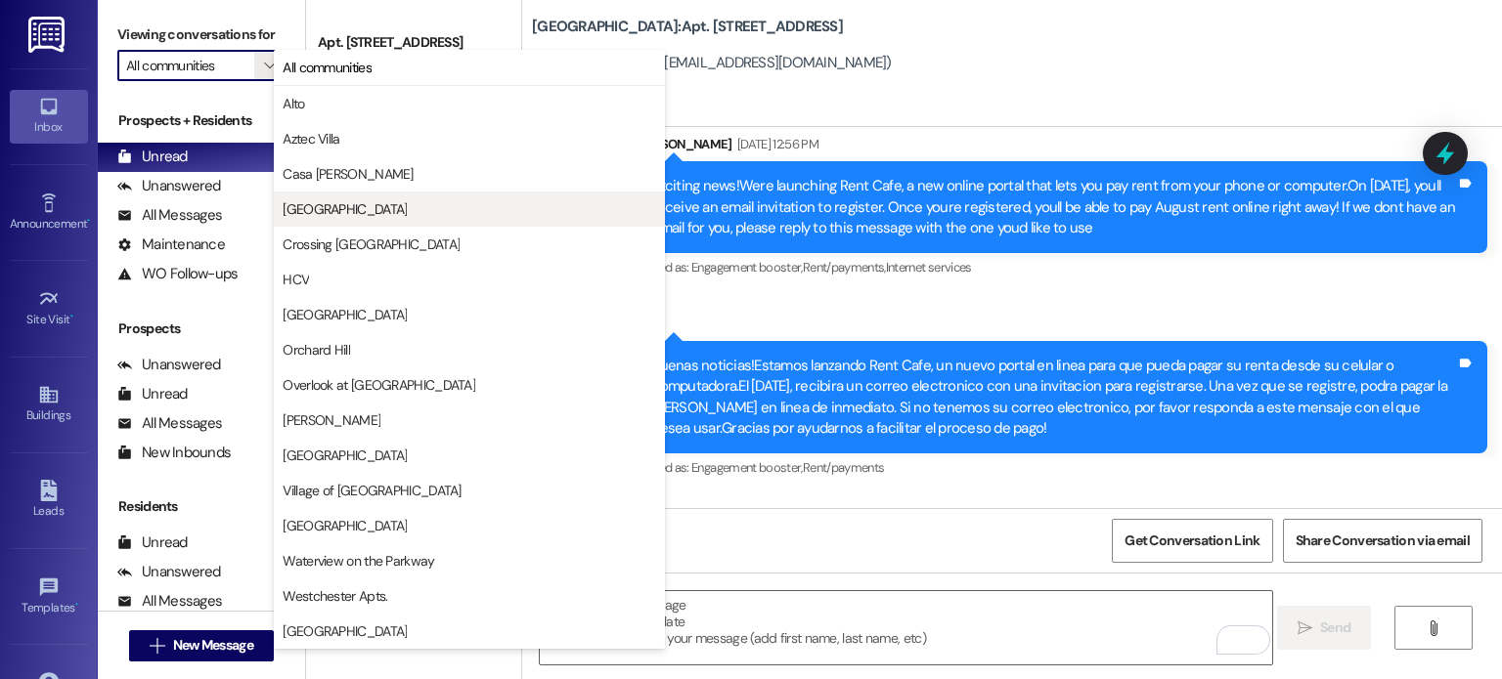
click at [308, 209] on span "[GEOGRAPHIC_DATA]" at bounding box center [345, 209] width 124 height 20
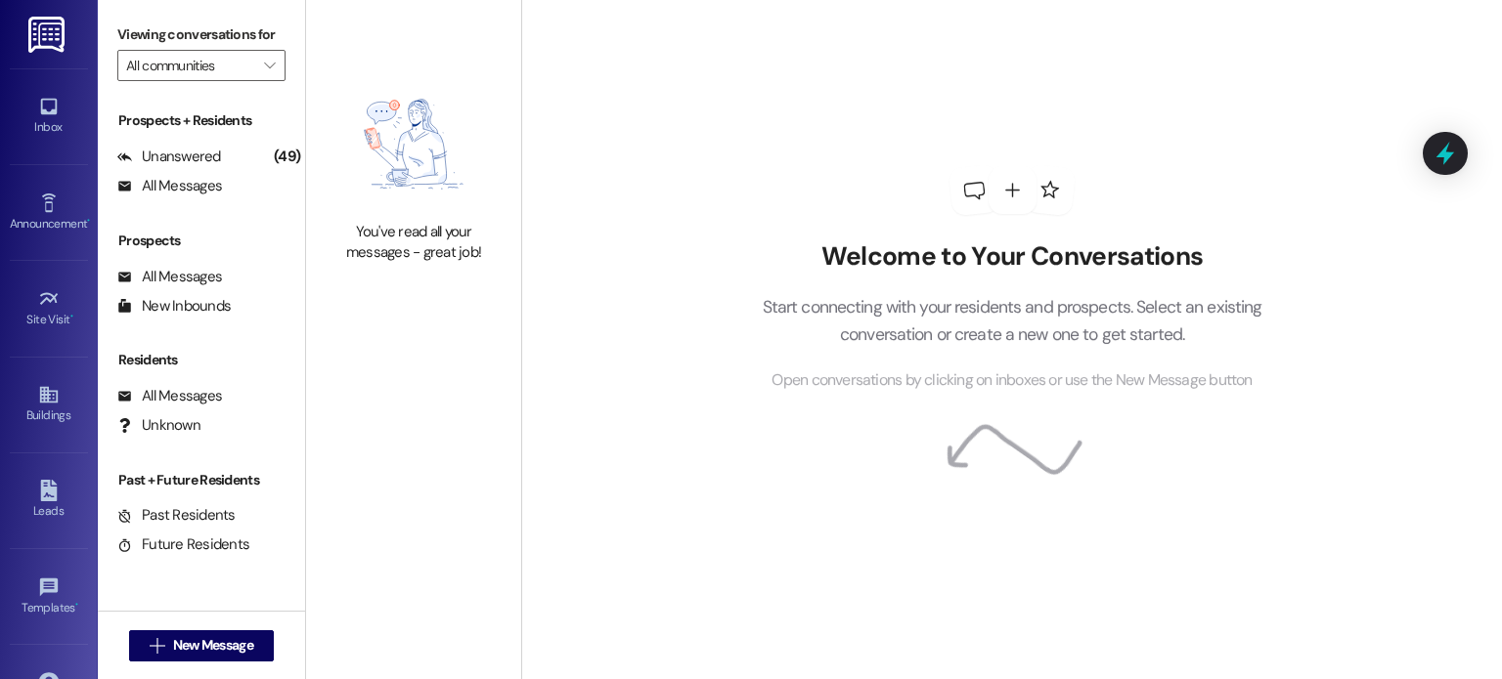
type input "[GEOGRAPHIC_DATA]"
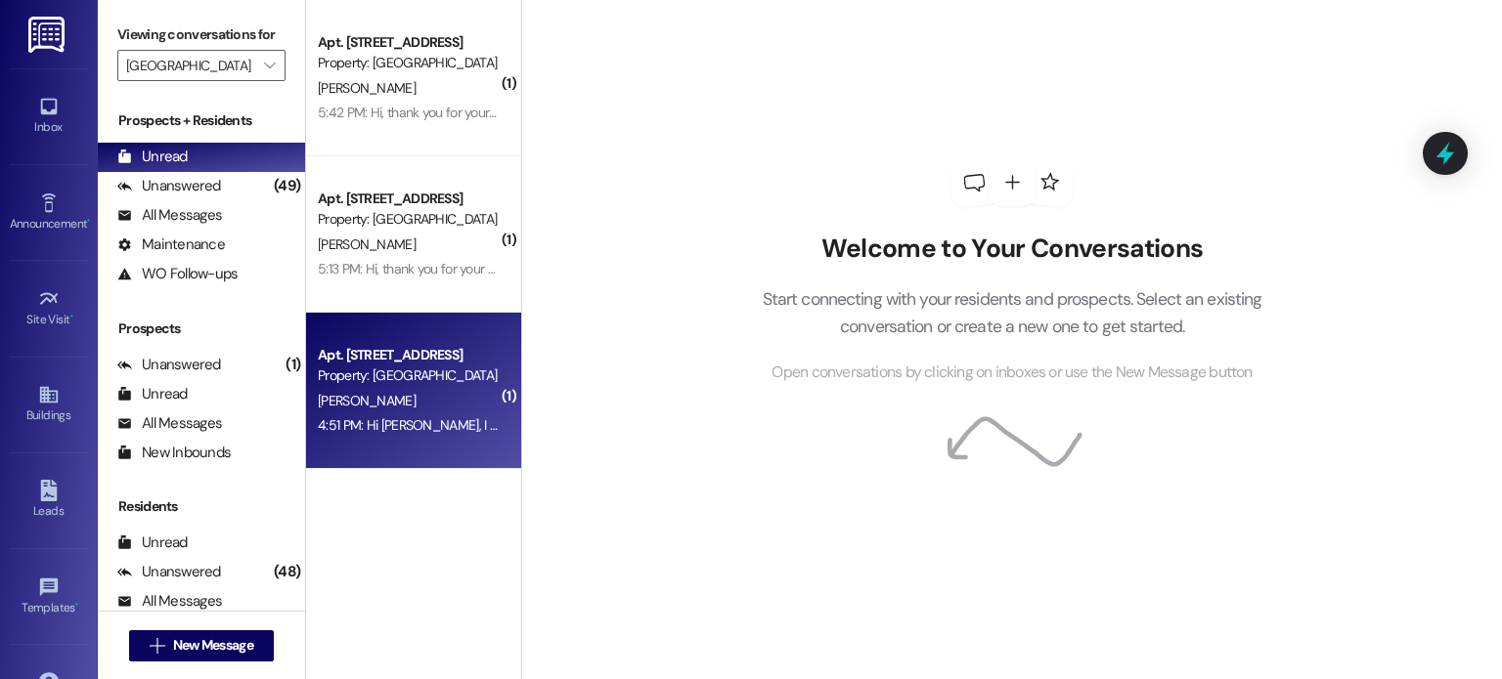
click at [385, 398] on div "[PERSON_NAME]" at bounding box center [408, 401] width 185 height 24
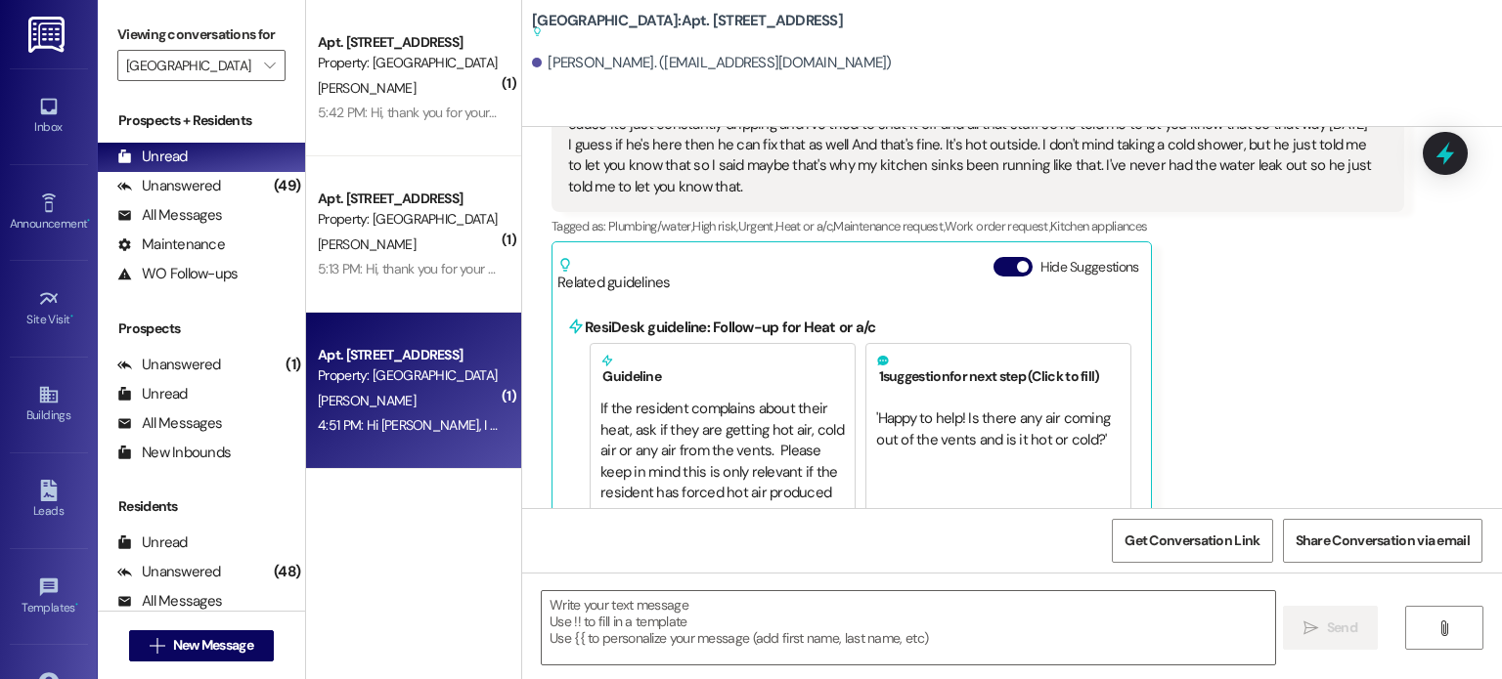
scroll to position [2189, 0]
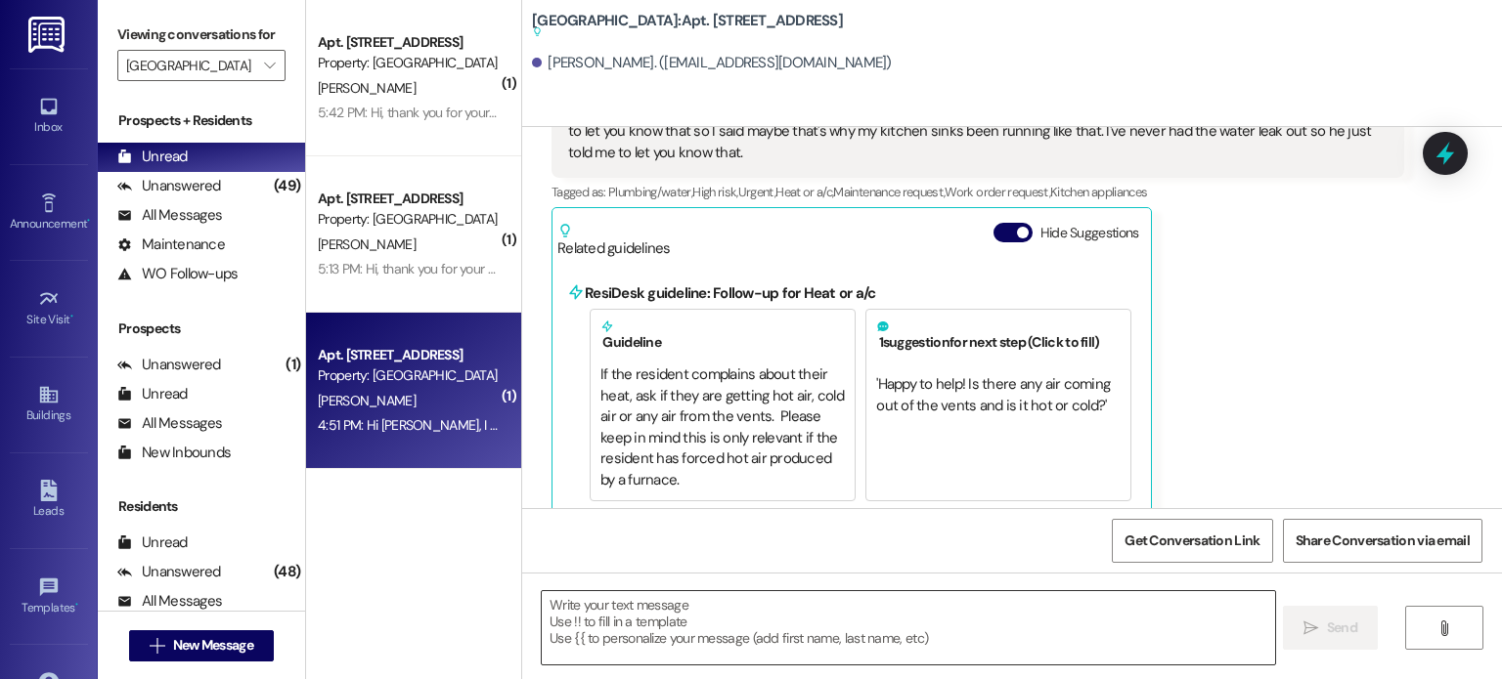
click at [617, 600] on textarea at bounding box center [908, 627] width 732 height 73
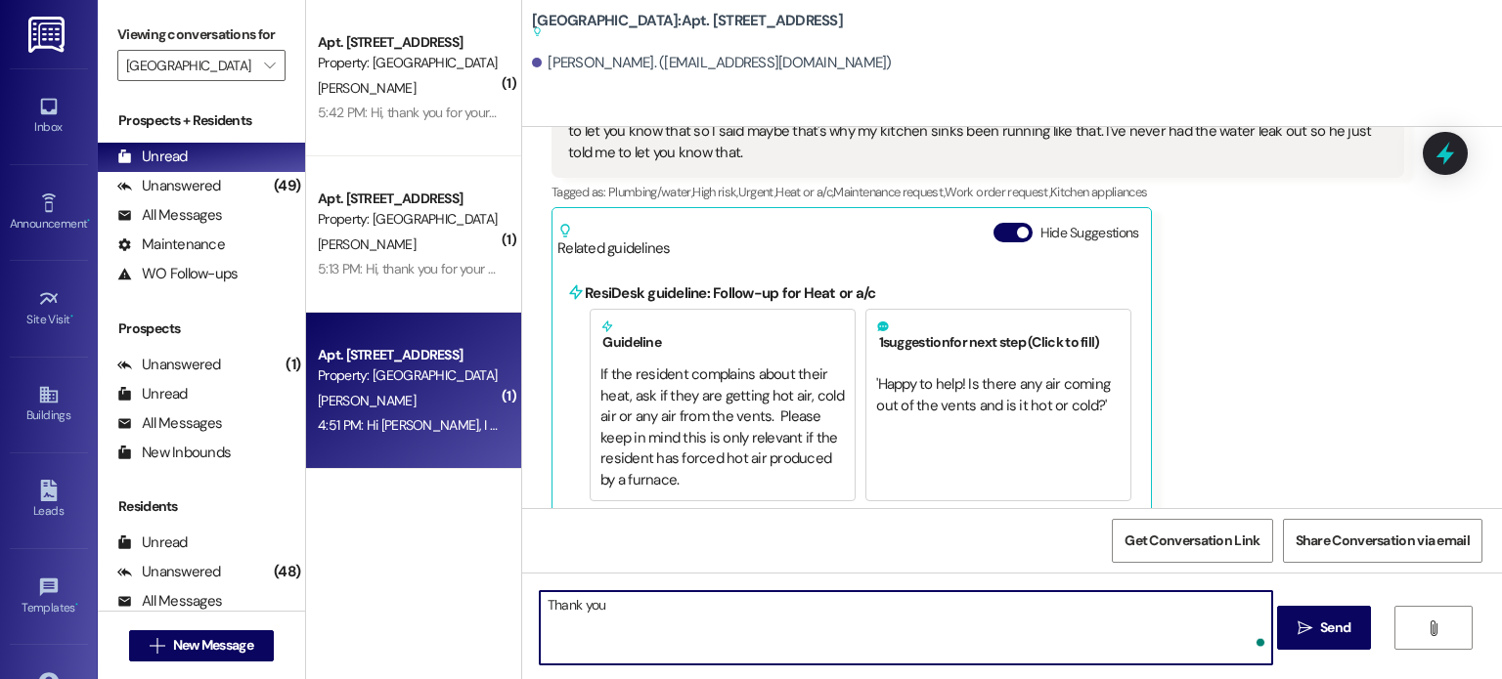
type textarea "Thank you!"
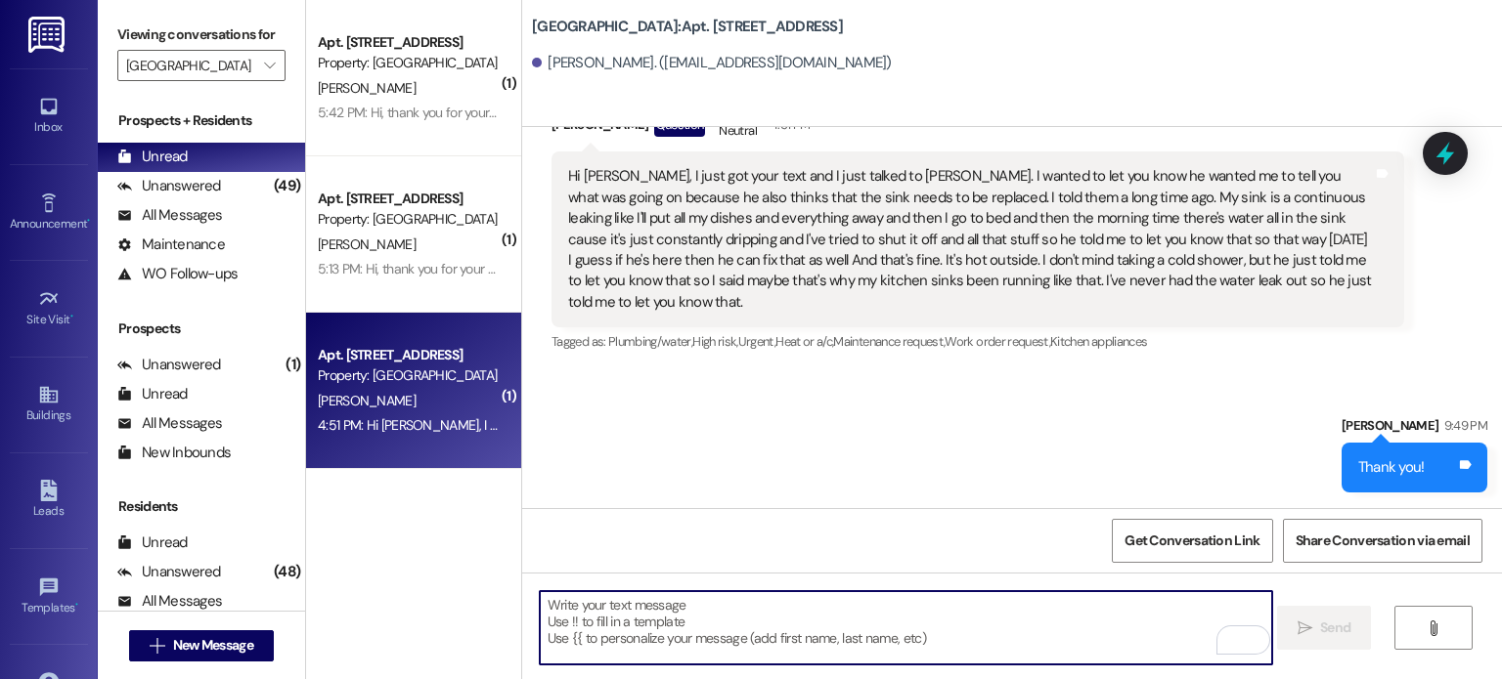
scroll to position [1859, 0]
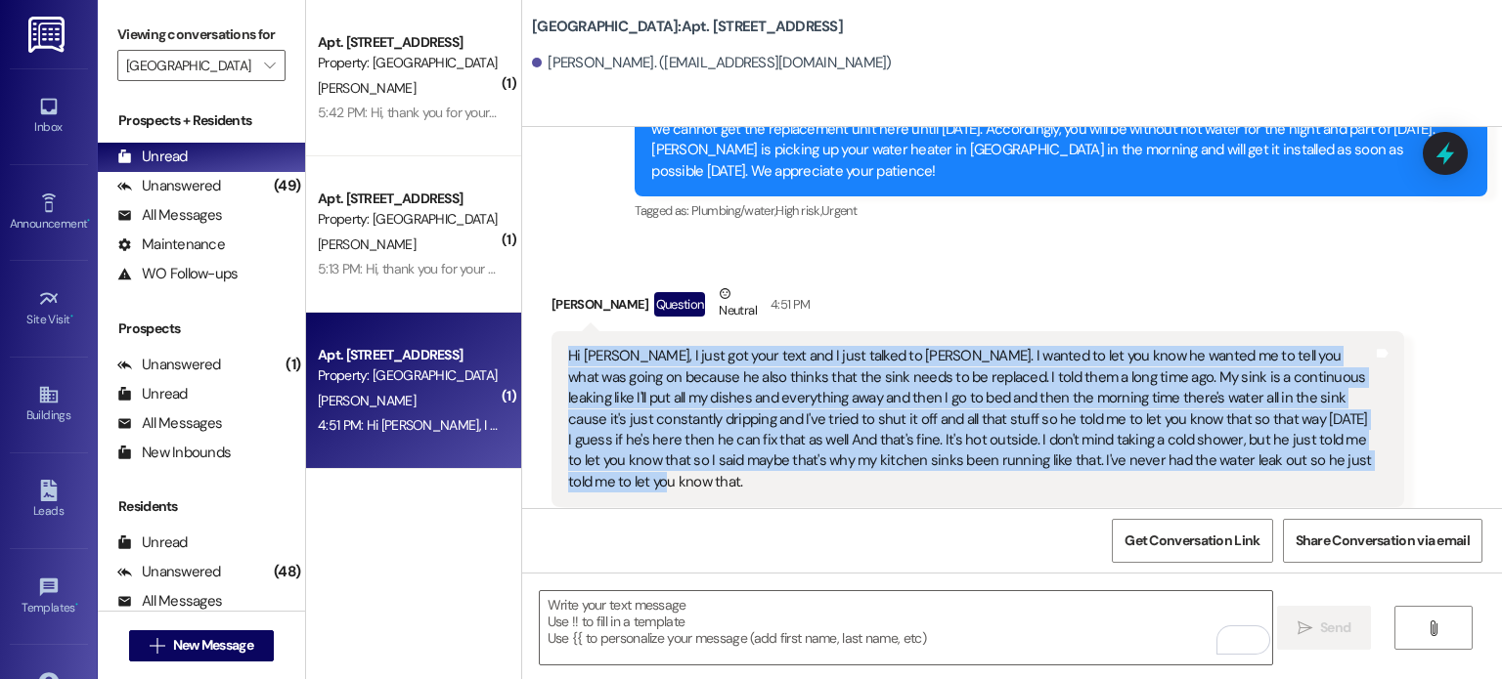
drag, startPoint x: 1310, startPoint y: 436, endPoint x: 549, endPoint y: 338, distance: 766.8
click at [551, 338] on div "Hi Lauren, I just got your text and I just talked to Jeremy. I wanted to let yo…" at bounding box center [977, 419] width 852 height 176
copy div "Hi Lauren, I just got your text and I just talked to Jeremy. I wanted to let yo…"
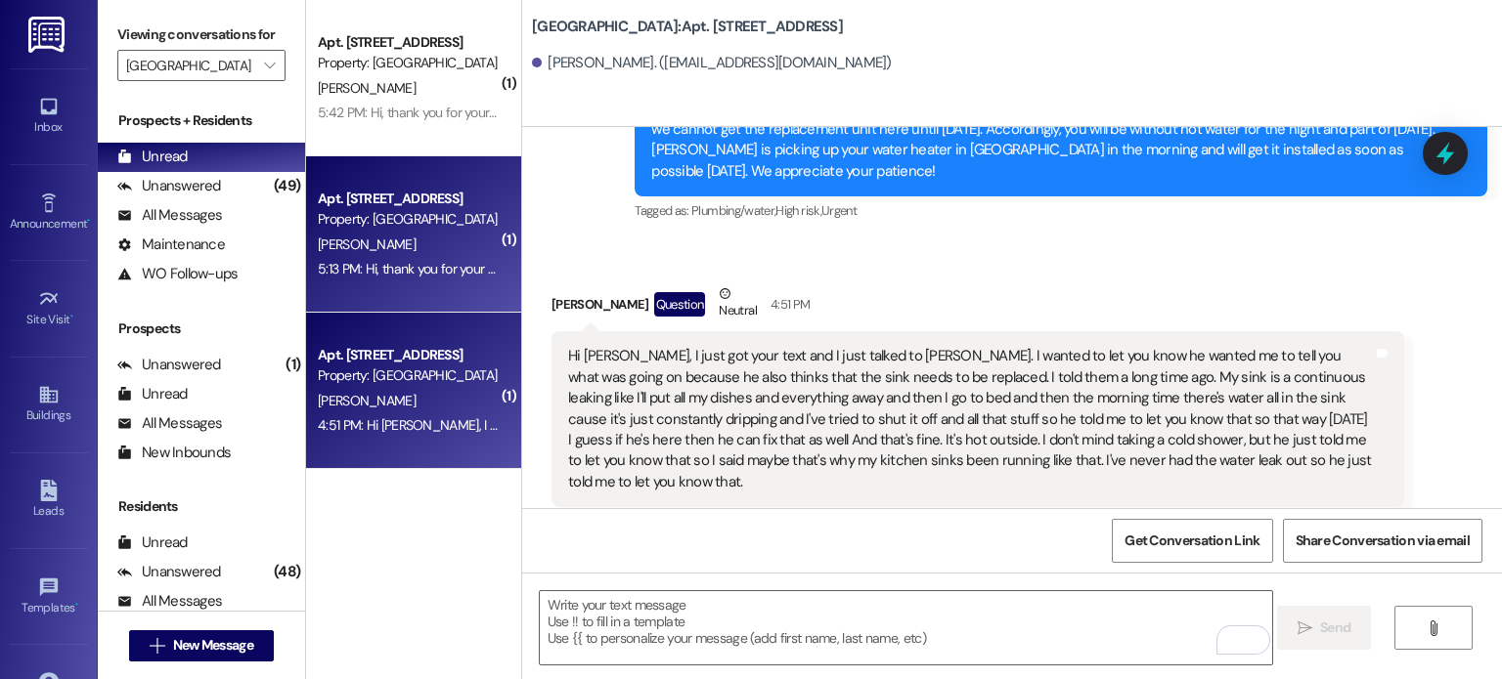
click at [359, 256] on div "[PERSON_NAME]" at bounding box center [408, 245] width 185 height 24
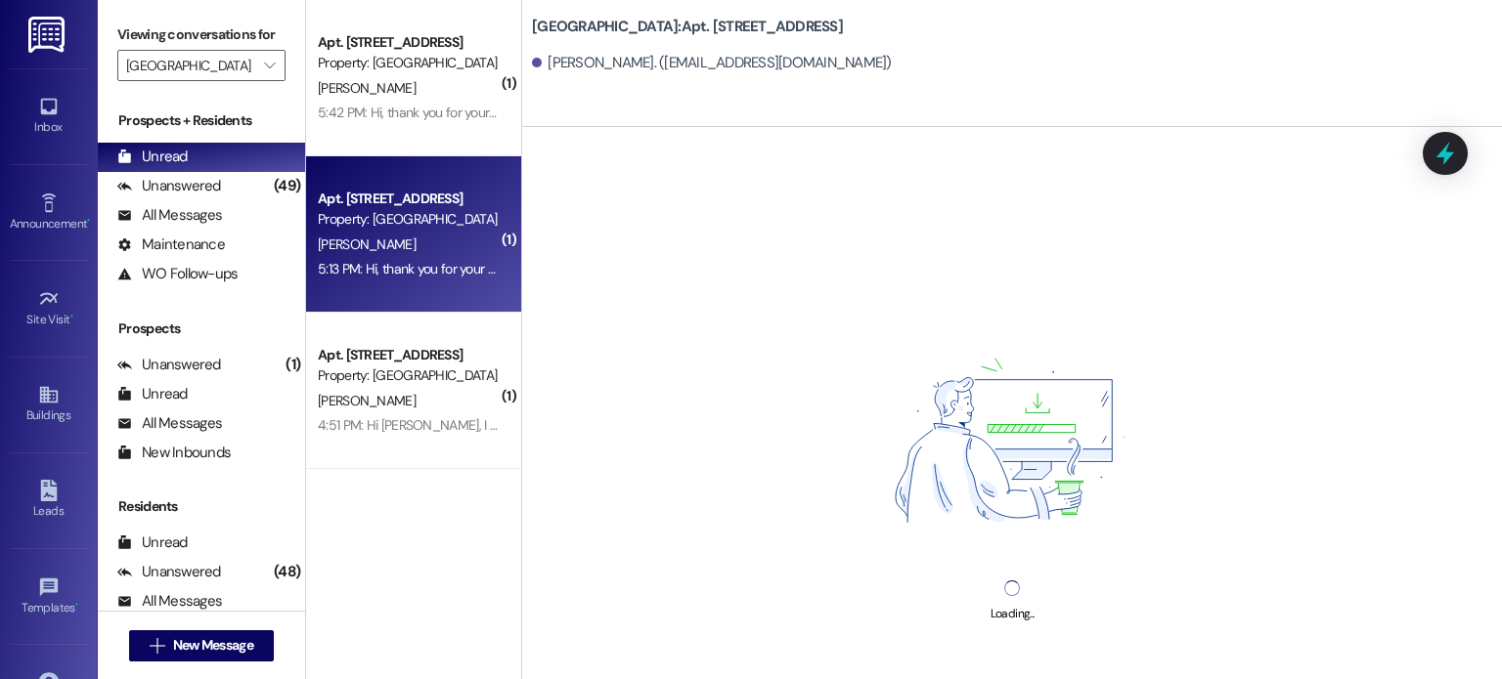
click at [414, 250] on div "[PERSON_NAME]" at bounding box center [408, 245] width 185 height 24
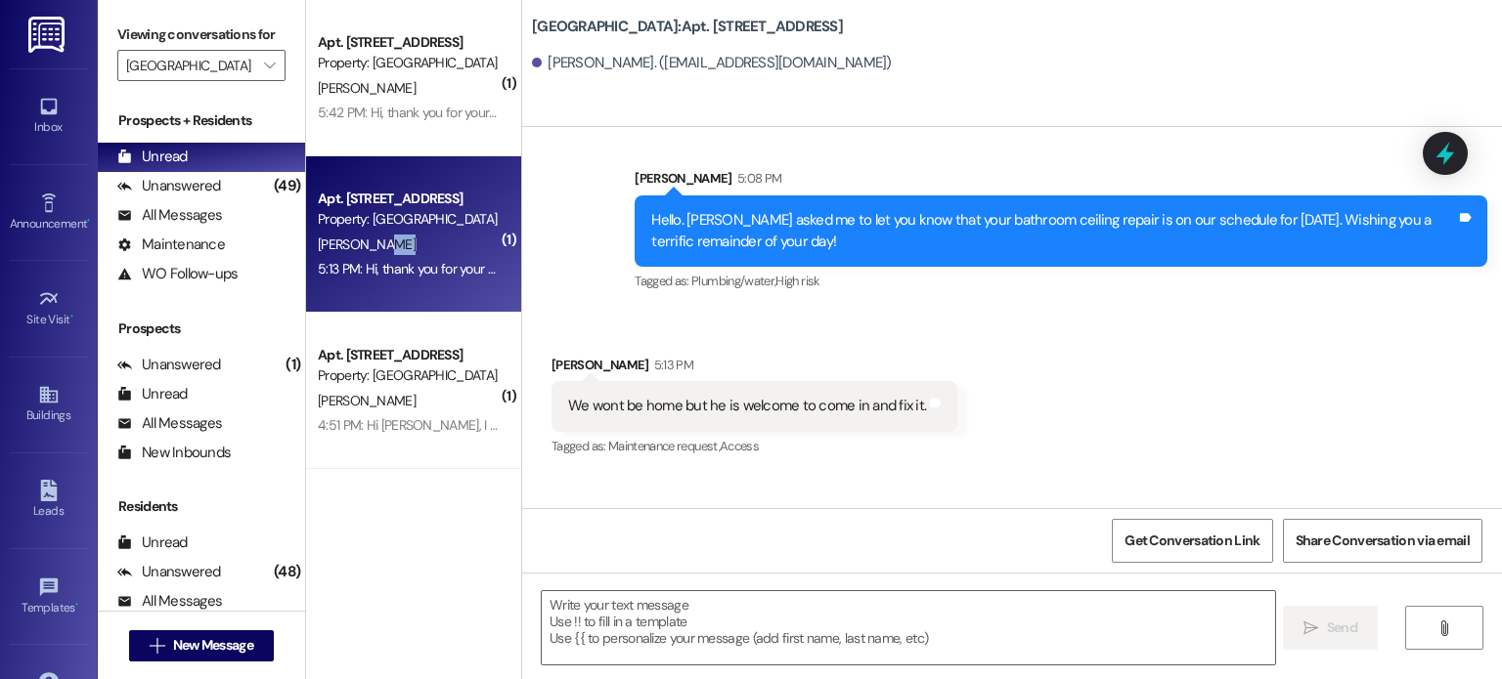
scroll to position [59218, 0]
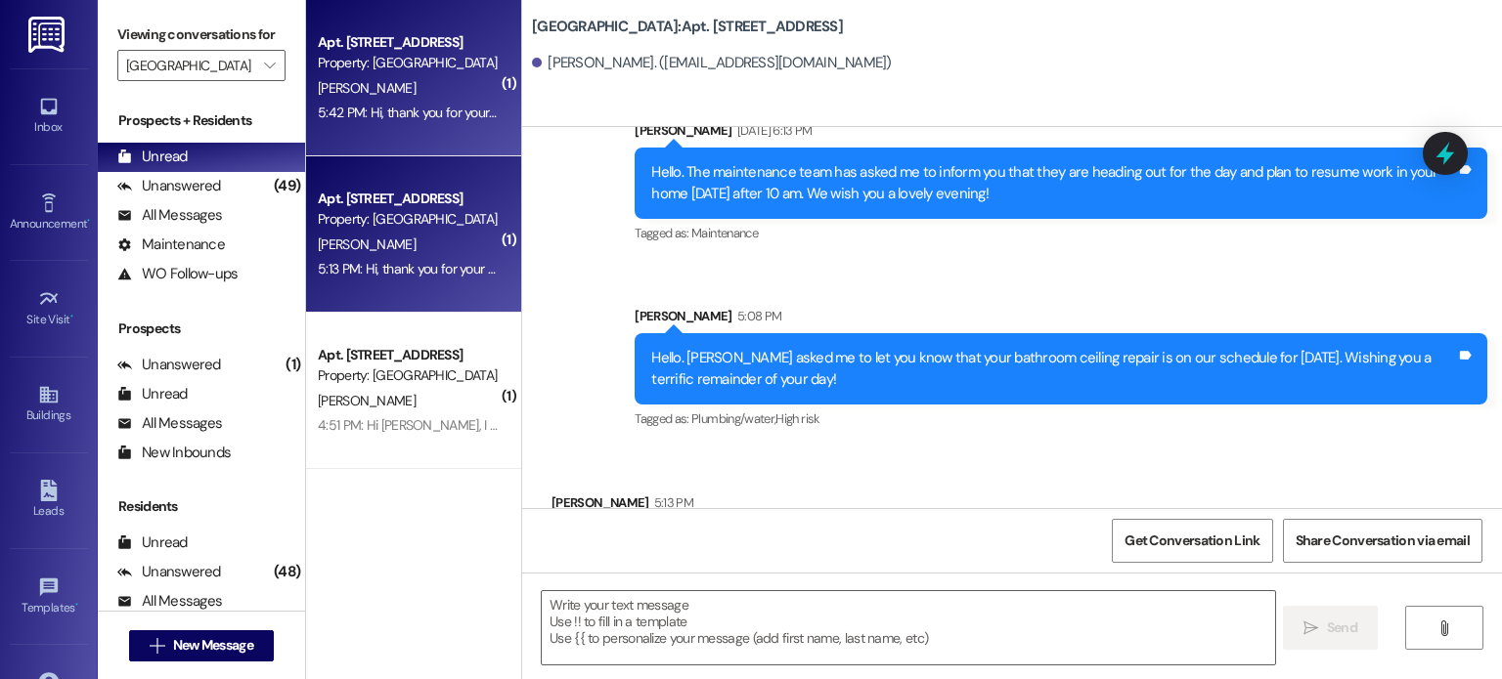
click at [408, 85] on div "[PERSON_NAME]" at bounding box center [408, 88] width 185 height 24
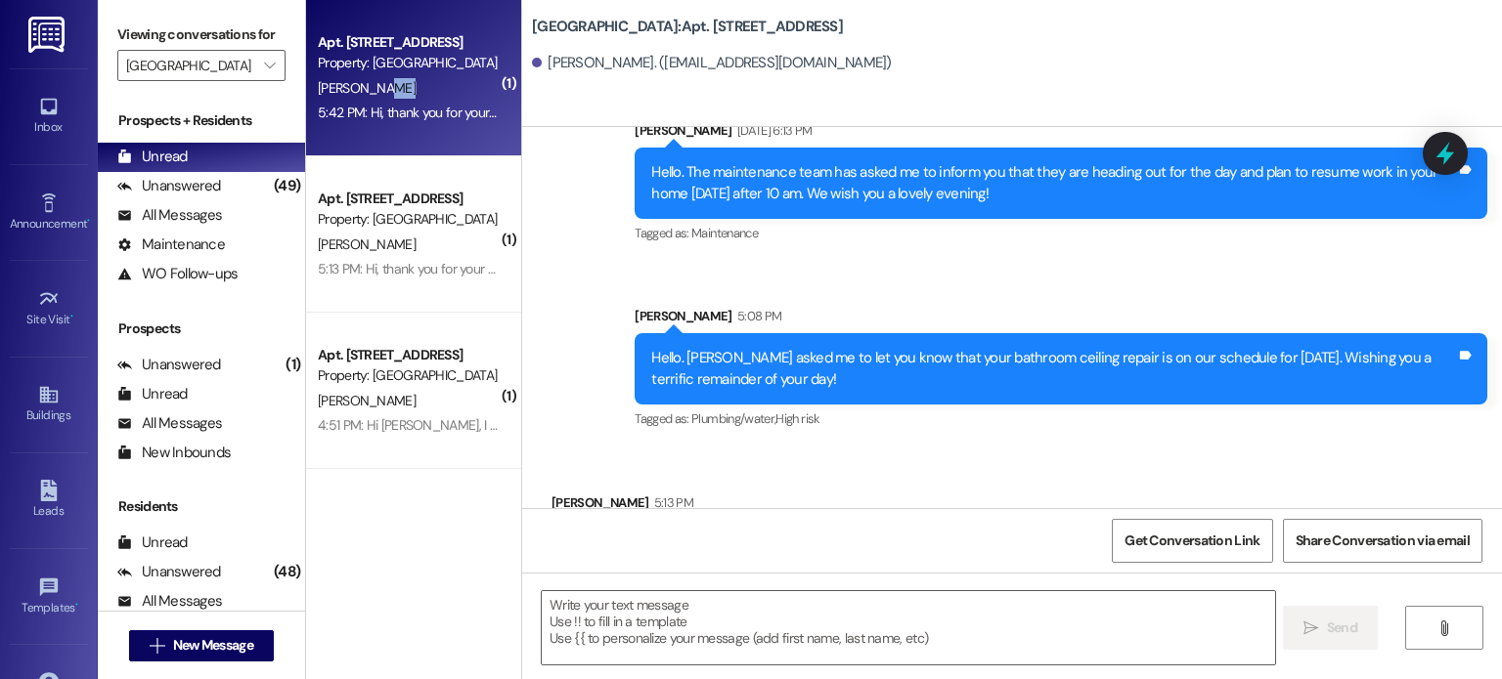
click at [408, 85] on div "[PERSON_NAME]" at bounding box center [408, 88] width 185 height 24
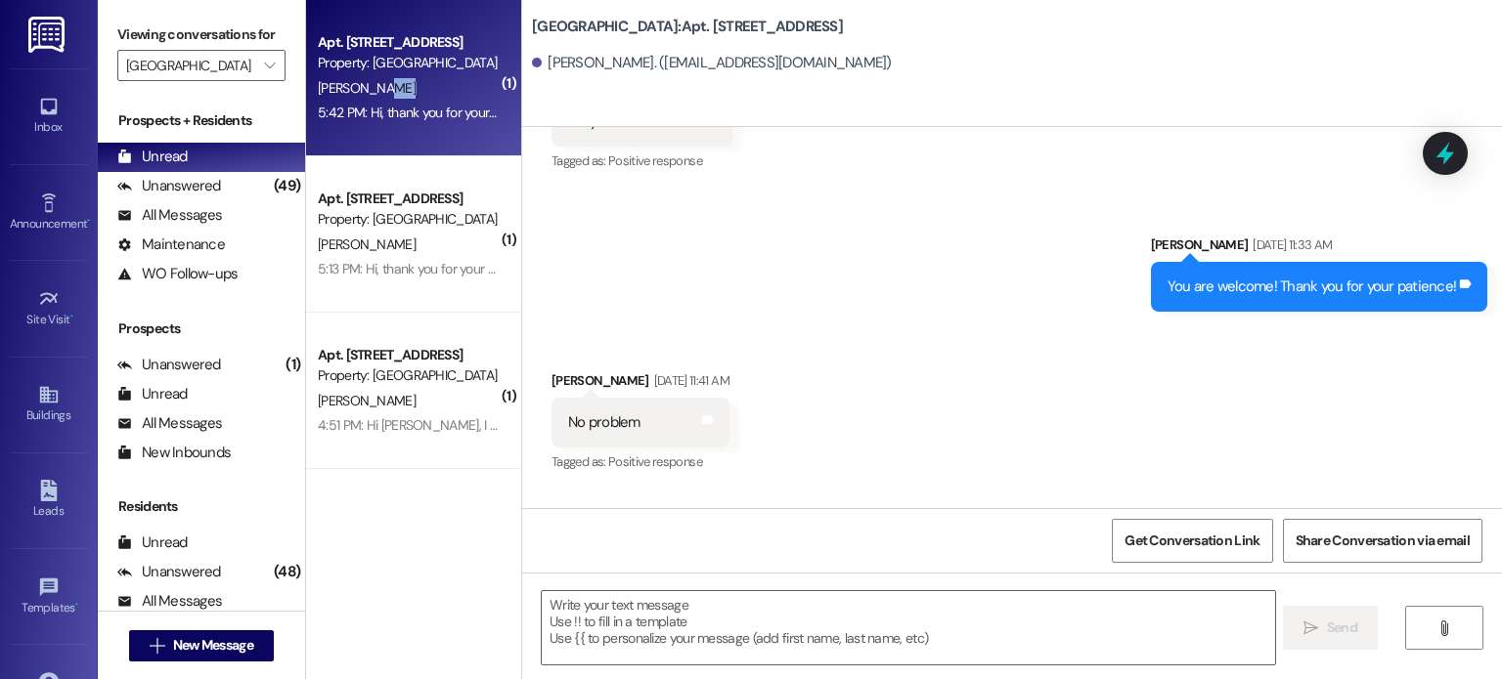
scroll to position [51024, 0]
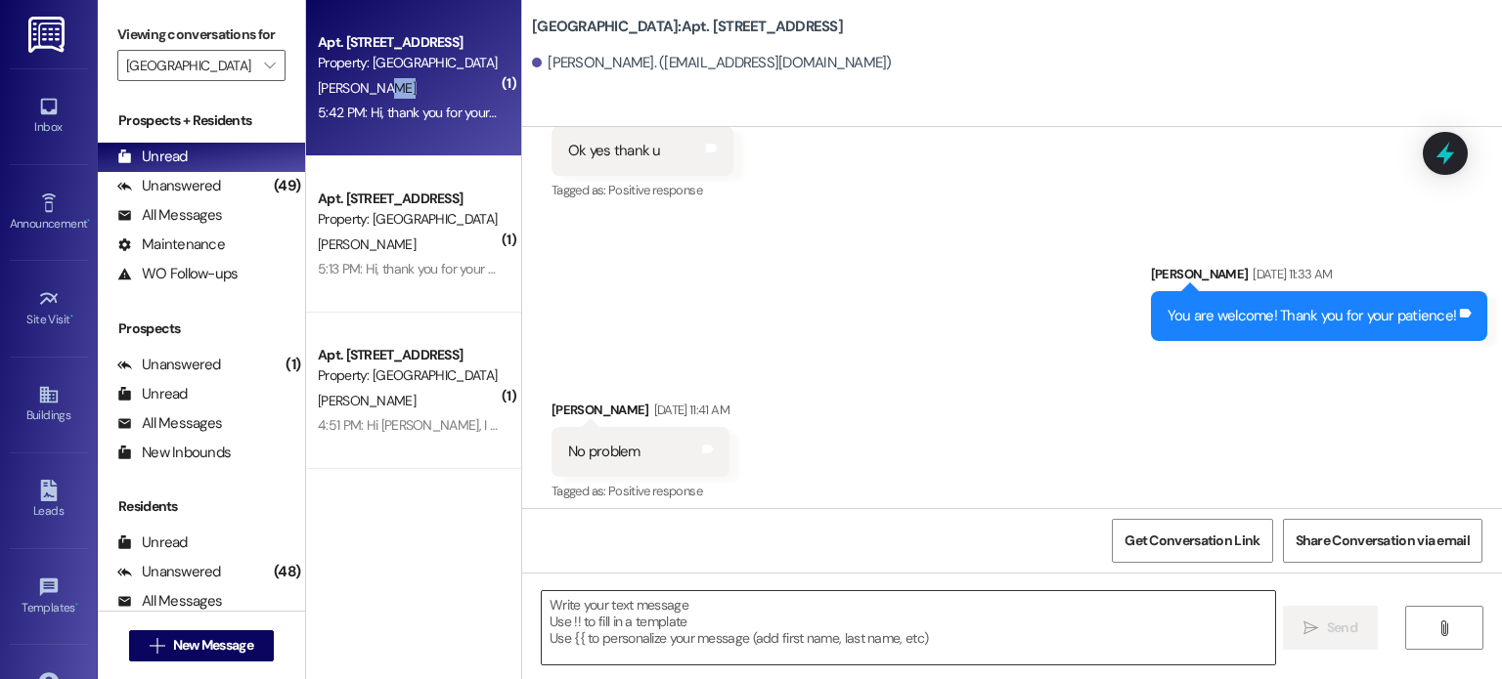
click at [606, 605] on textarea at bounding box center [908, 627] width 732 height 73
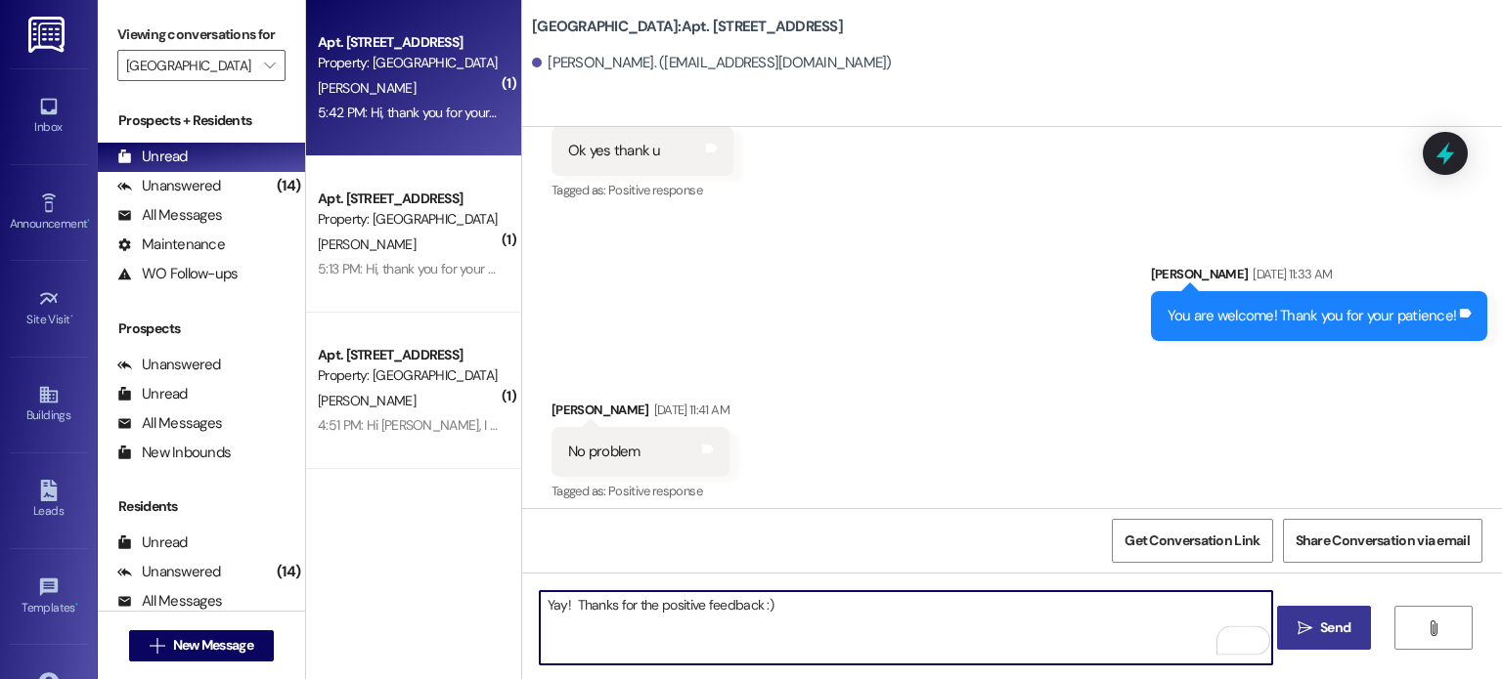
type textarea "Yay! Thanks for the positive feedback :)"
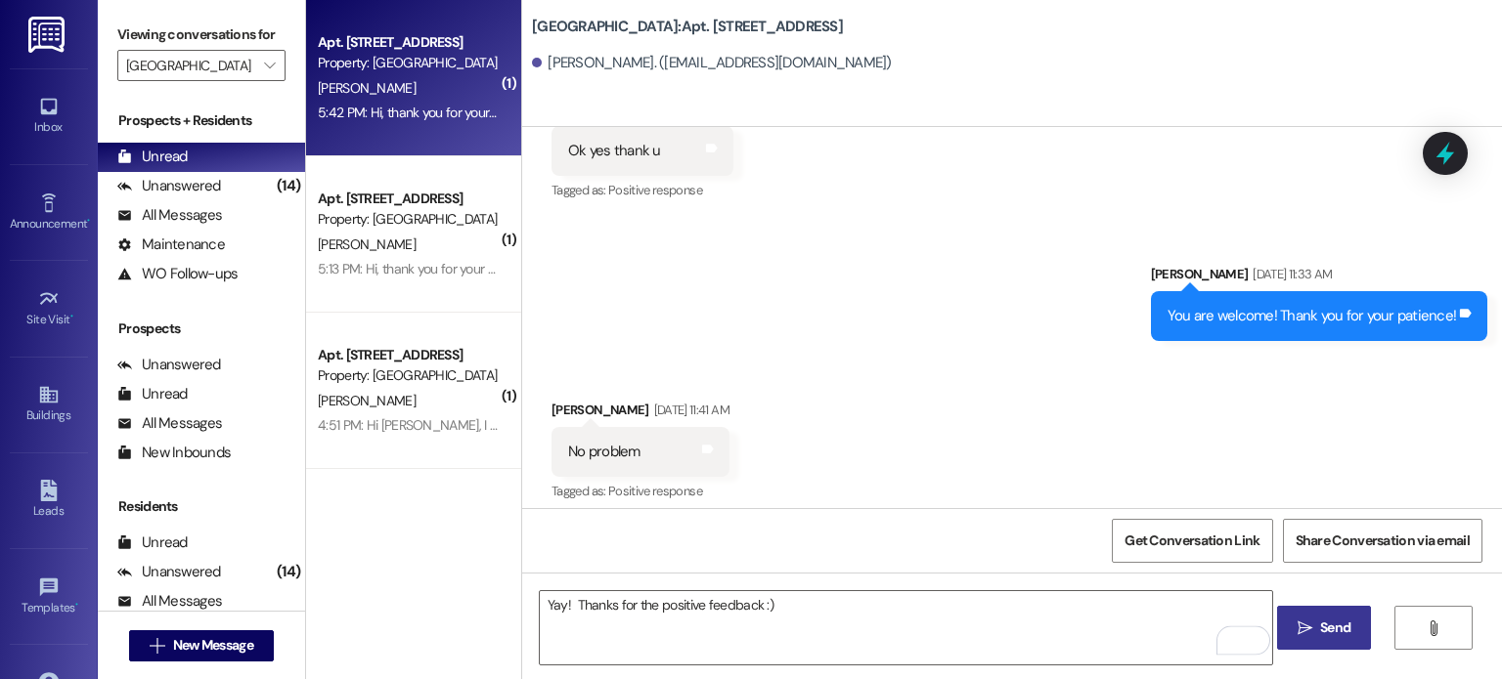
click at [1351, 629] on span "Send" at bounding box center [1335, 628] width 38 height 21
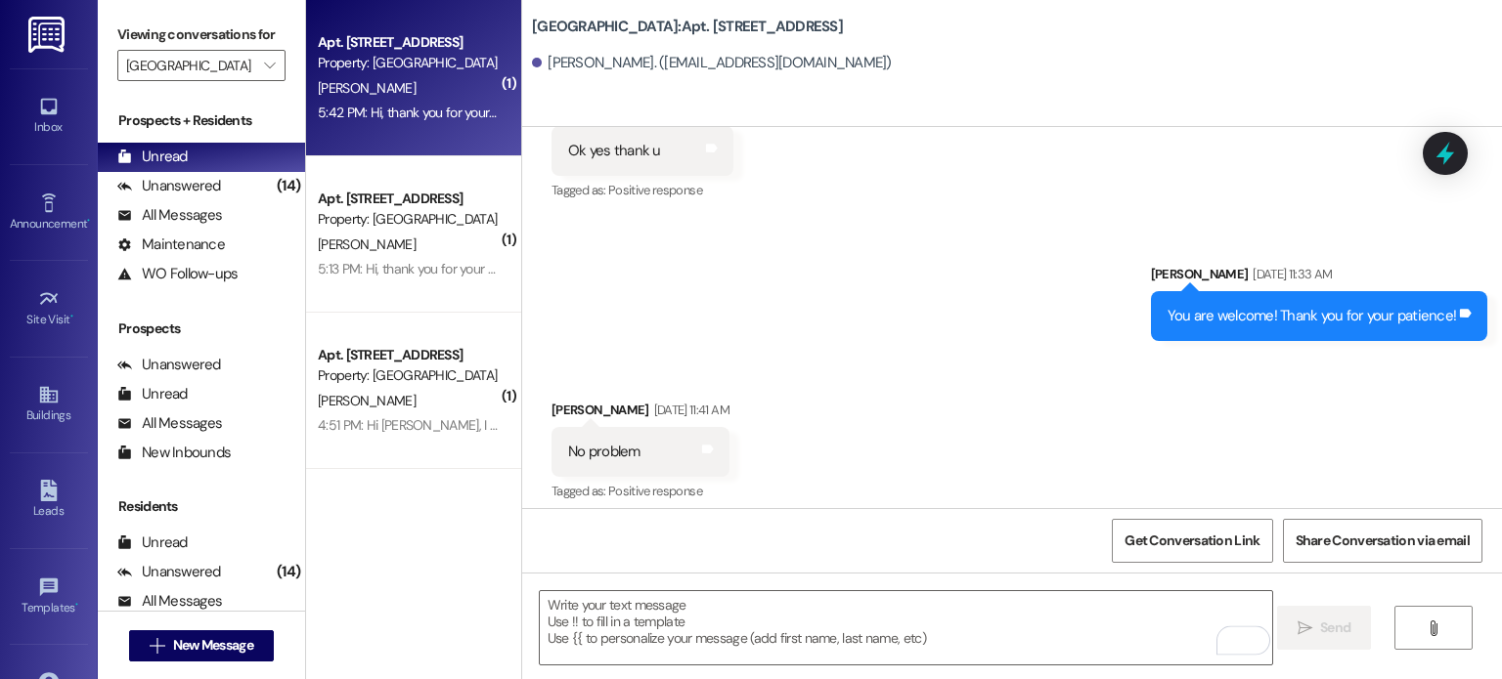
scroll to position [50985, 0]
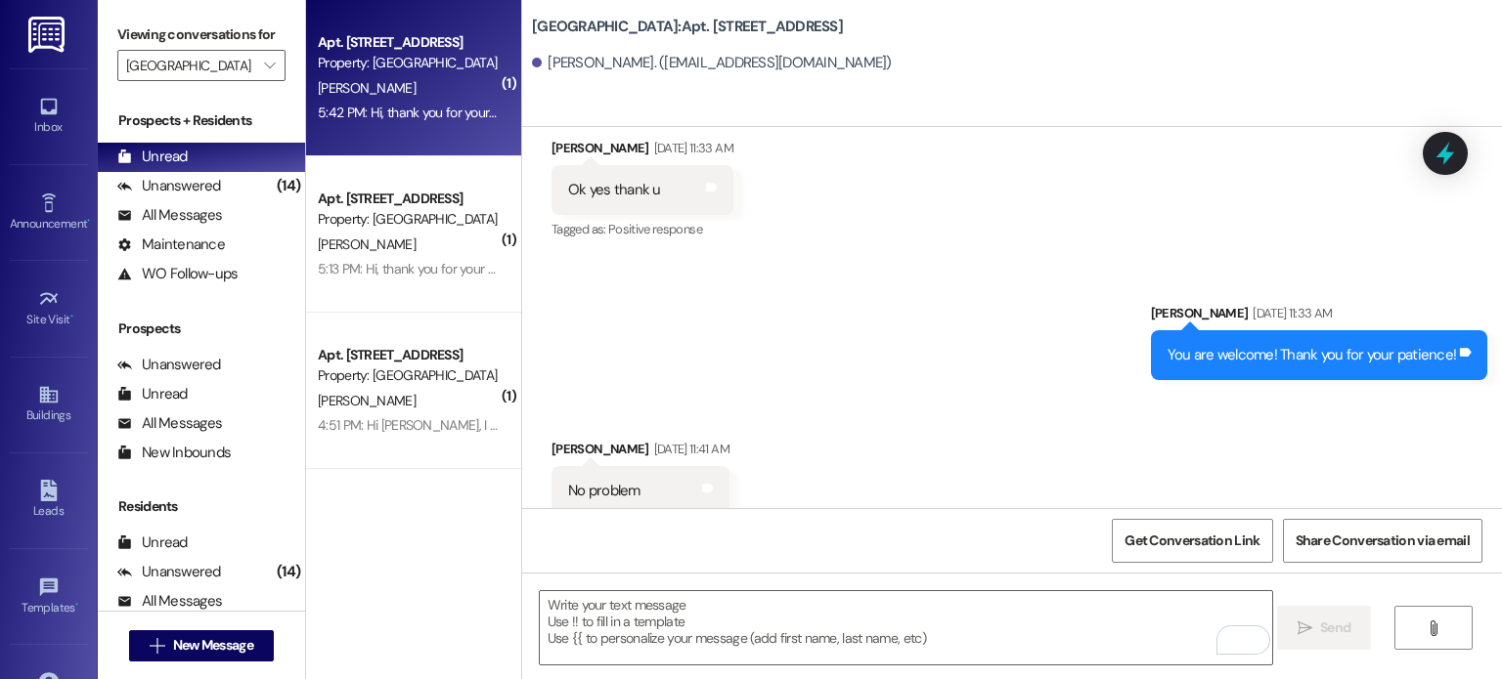
click at [41, 34] on img at bounding box center [48, 35] width 40 height 36
